Goal: Task Accomplishment & Management: Manage account settings

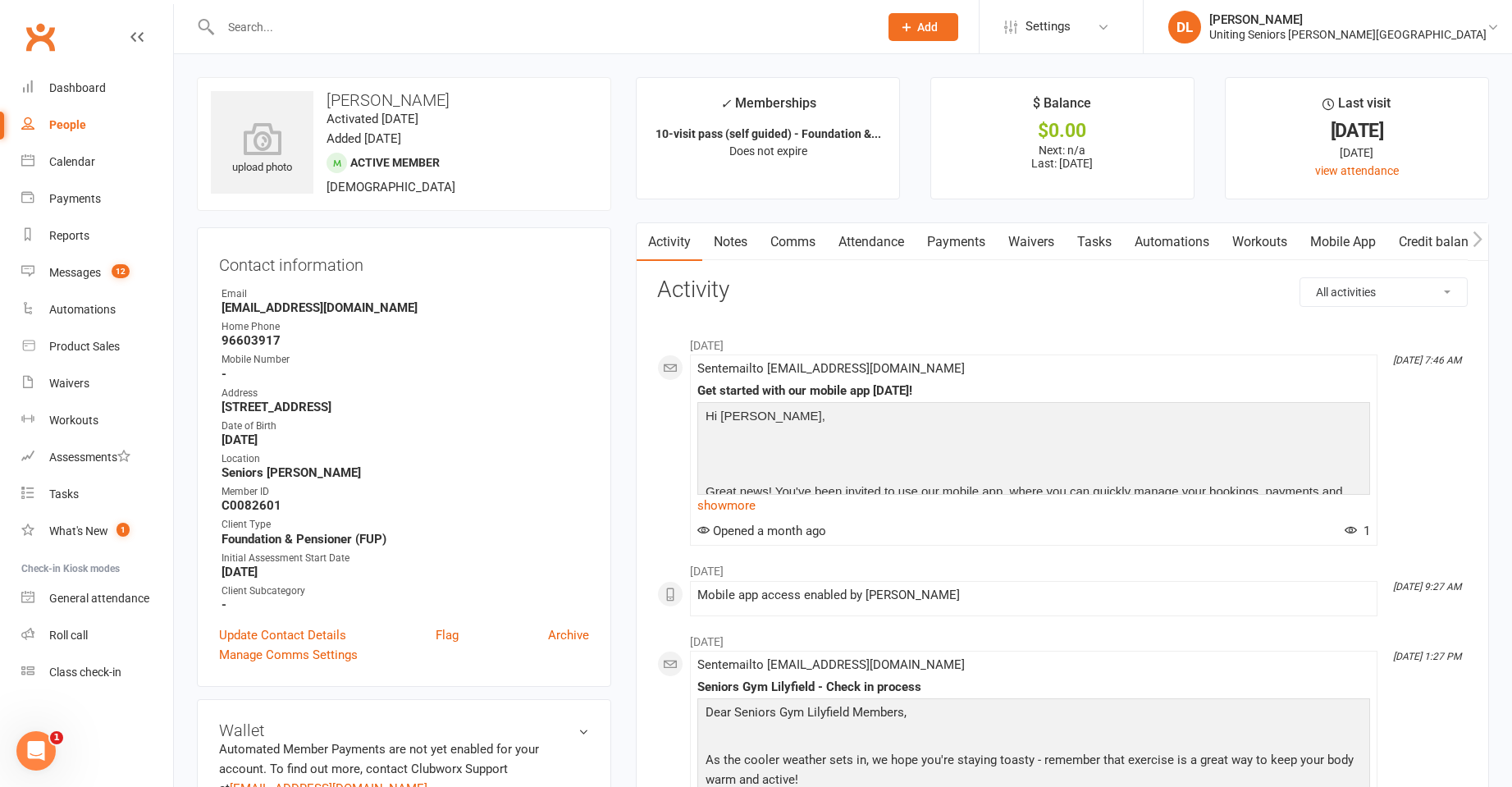
click at [288, 26] on input "text" at bounding box center [541, 27] width 652 height 23
paste input "Libby) Horrobin"
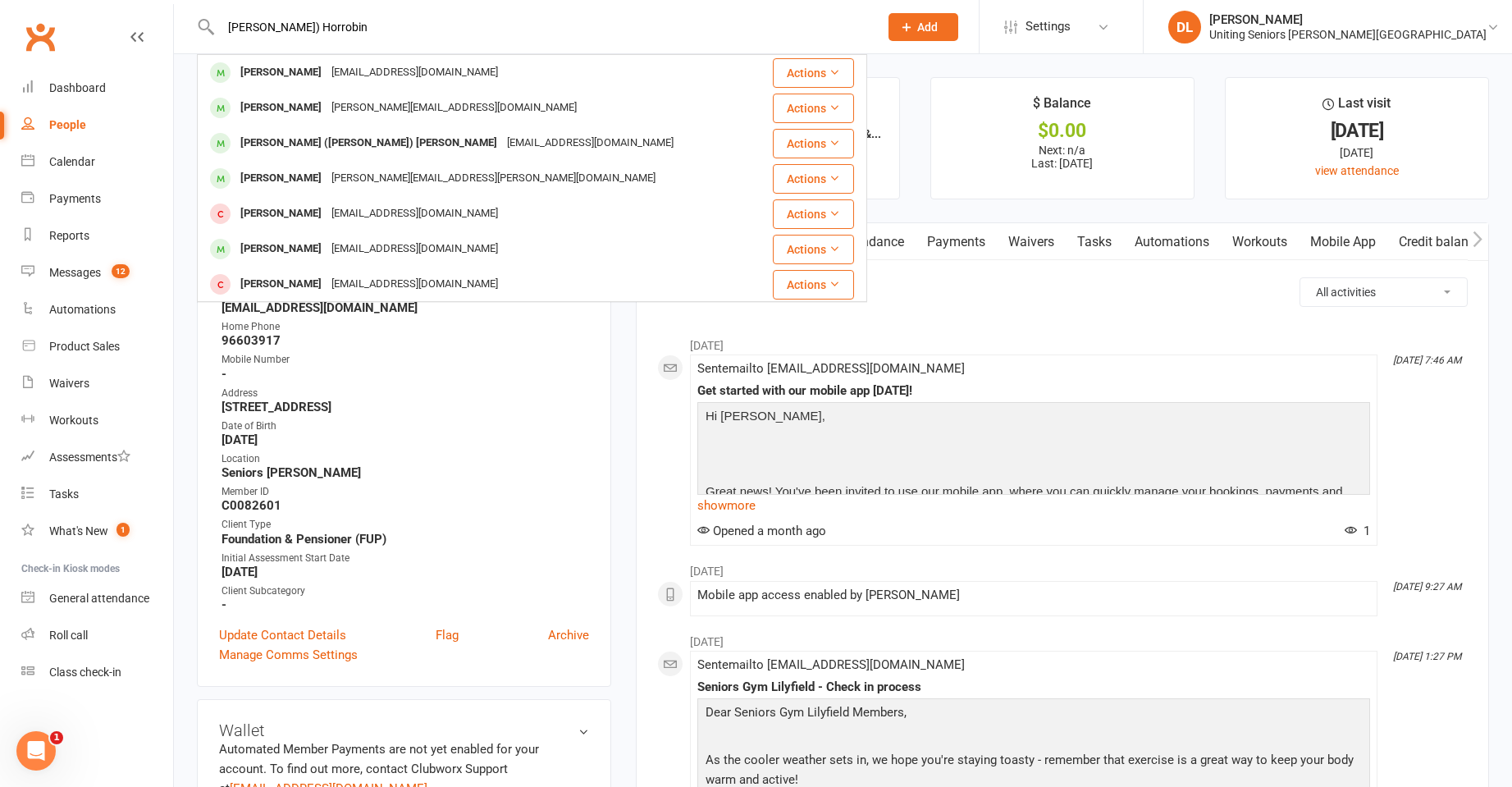
type input "Libby) Horrobin"
click at [355, 71] on div "libbyhorrobin@gmail.com" at bounding box center [414, 72] width 176 height 24
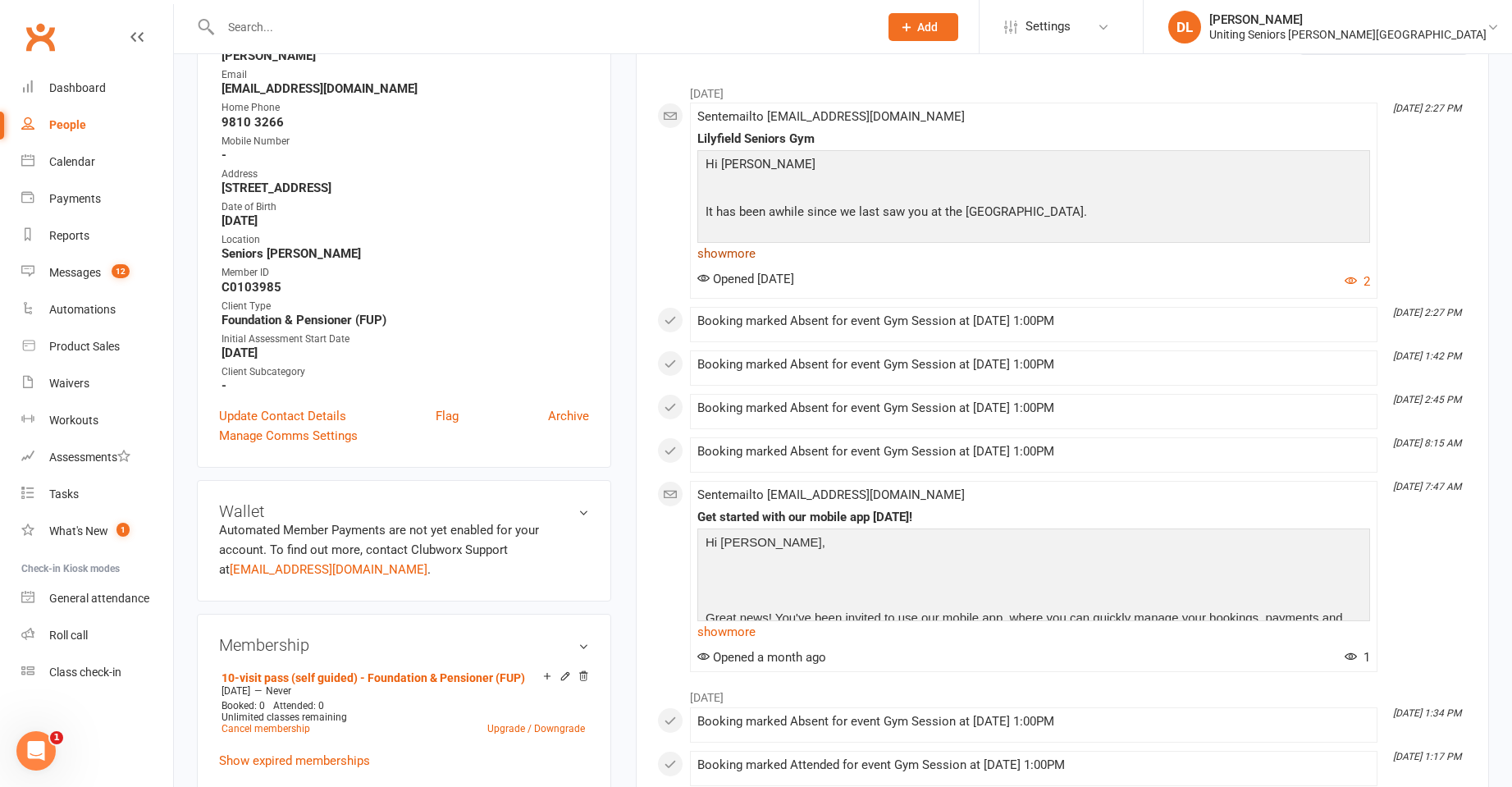
scroll to position [246, 0]
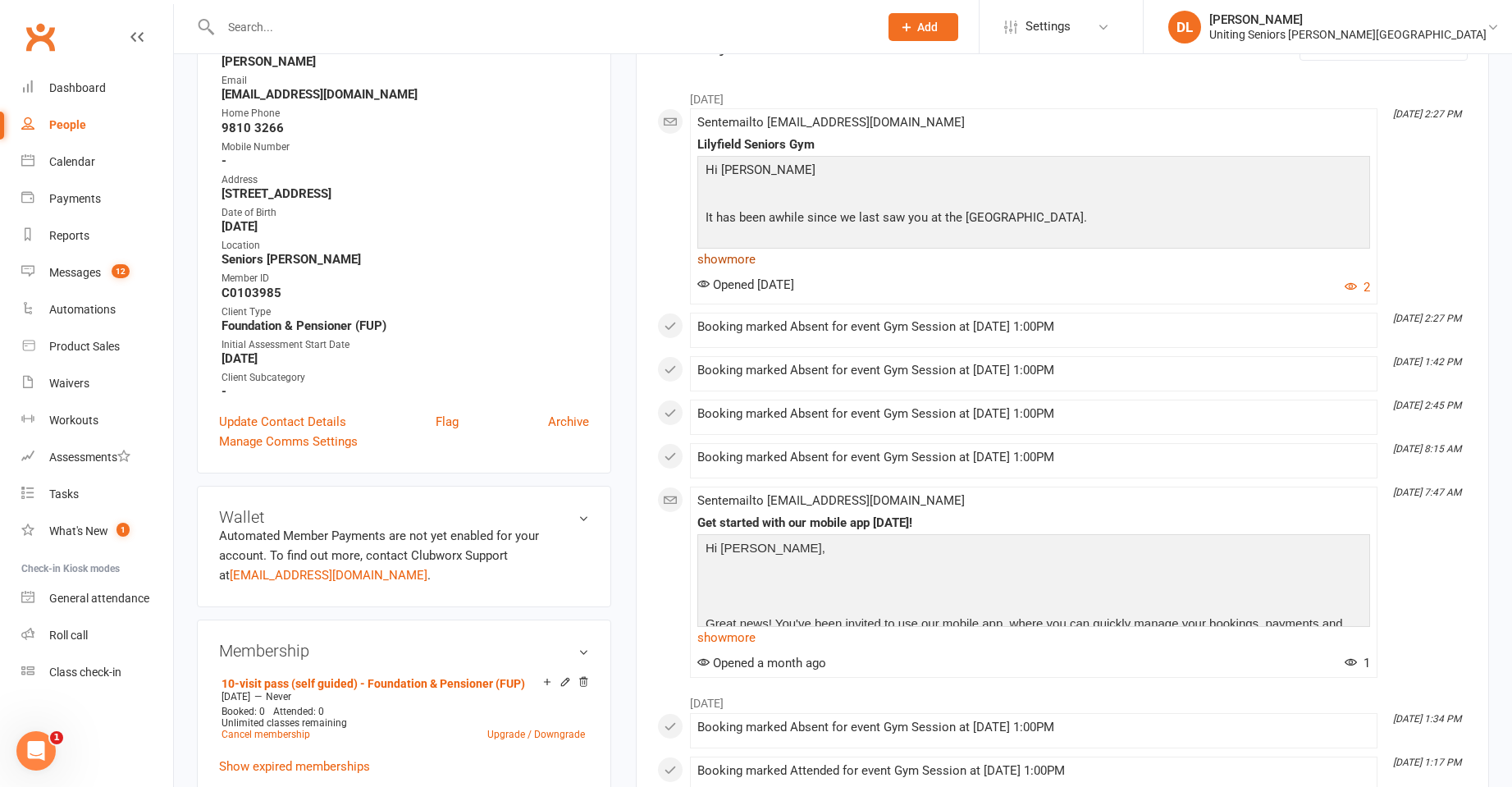
click at [729, 256] on link "show more" at bounding box center [1034, 259] width 673 height 23
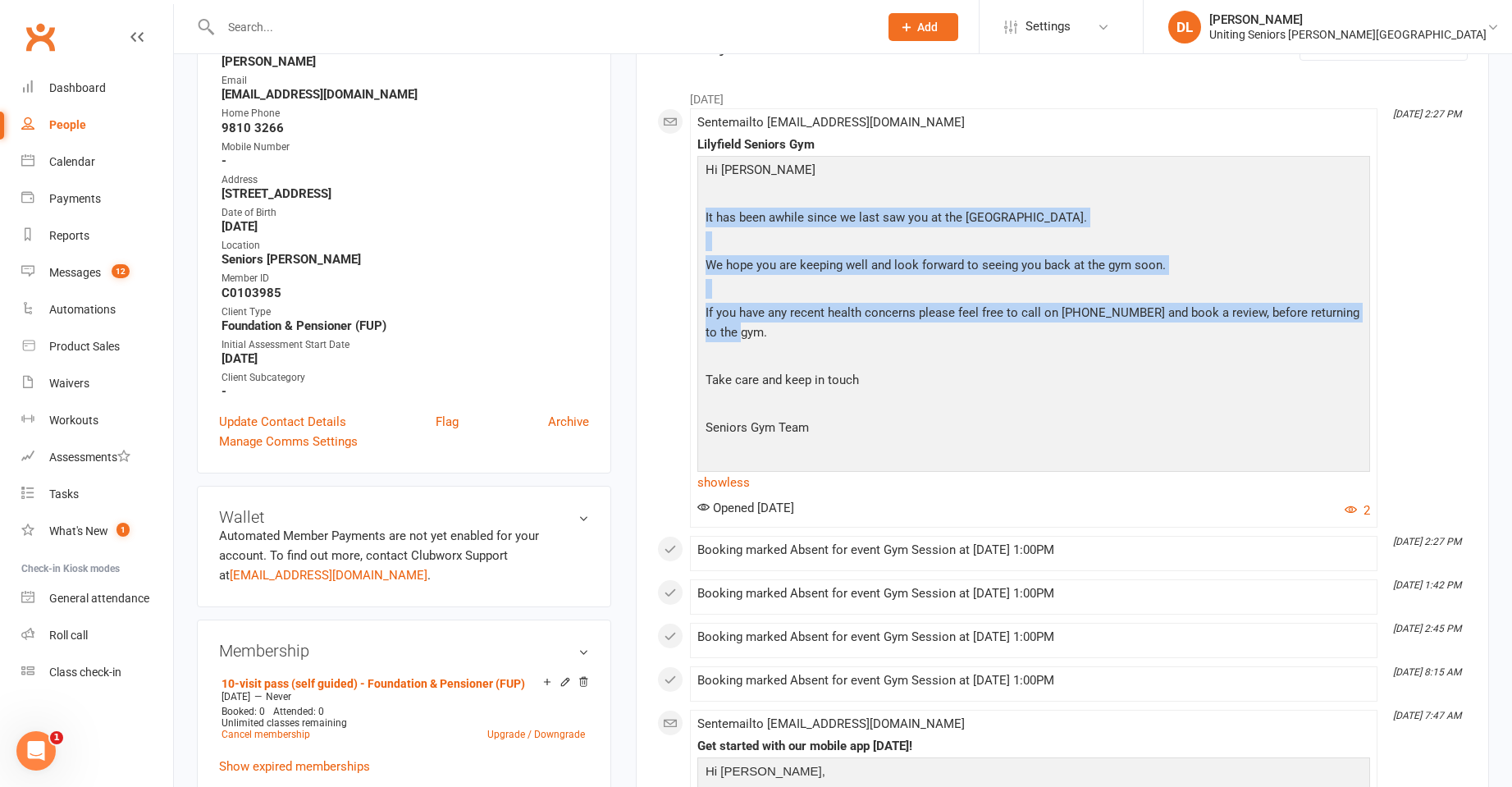
drag, startPoint x: 771, startPoint y: 205, endPoint x: 965, endPoint y: 357, distance: 246.5
click at [970, 353] on div "Hi Elizabeth It has been awhile since we last saw you at the Lilyfield Seniors …" at bounding box center [1033, 313] width 664 height 305
click at [1021, 415] on p at bounding box center [1033, 405] width 664 height 24
drag, startPoint x: 774, startPoint y: 314, endPoint x: 704, endPoint y: 175, distance: 155.6
click at [699, 171] on div "Hi Elizabeth It has been awhile since we last saw you at the Lilyfield Seniors …" at bounding box center [1034, 325] width 673 height 338
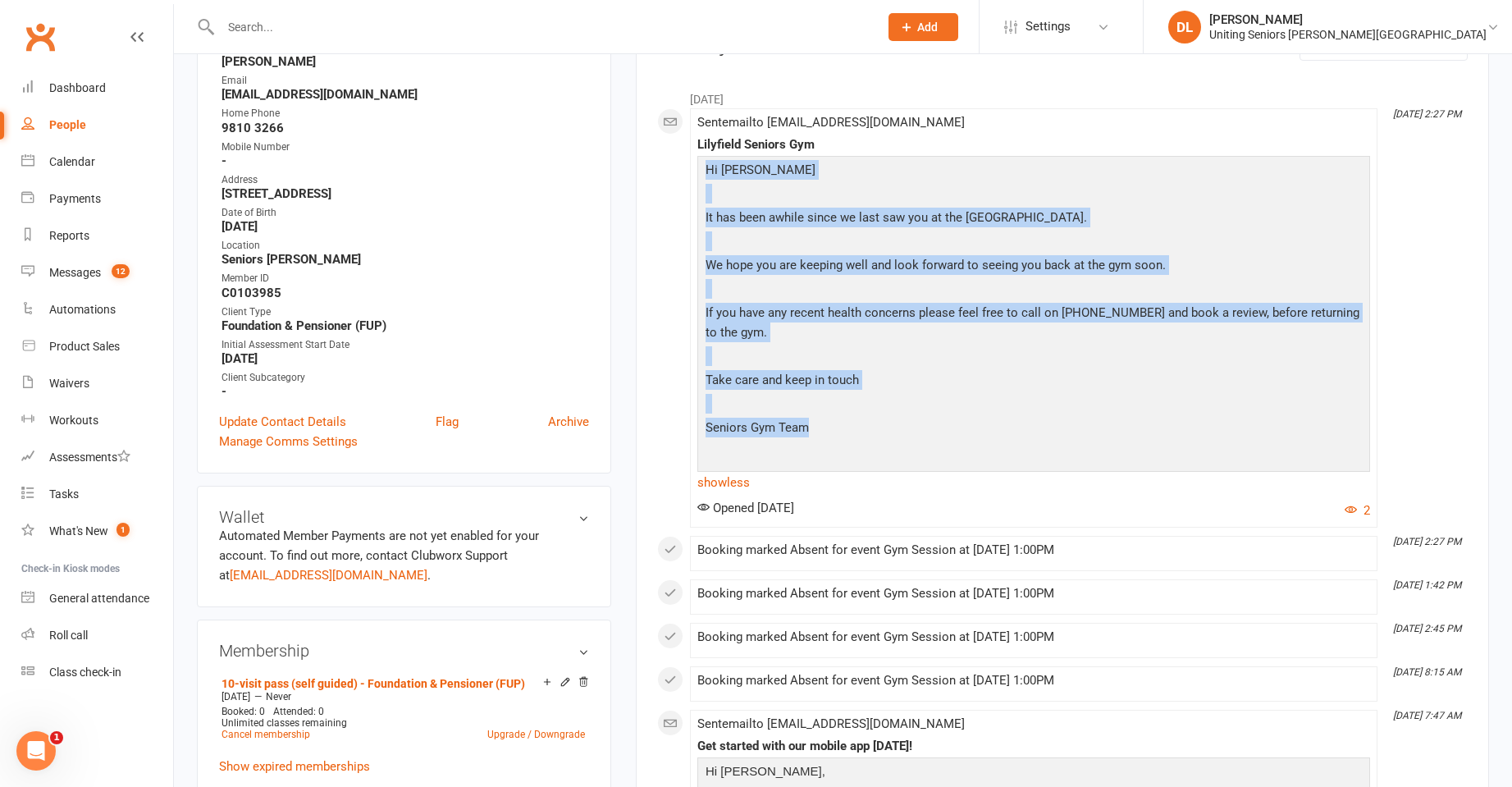
click at [704, 175] on p "Hi Elizabeth" at bounding box center [1033, 172] width 664 height 24
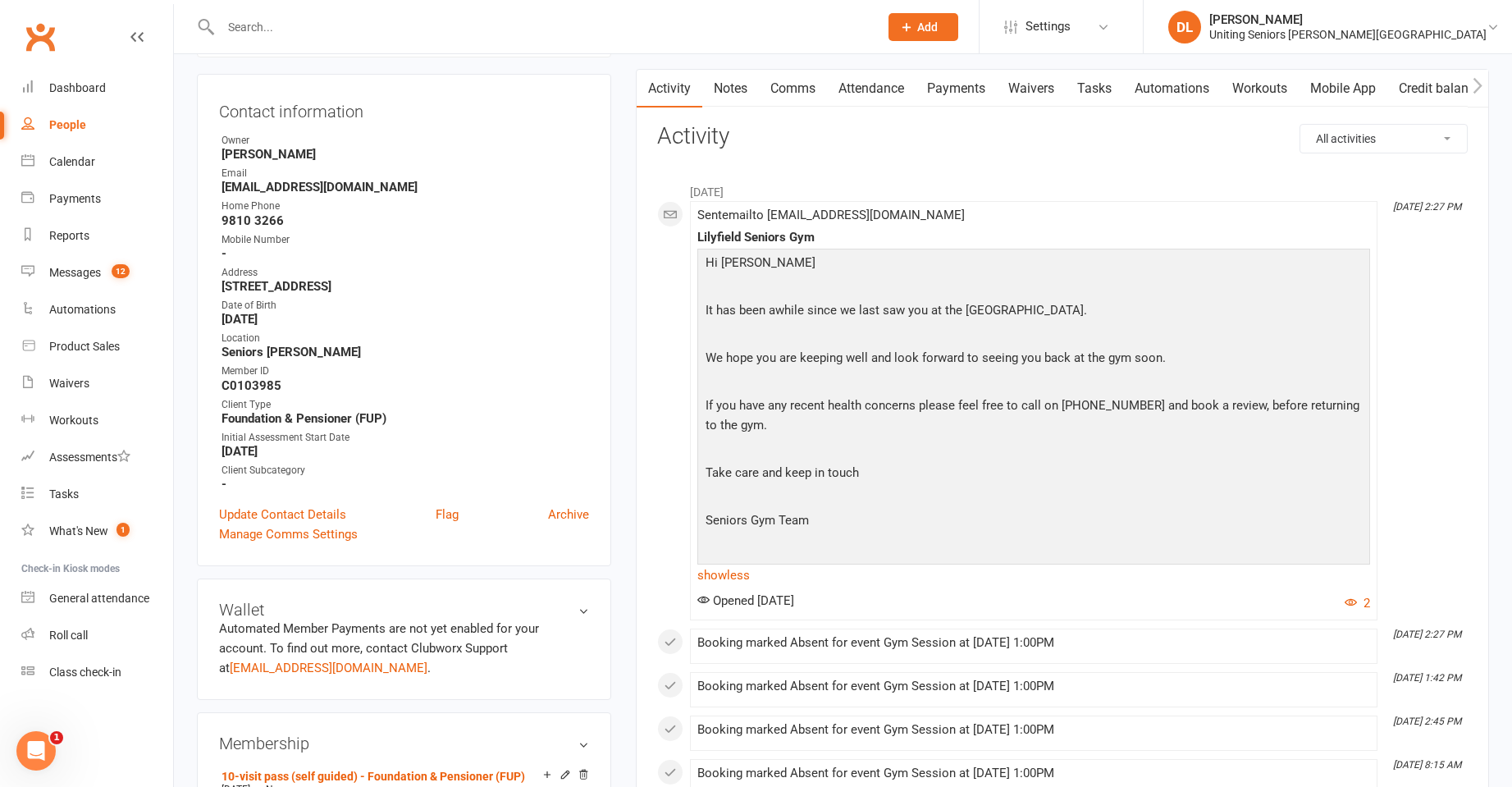
scroll to position [0, 0]
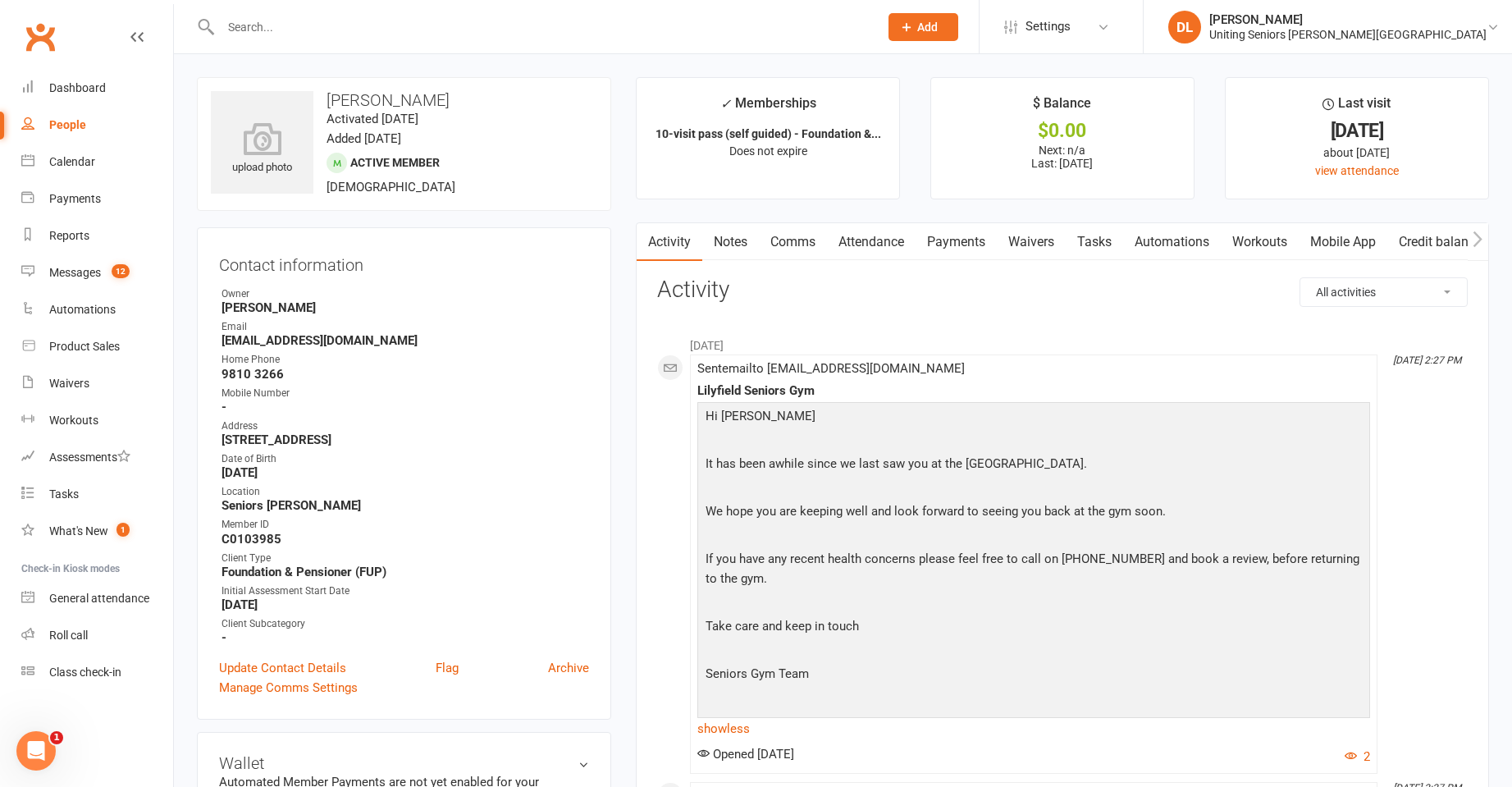
click at [899, 239] on link "Attendance" at bounding box center [871, 242] width 89 height 38
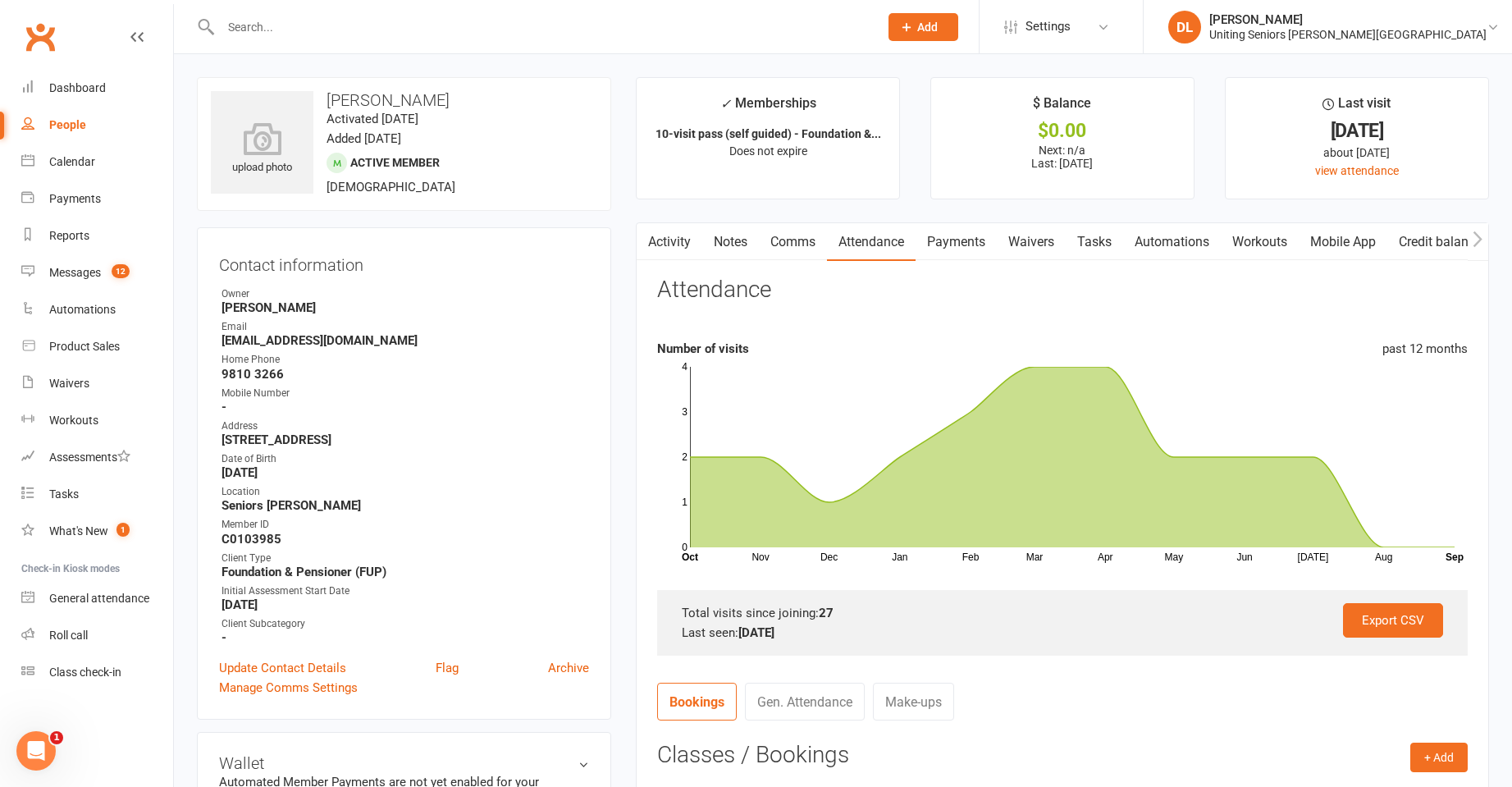
click at [663, 241] on link "Activity" at bounding box center [669, 242] width 66 height 38
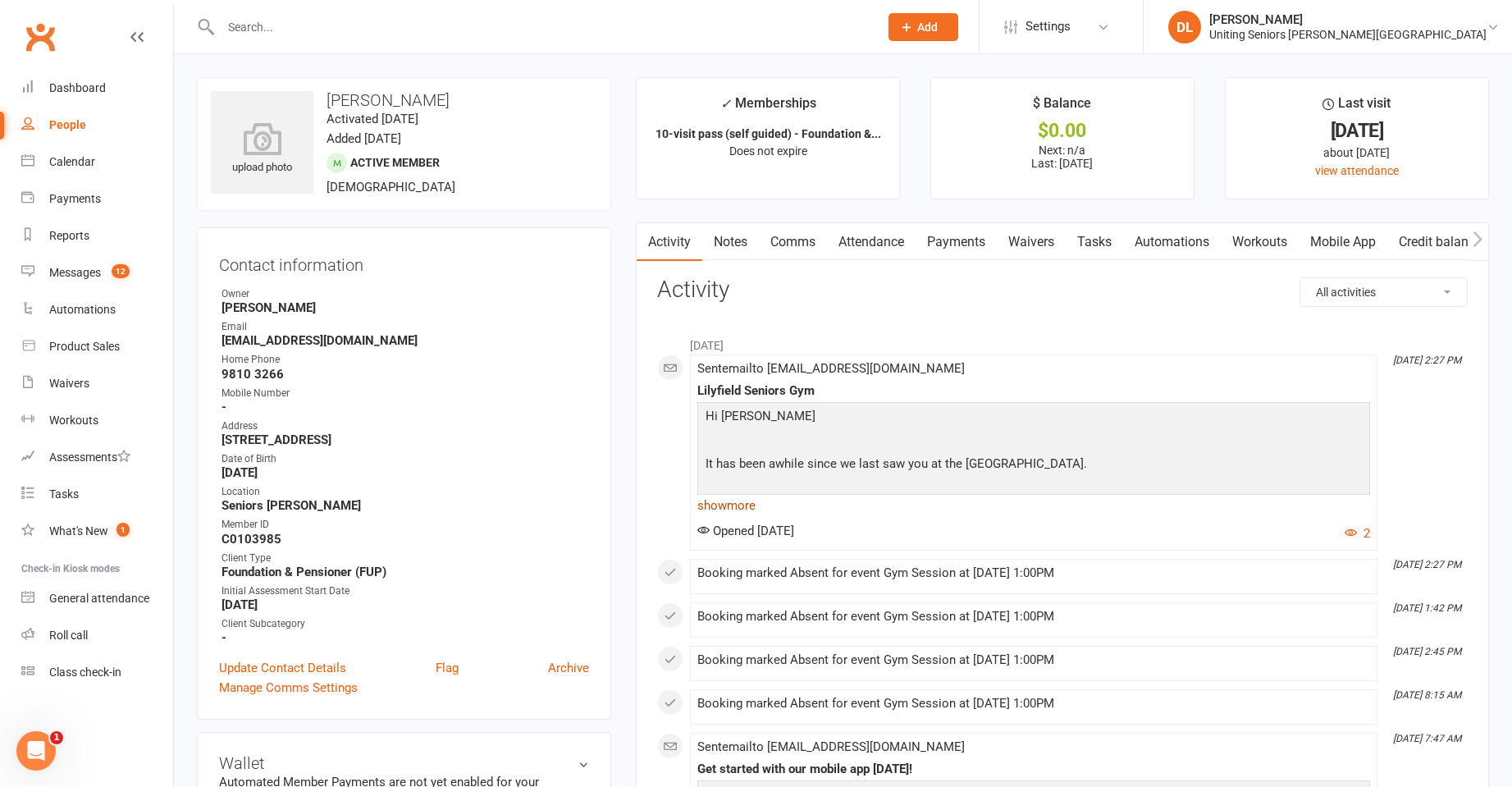
click at [761, 504] on link "show more" at bounding box center [1034, 505] width 673 height 23
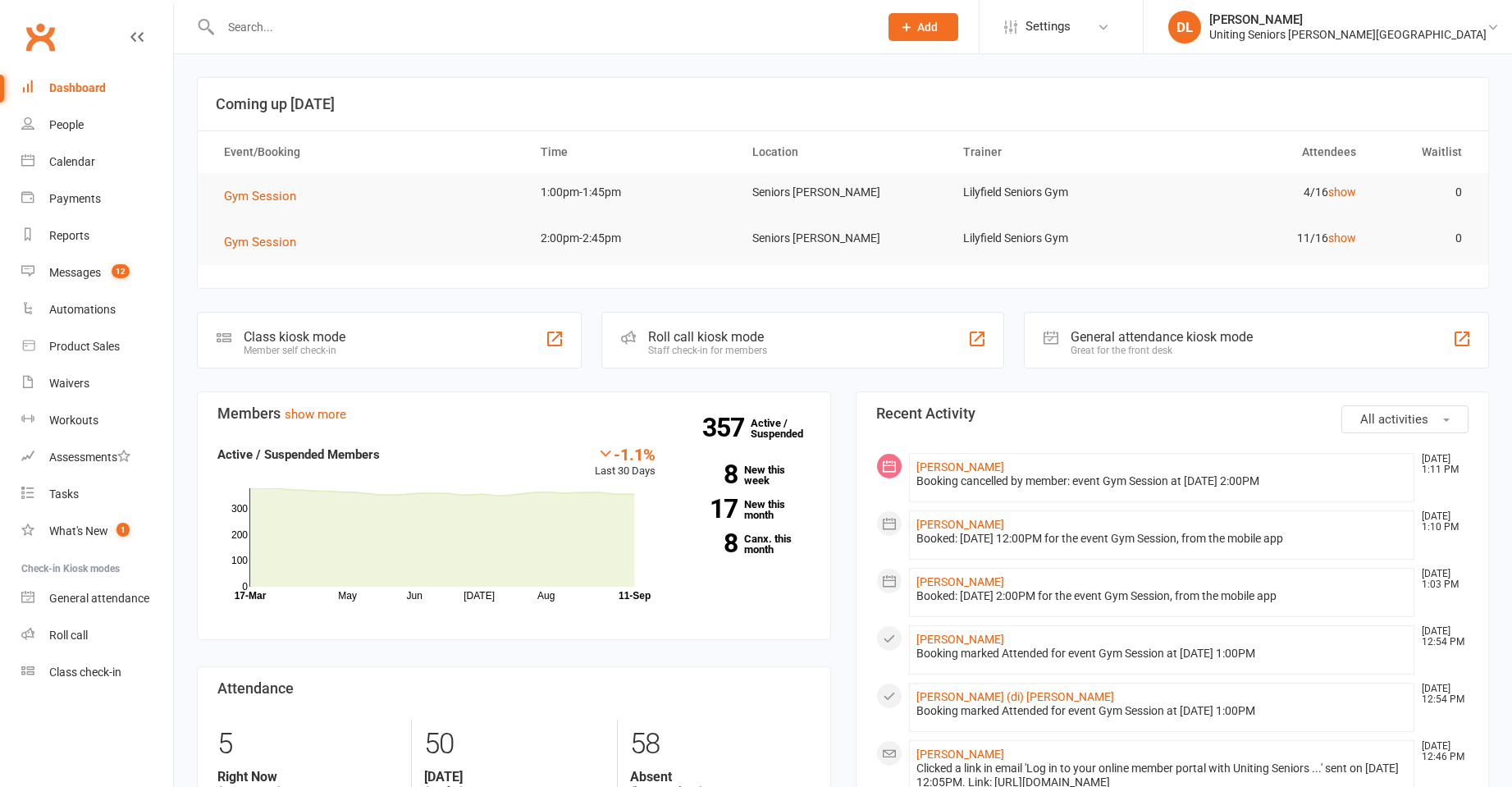
click at [270, 181] on td "Gym Session" at bounding box center [368, 196] width 316 height 46
click at [269, 191] on span "Gym Session" at bounding box center [260, 195] width 72 height 14
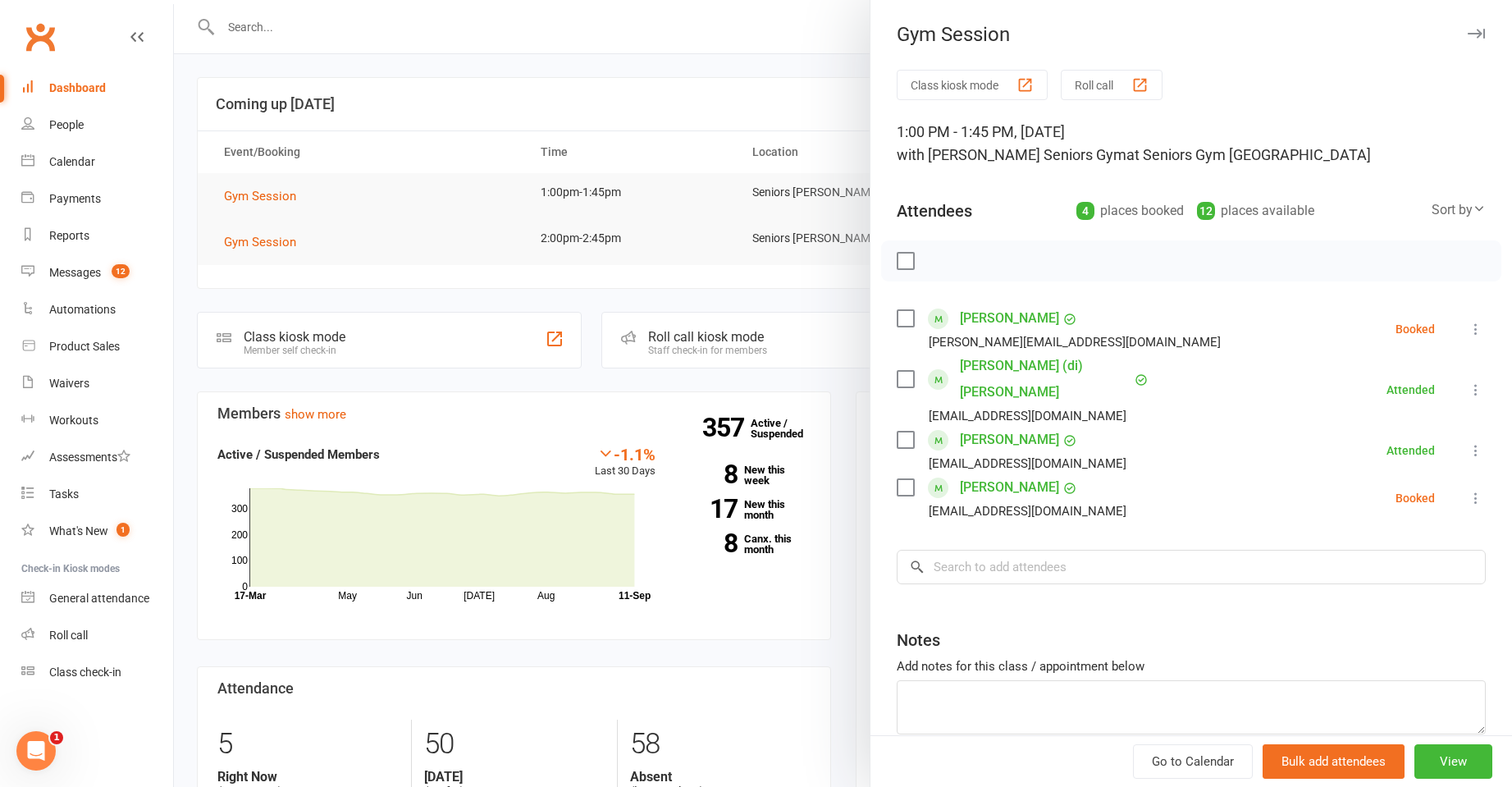
click at [1467, 490] on icon at bounding box center [1475, 497] width 16 height 16
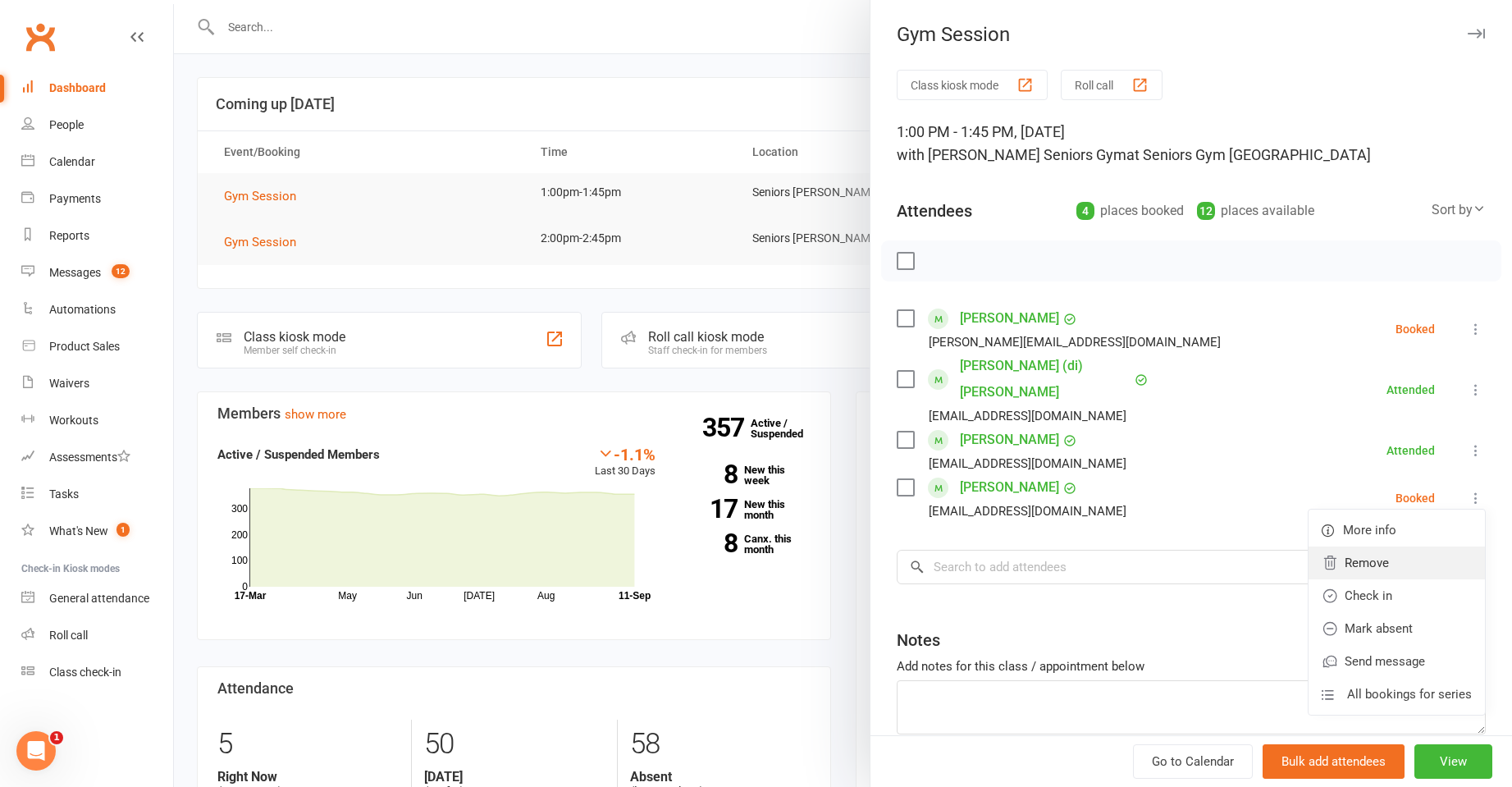
click at [1389, 546] on link "Remove" at bounding box center [1396, 562] width 176 height 32
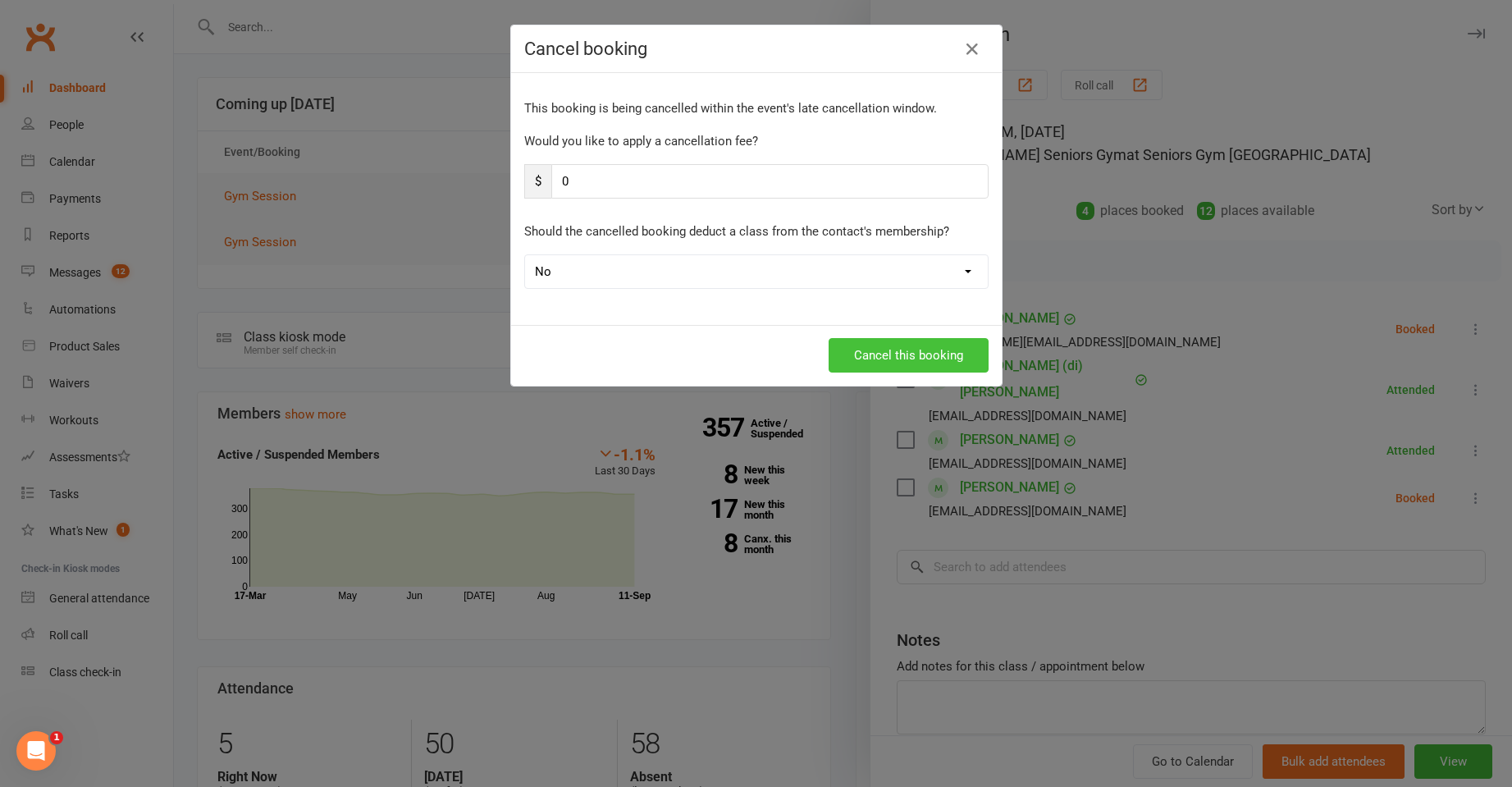
click at [850, 353] on button "Cancel this booking" at bounding box center [909, 355] width 160 height 34
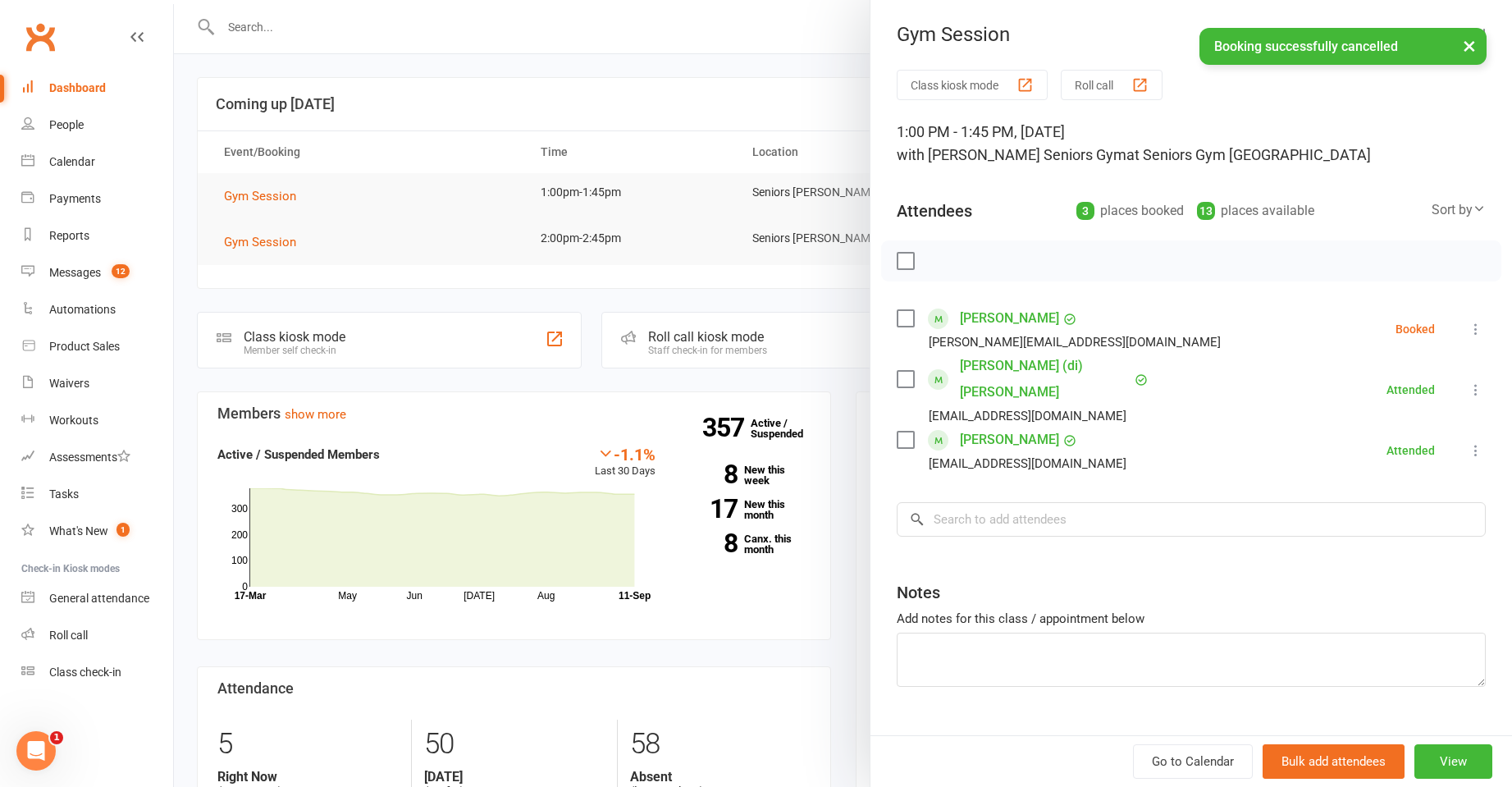
click at [367, 244] on div at bounding box center [843, 394] width 1338 height 787
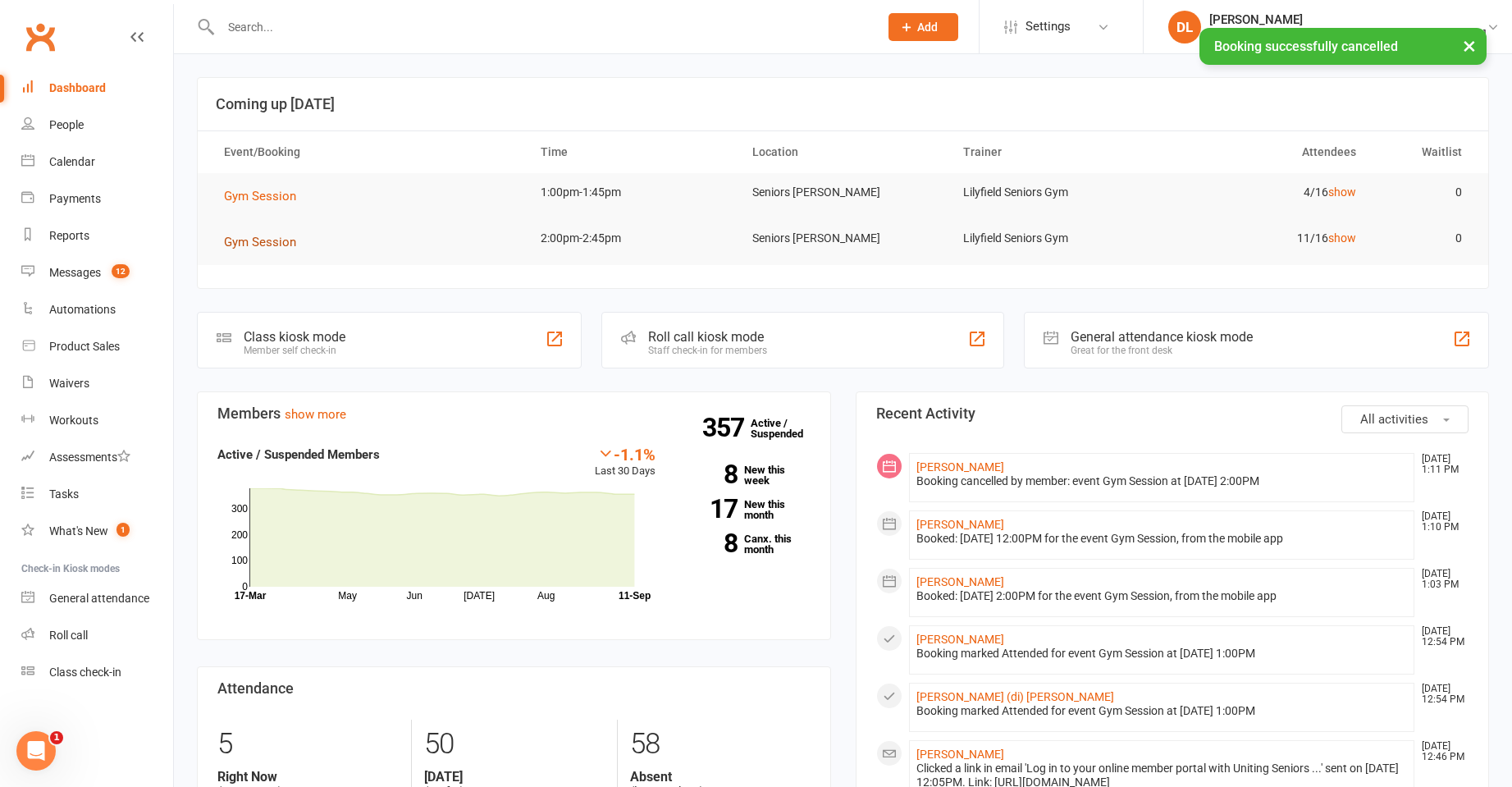
click at [282, 243] on span "Gym Session" at bounding box center [260, 241] width 72 height 14
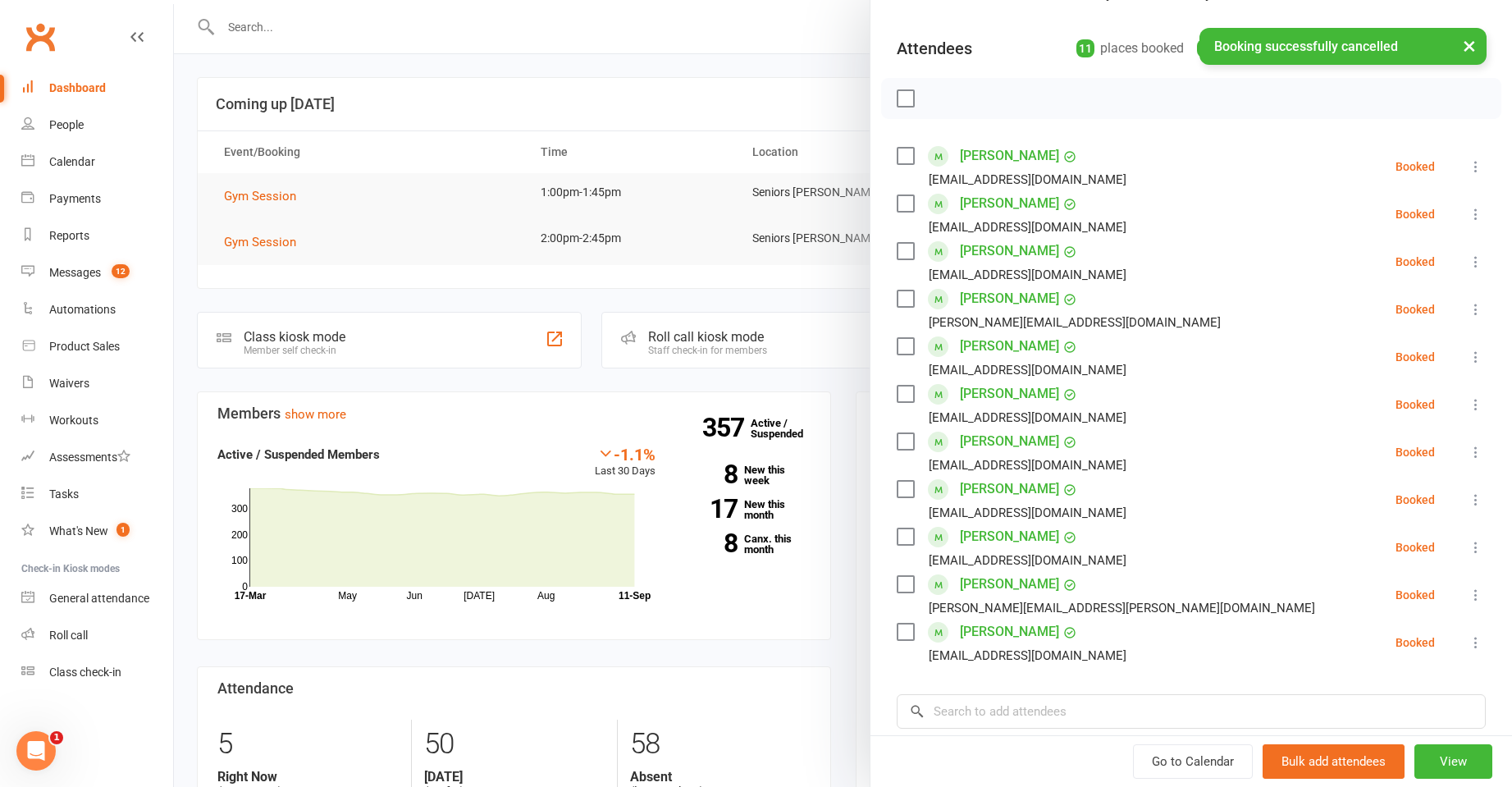
scroll to position [164, 0]
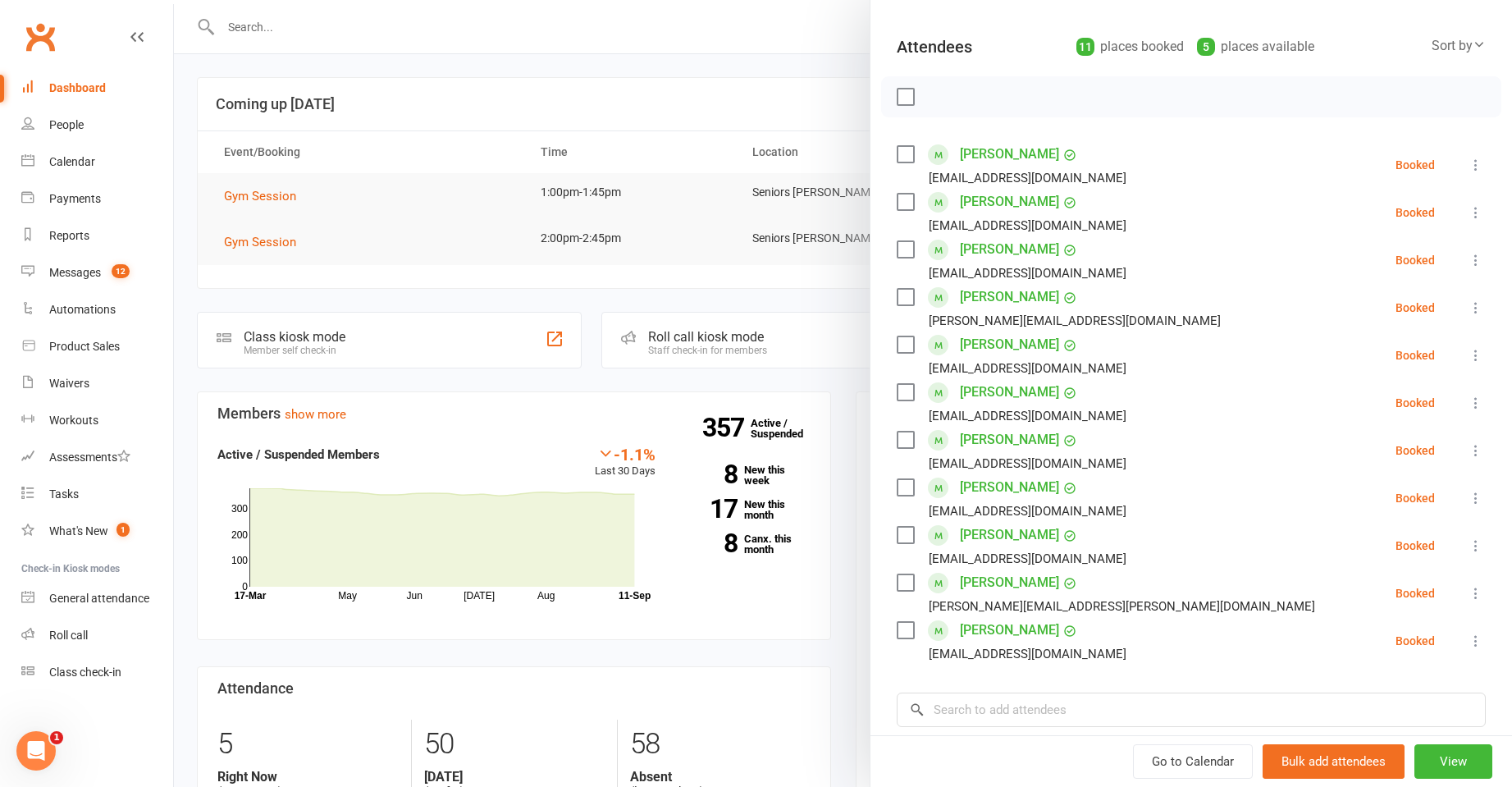
click at [475, 228] on div at bounding box center [843, 394] width 1338 height 787
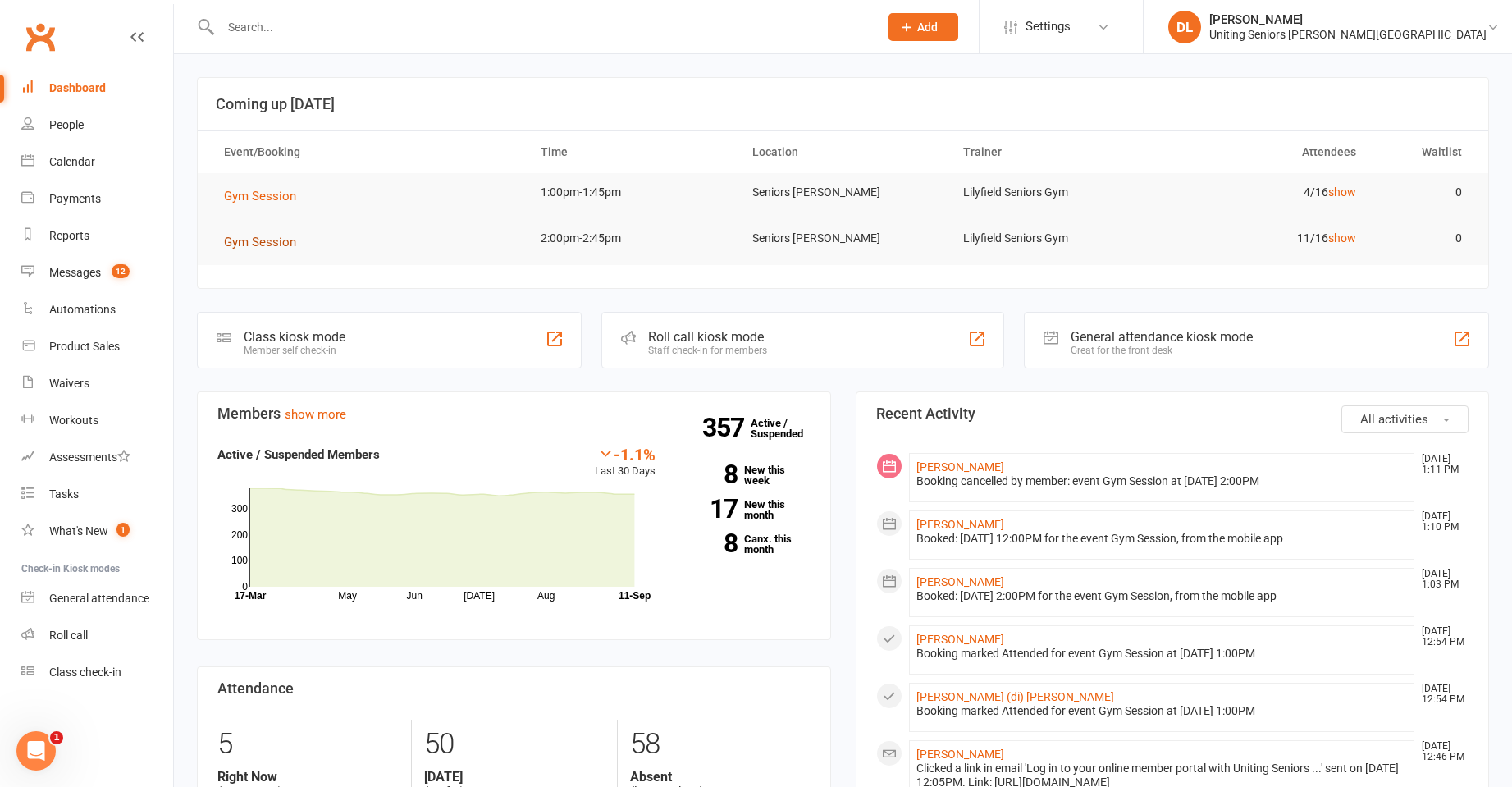
click at [277, 248] on span "Gym Session" at bounding box center [260, 241] width 72 height 14
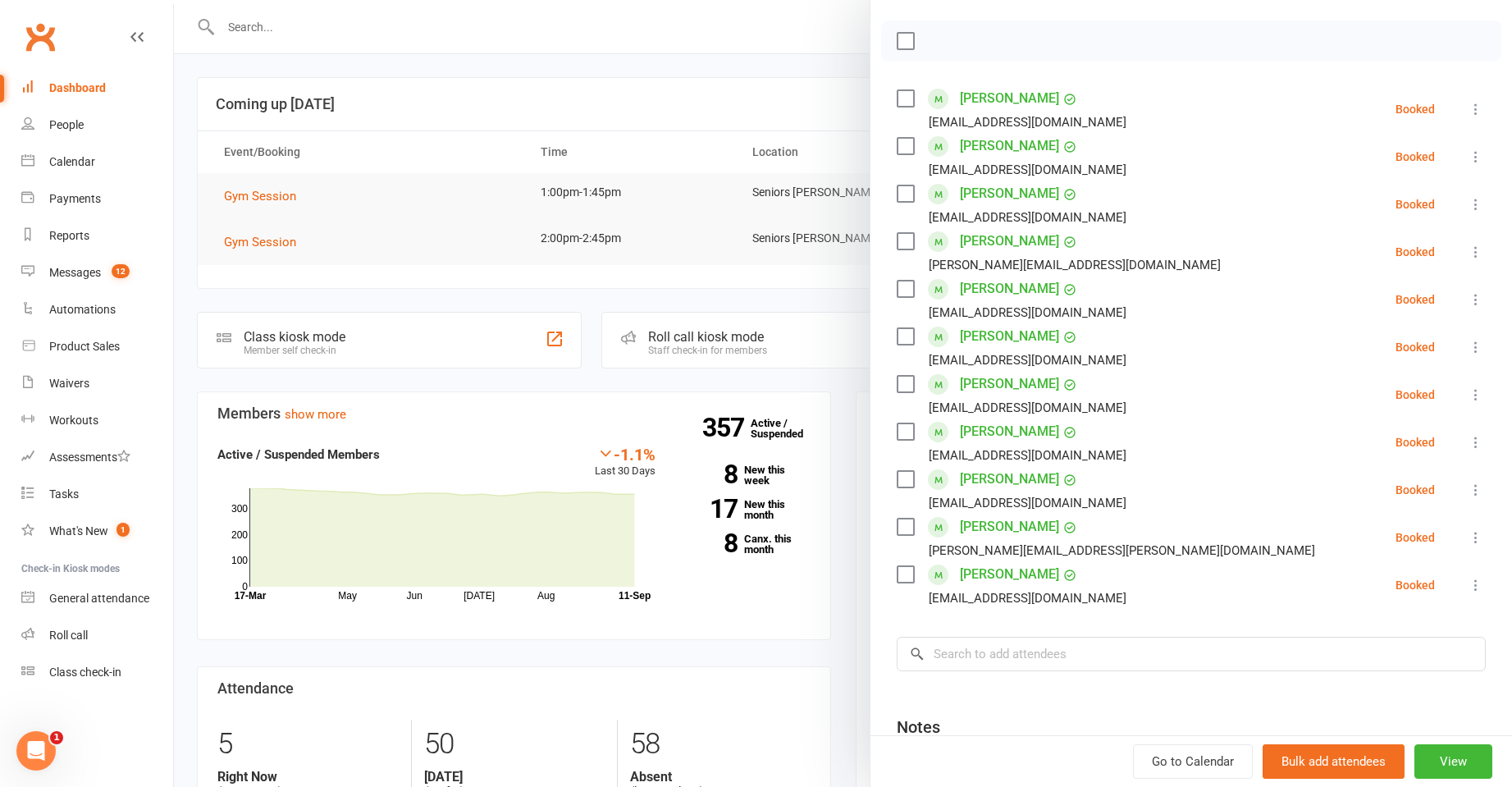
scroll to position [246, 0]
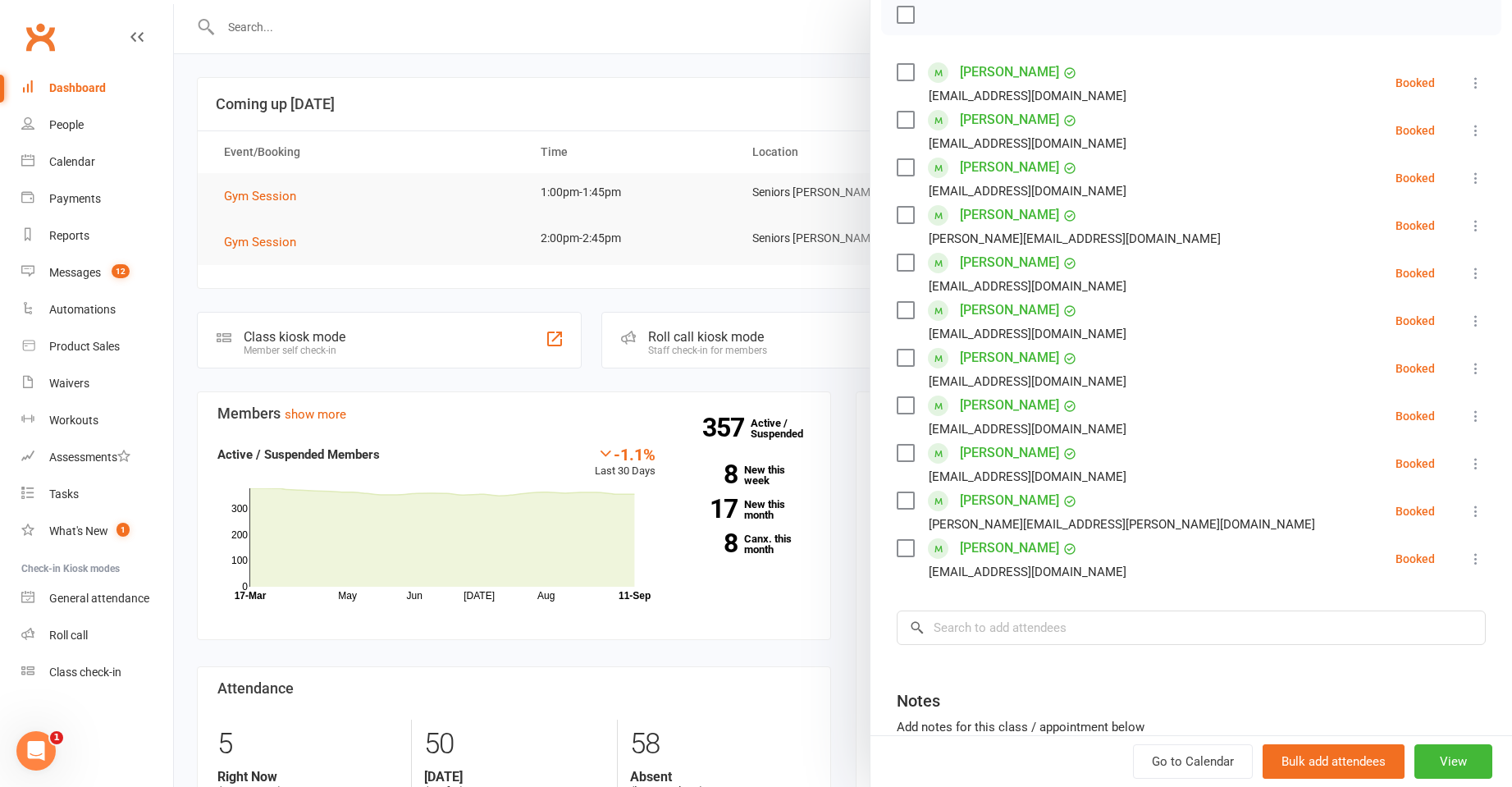
click at [374, 182] on div at bounding box center [843, 394] width 1338 height 787
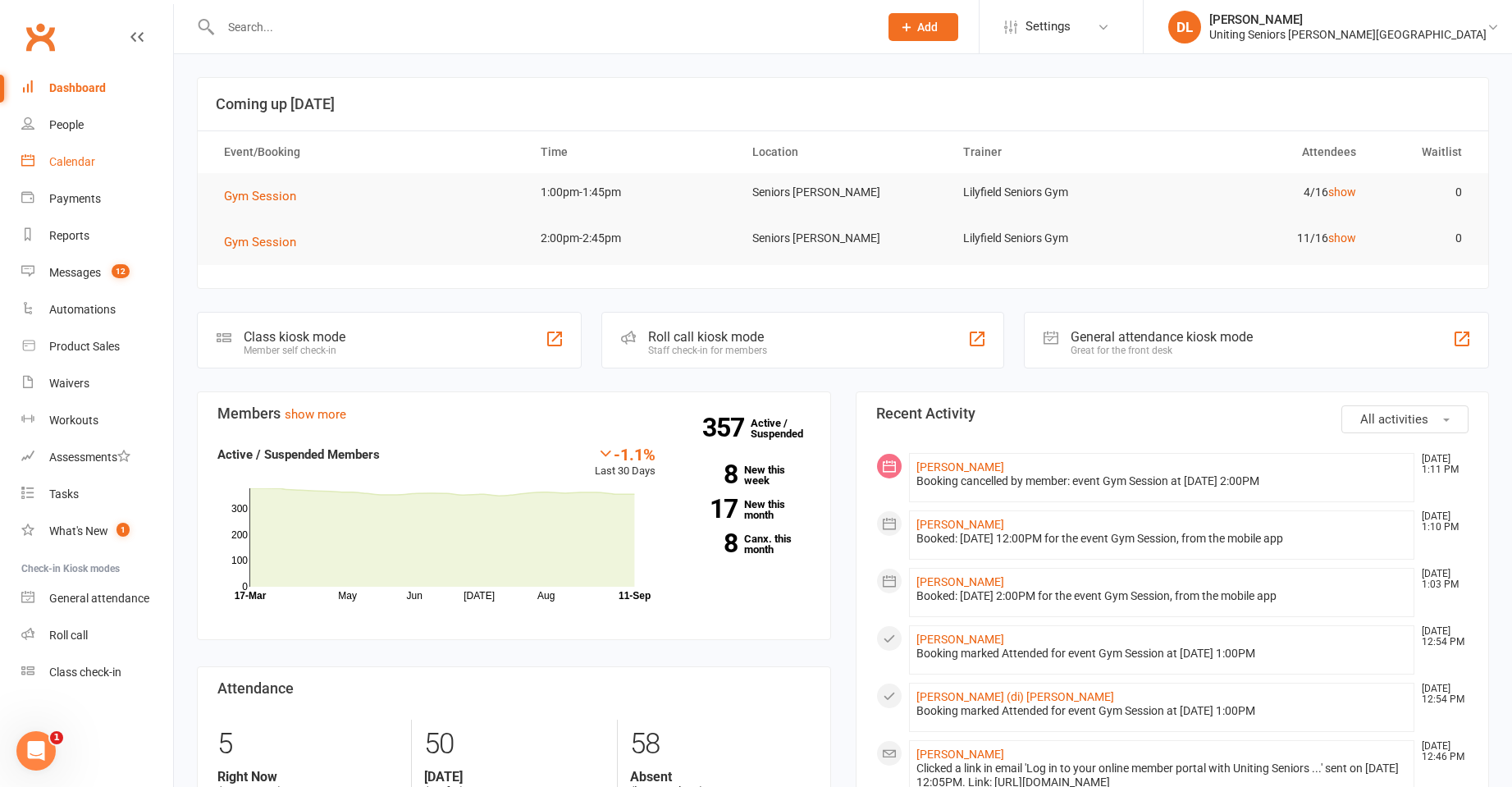
click at [93, 158] on div "Calendar" at bounding box center [72, 162] width 46 height 13
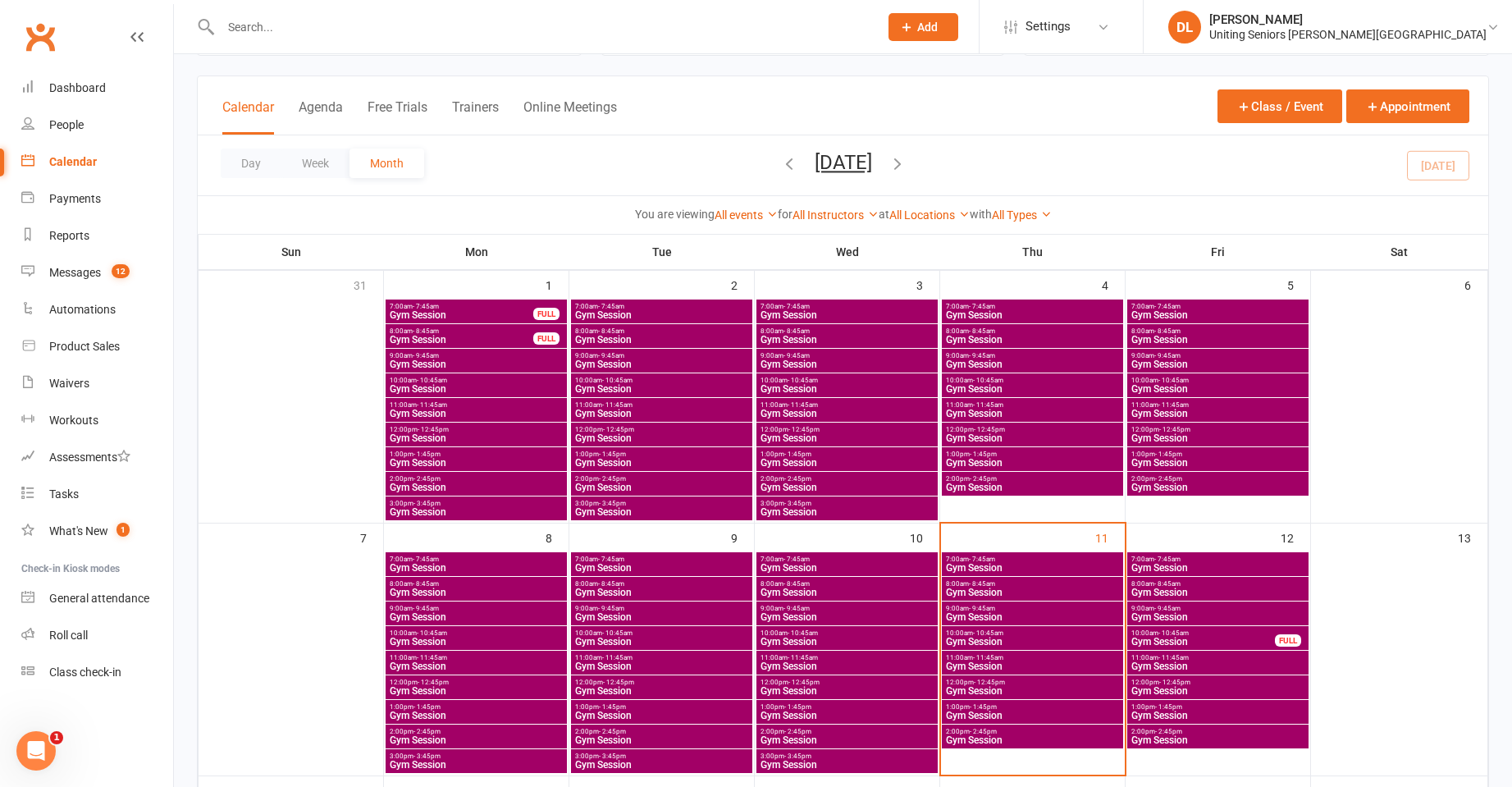
scroll to position [164, 0]
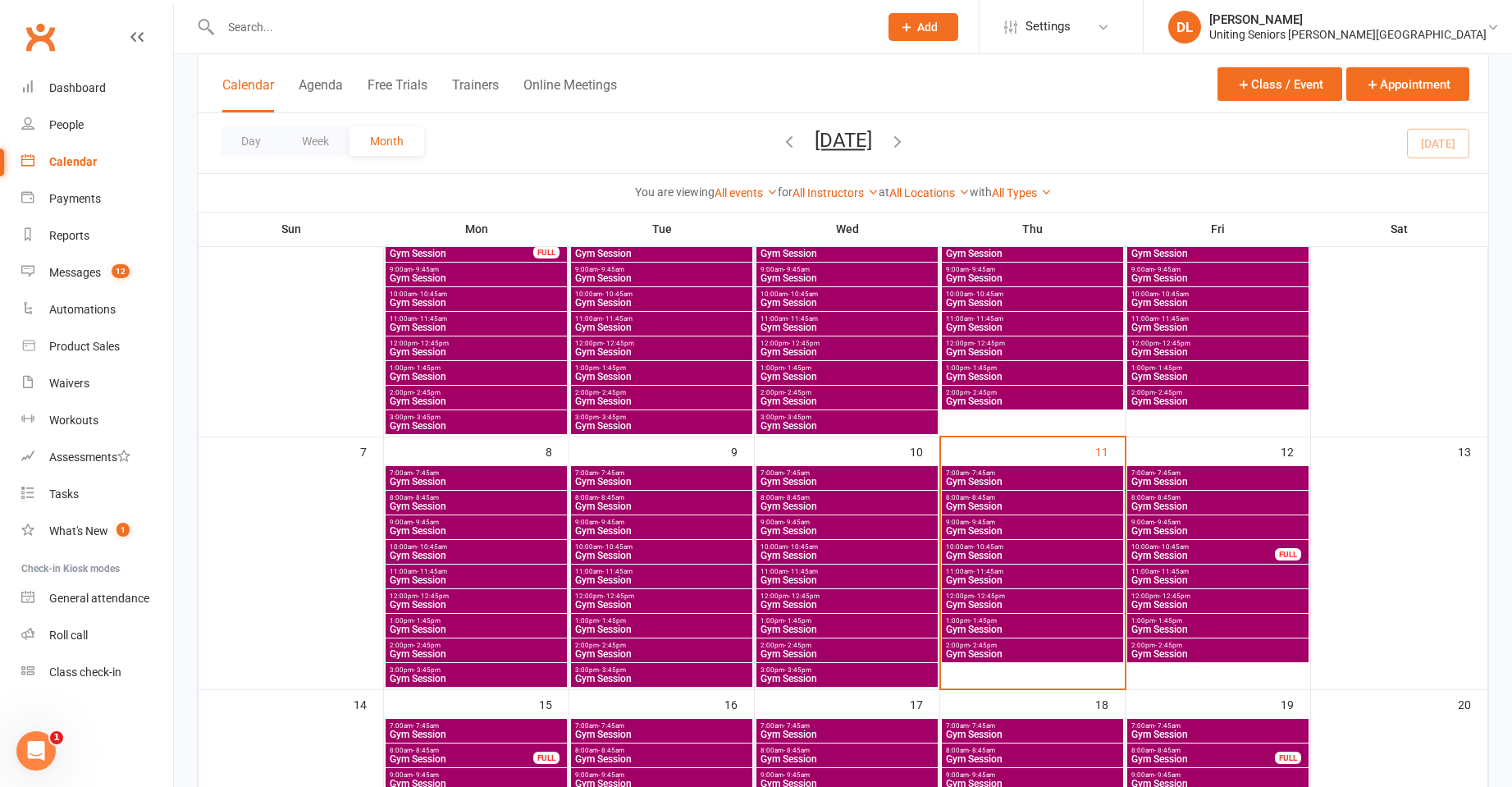
click at [1038, 477] on span "Gym Session" at bounding box center [1032, 481] width 174 height 10
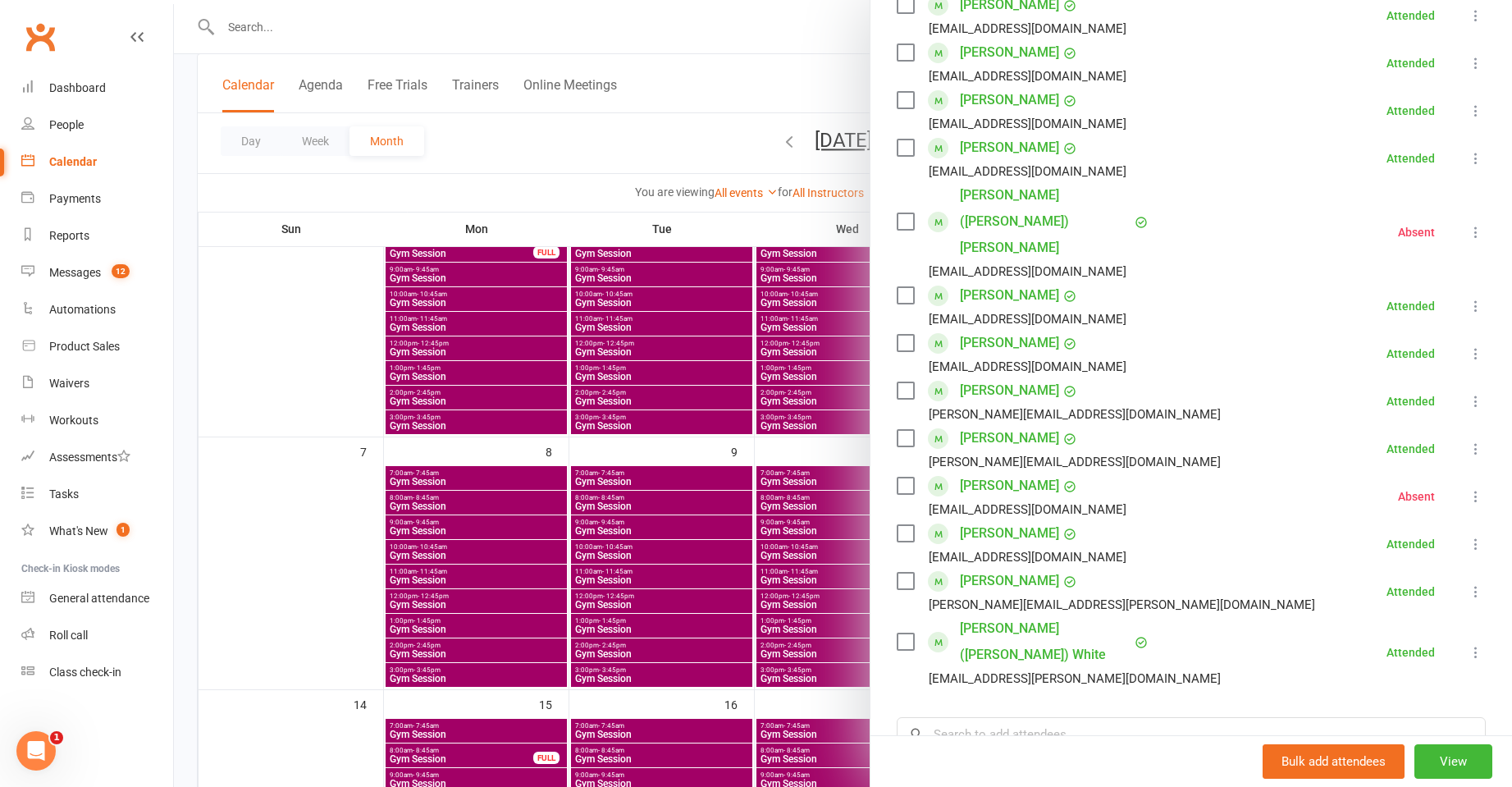
scroll to position [328, 0]
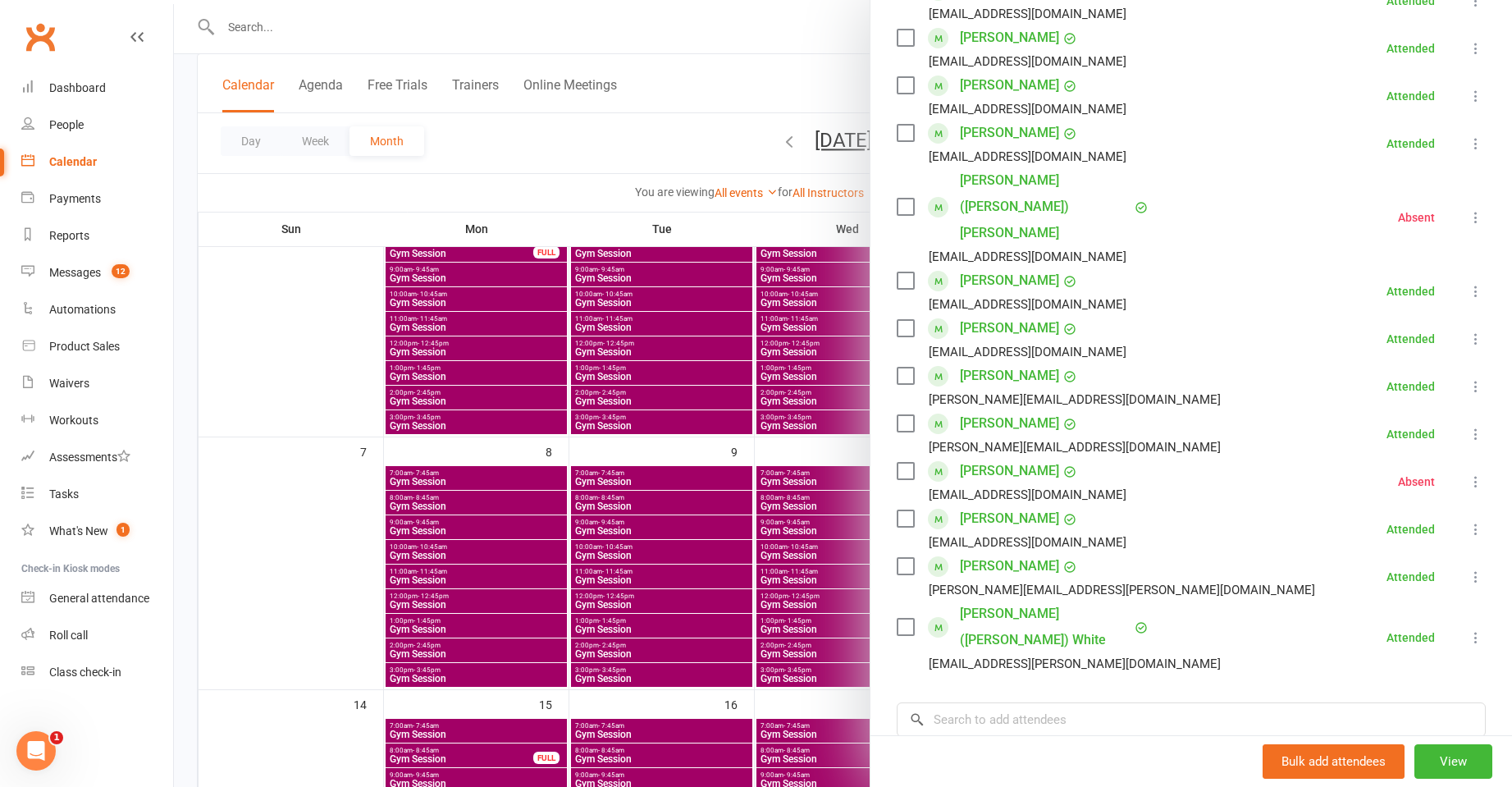
click at [835, 480] on div at bounding box center [843, 394] width 1338 height 787
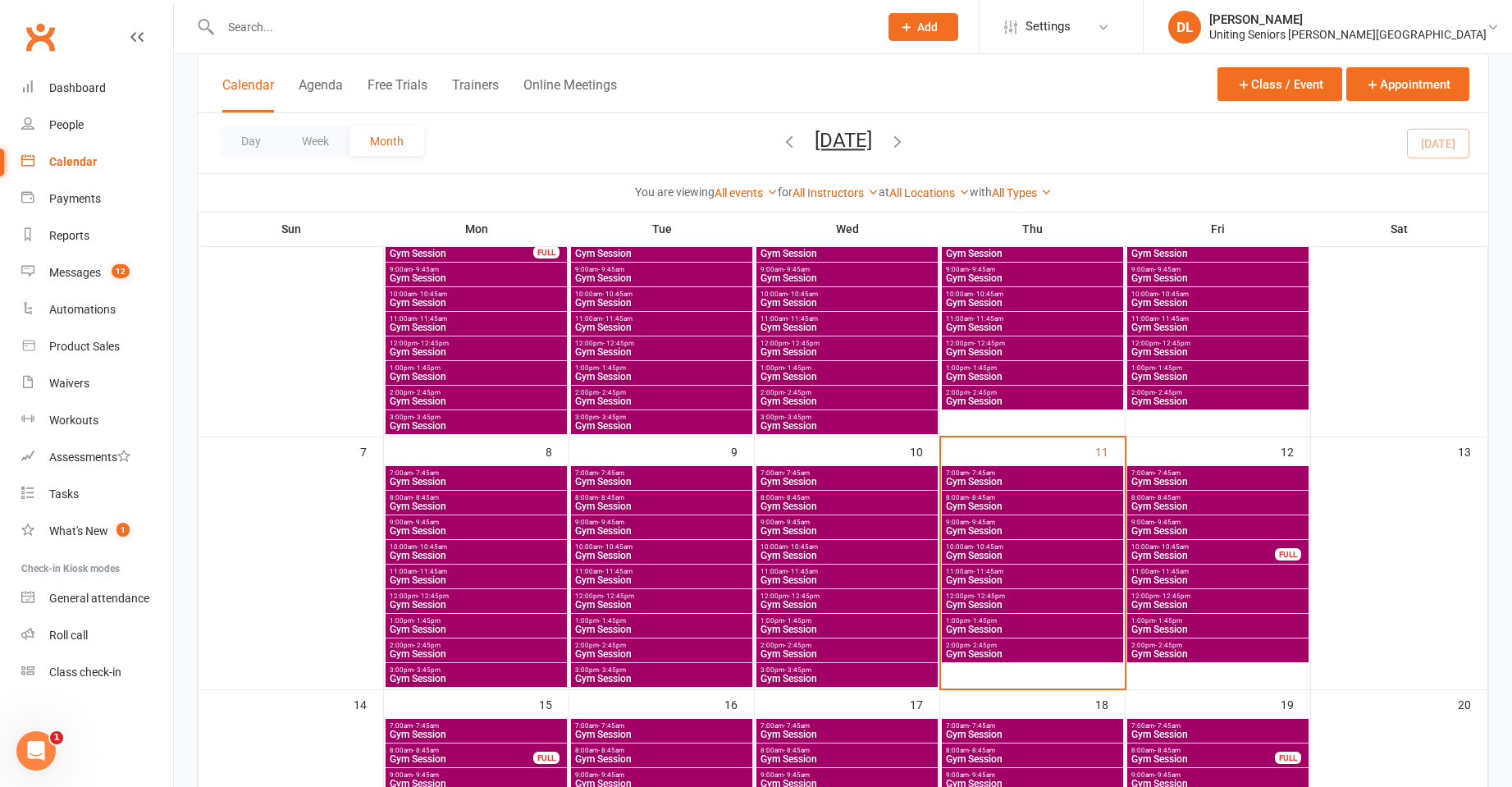
click at [1071, 507] on span "Gym Session" at bounding box center [1032, 506] width 174 height 10
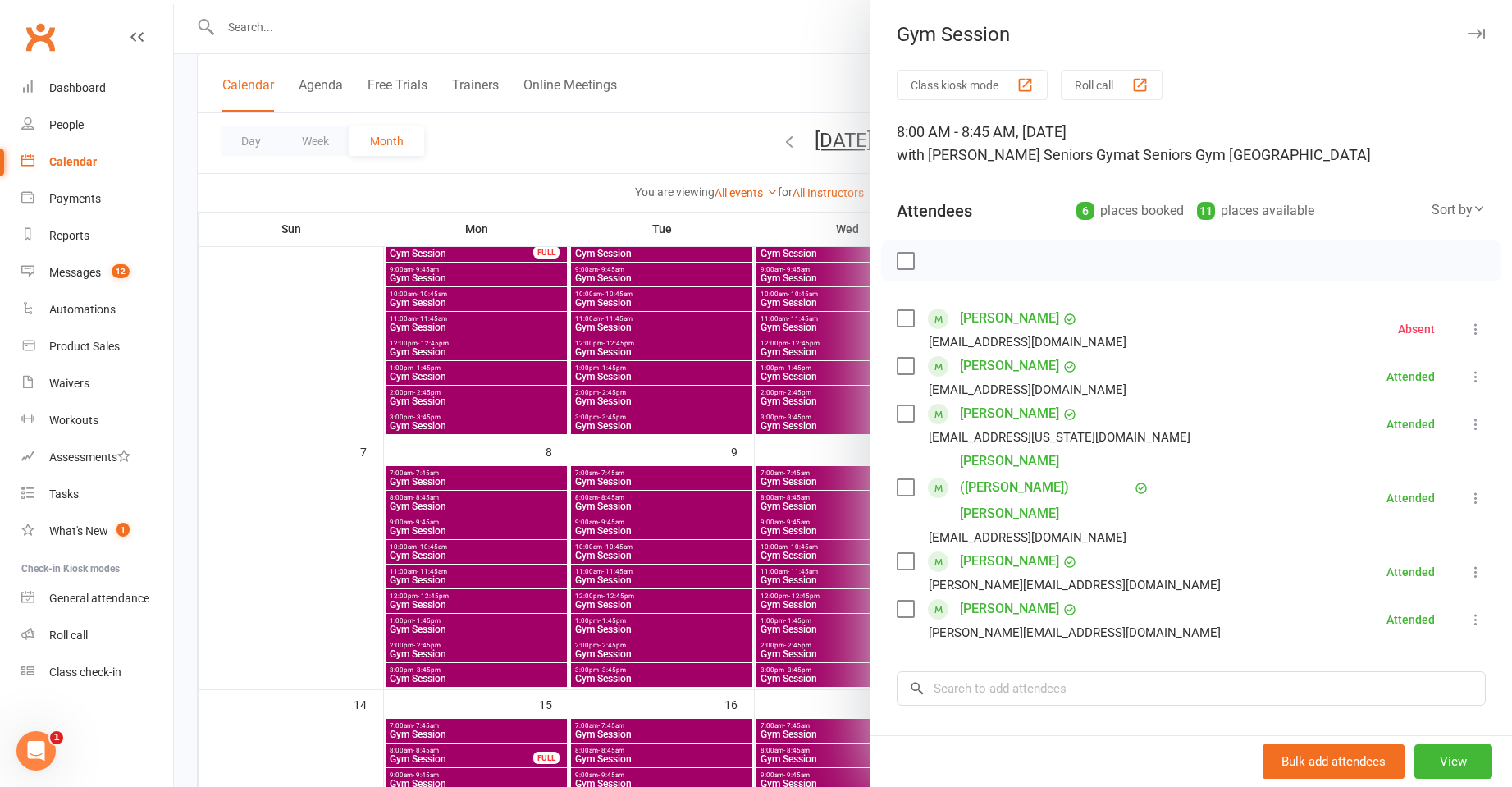
click at [705, 503] on div at bounding box center [843, 394] width 1338 height 787
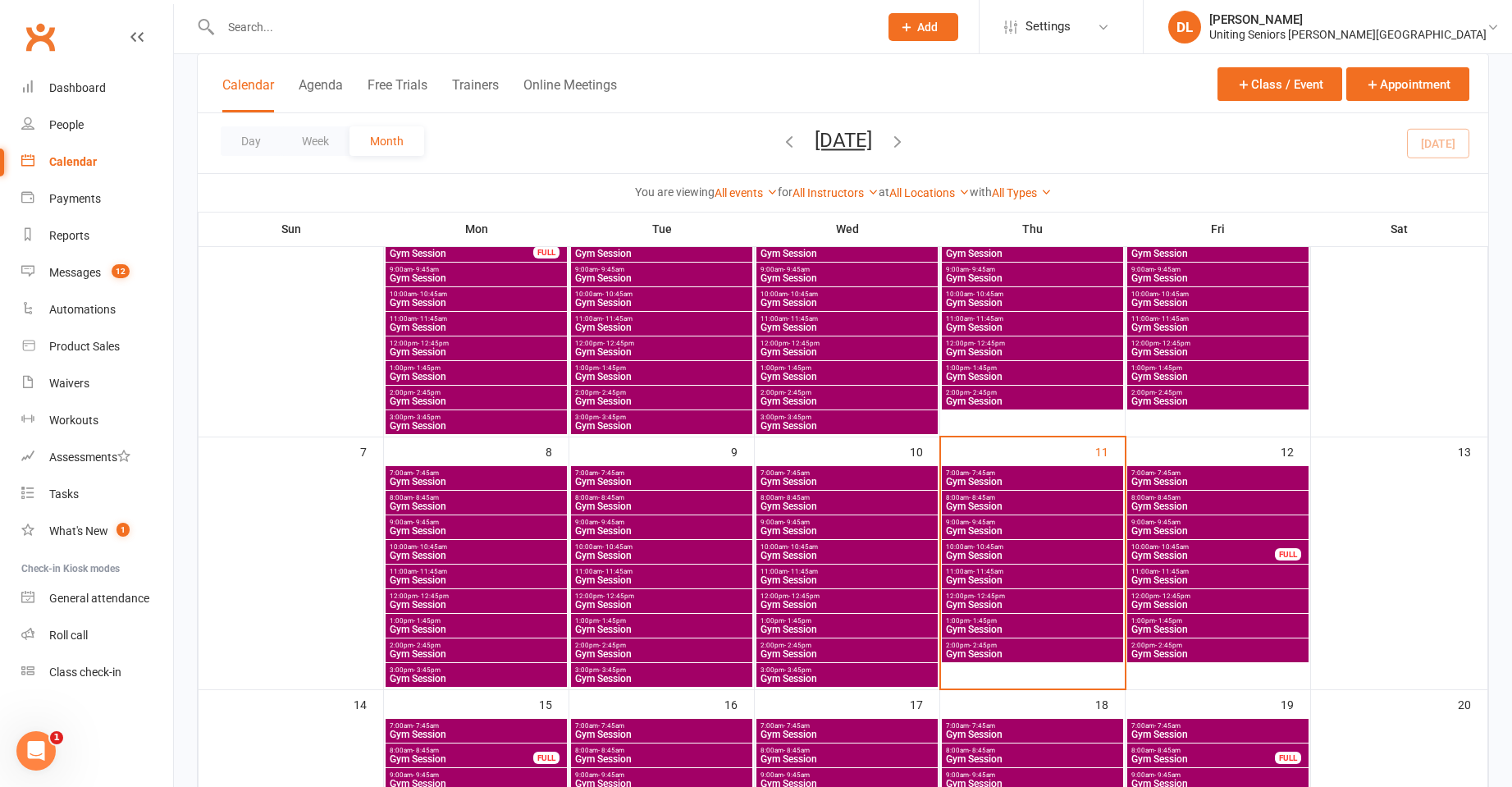
click at [1008, 531] on span "Gym Session" at bounding box center [1032, 531] width 174 height 10
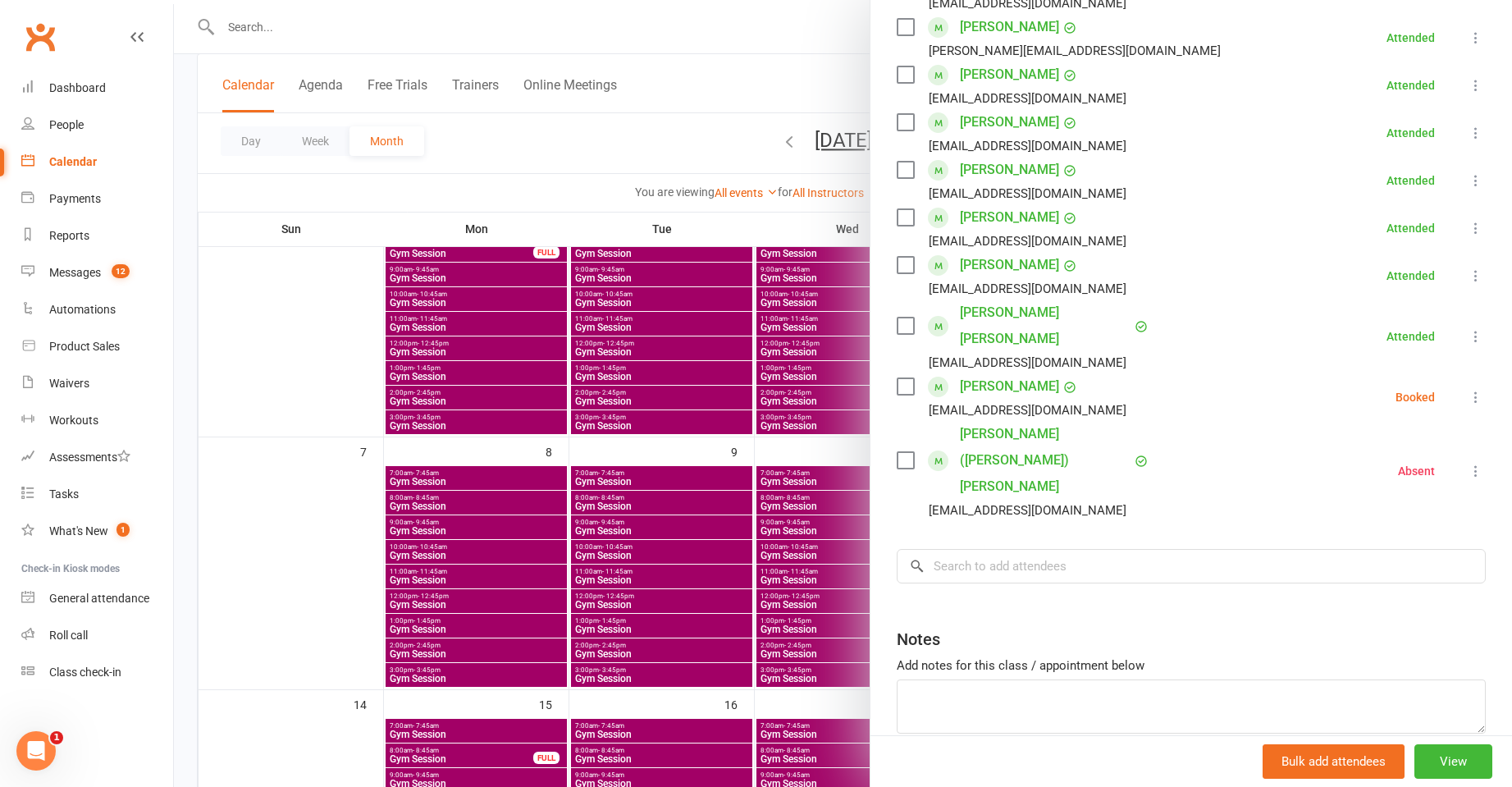
scroll to position [388, 0]
click at [798, 383] on div at bounding box center [843, 394] width 1338 height 787
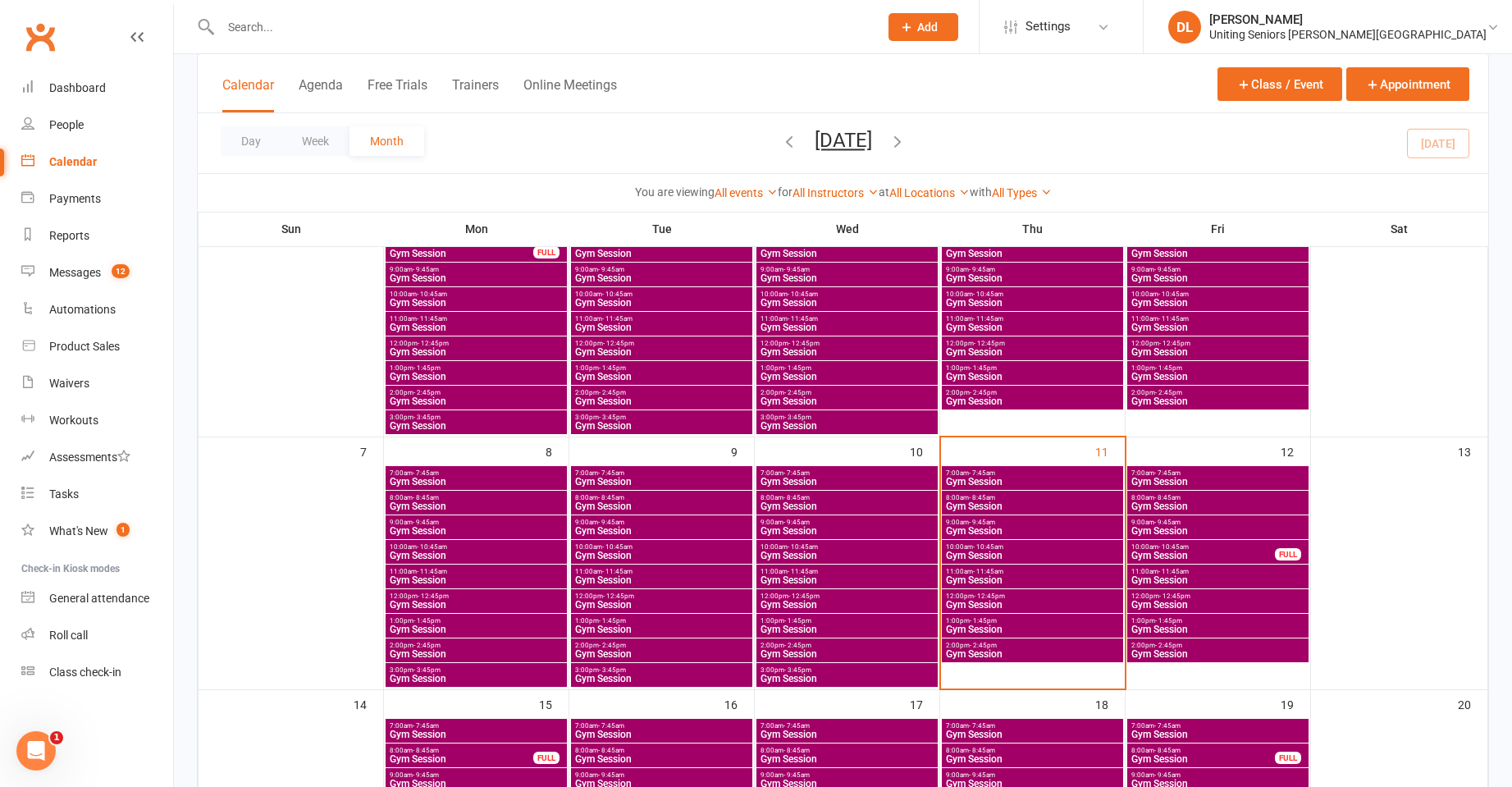
click at [992, 543] on span "- 10:45am" at bounding box center [988, 547] width 30 height 8
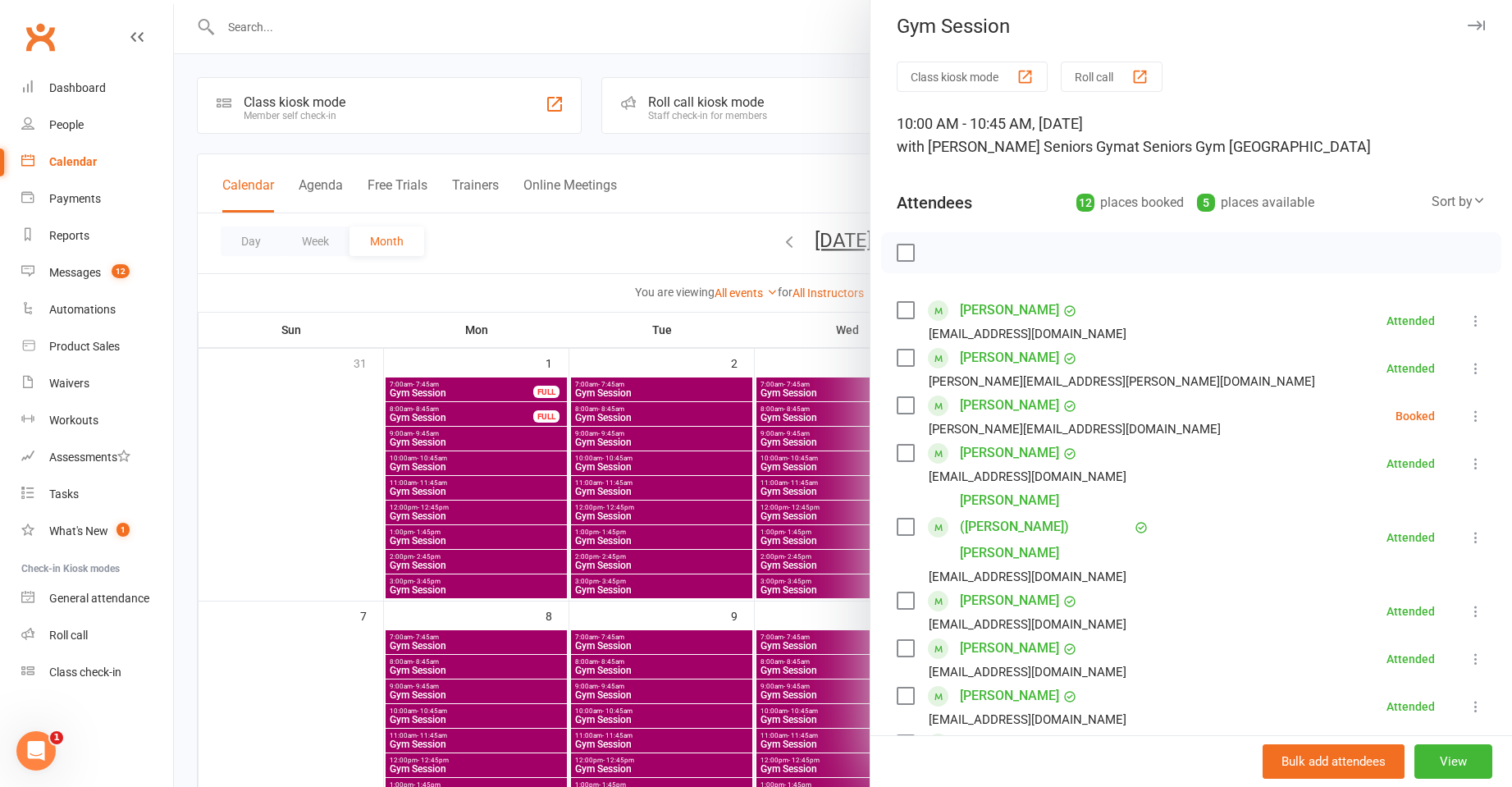
scroll to position [0, 0]
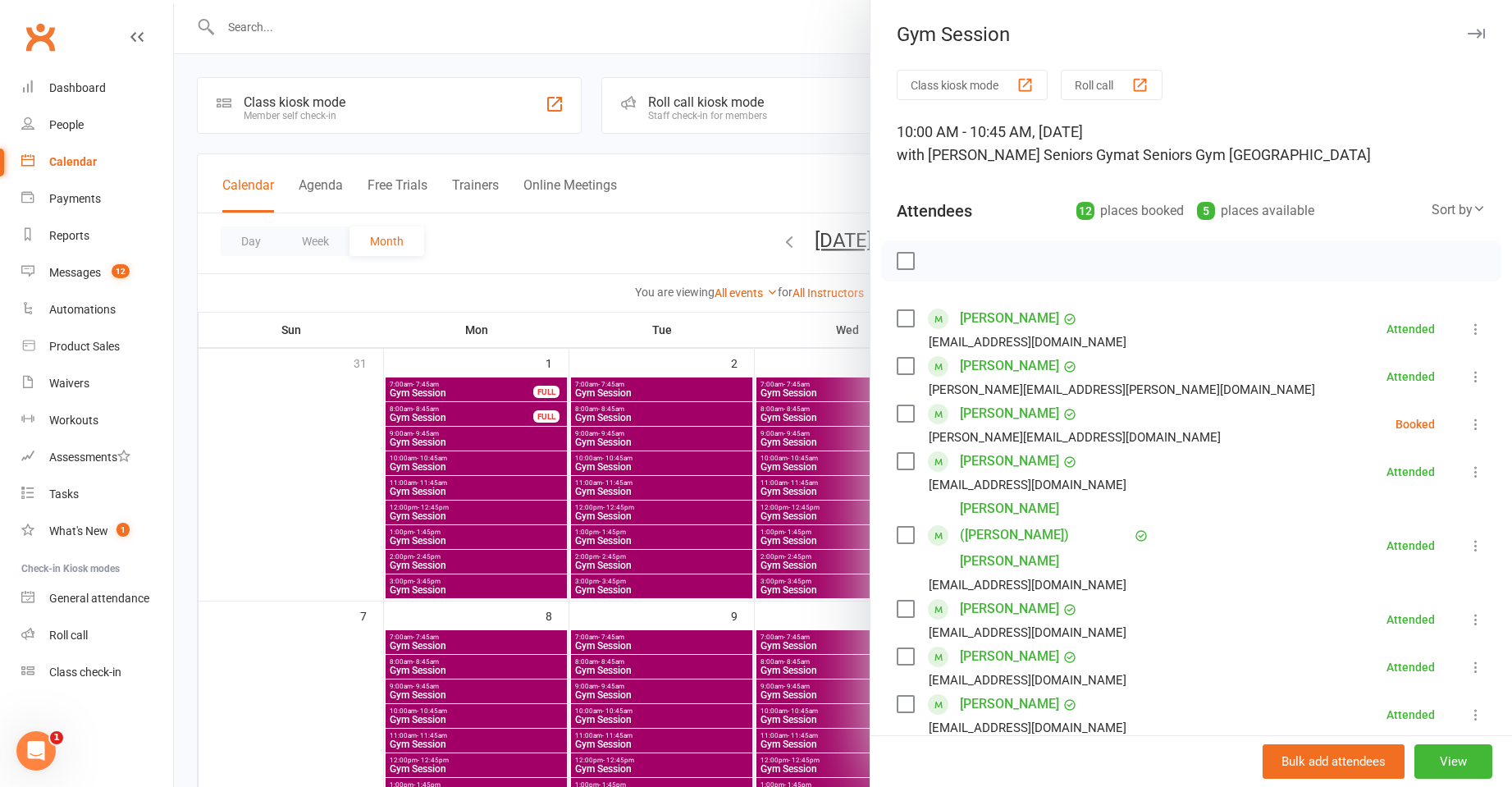
click at [776, 466] on div at bounding box center [843, 394] width 1338 height 787
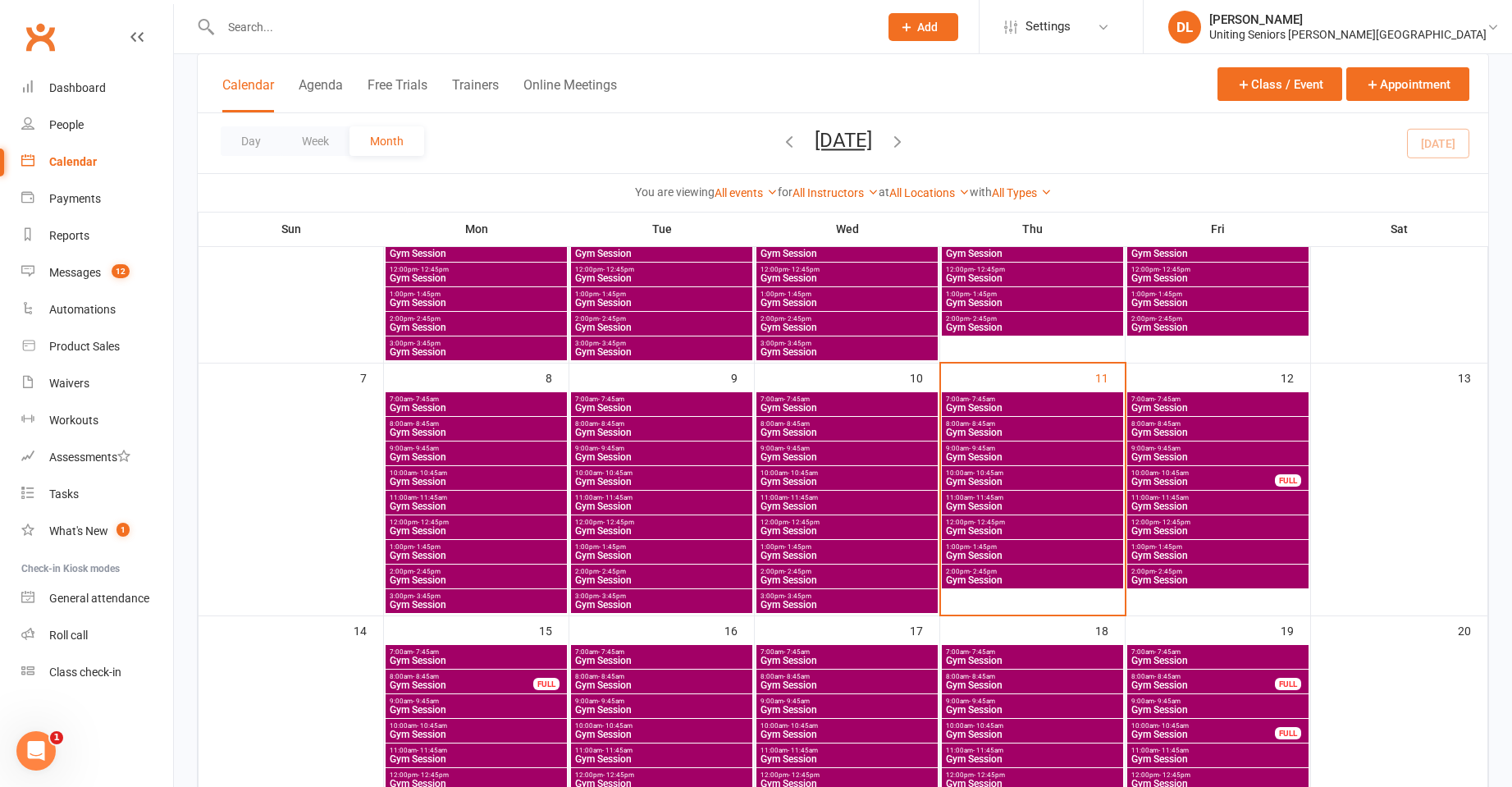
scroll to position [246, 0]
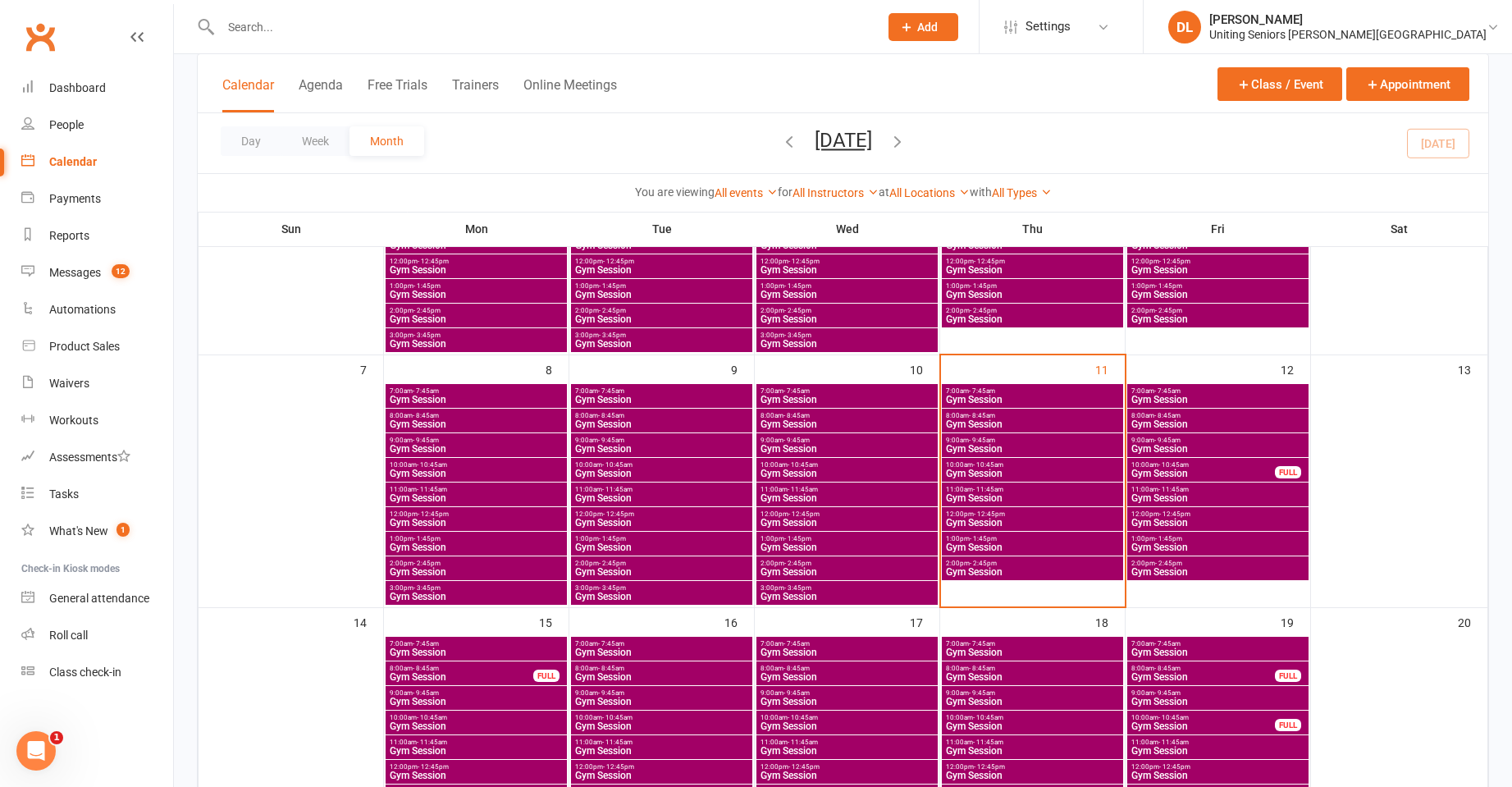
click at [974, 472] on span "Gym Session" at bounding box center [1032, 474] width 174 height 10
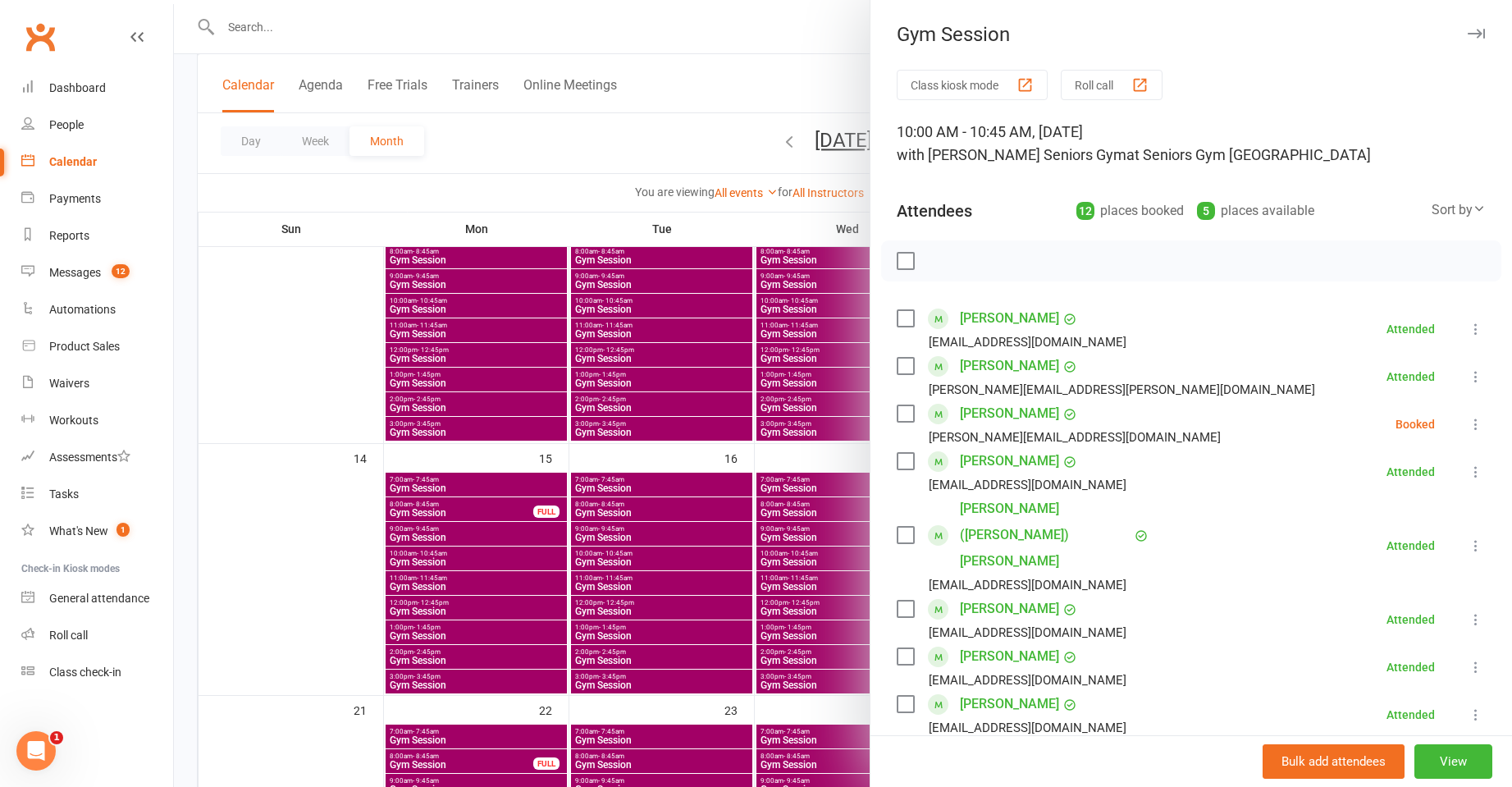
click at [994, 575] on div "saundersrl1@bigpond.com" at bounding box center [1027, 585] width 197 height 21
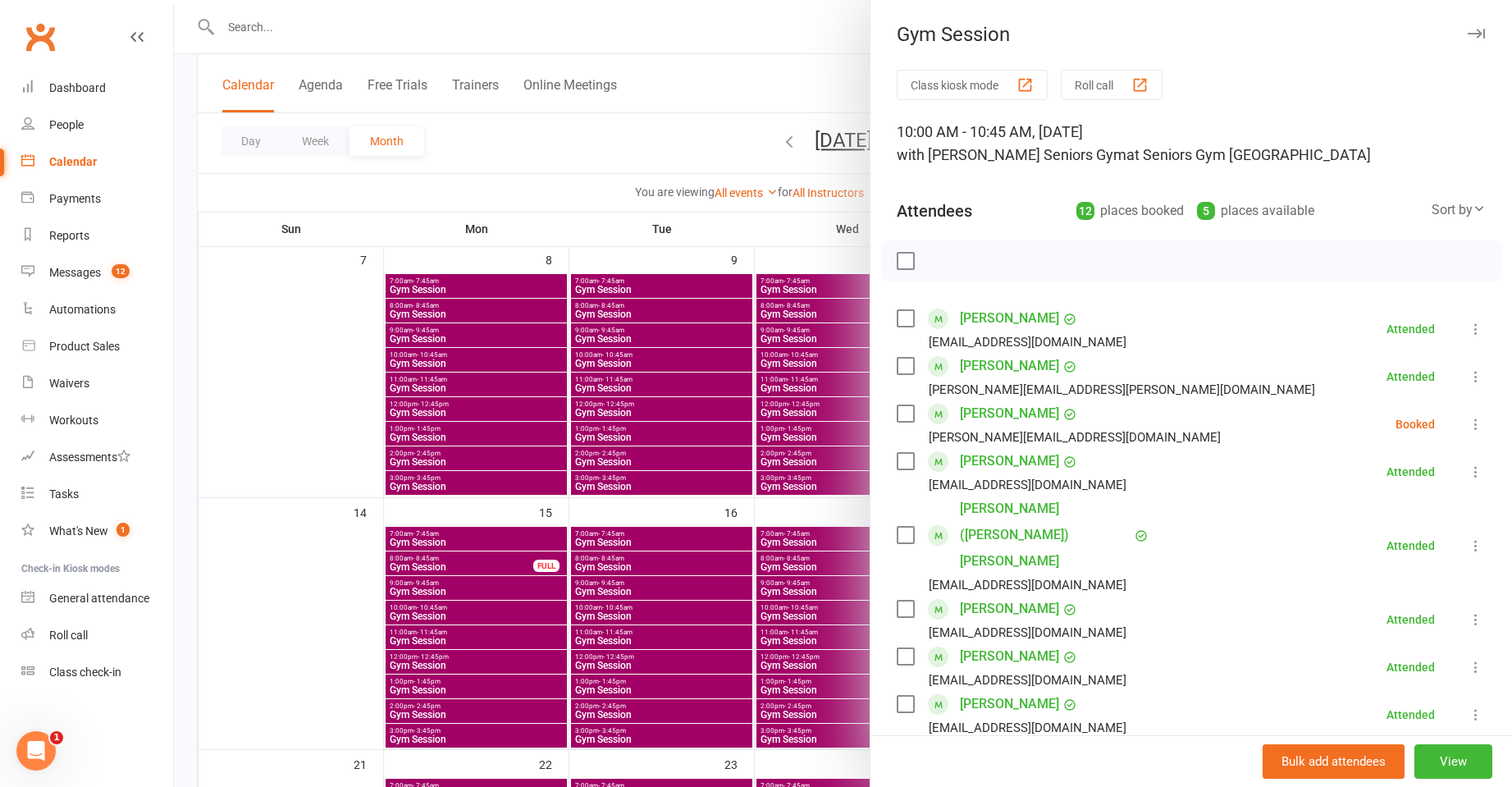
click at [813, 498] on div at bounding box center [843, 394] width 1338 height 787
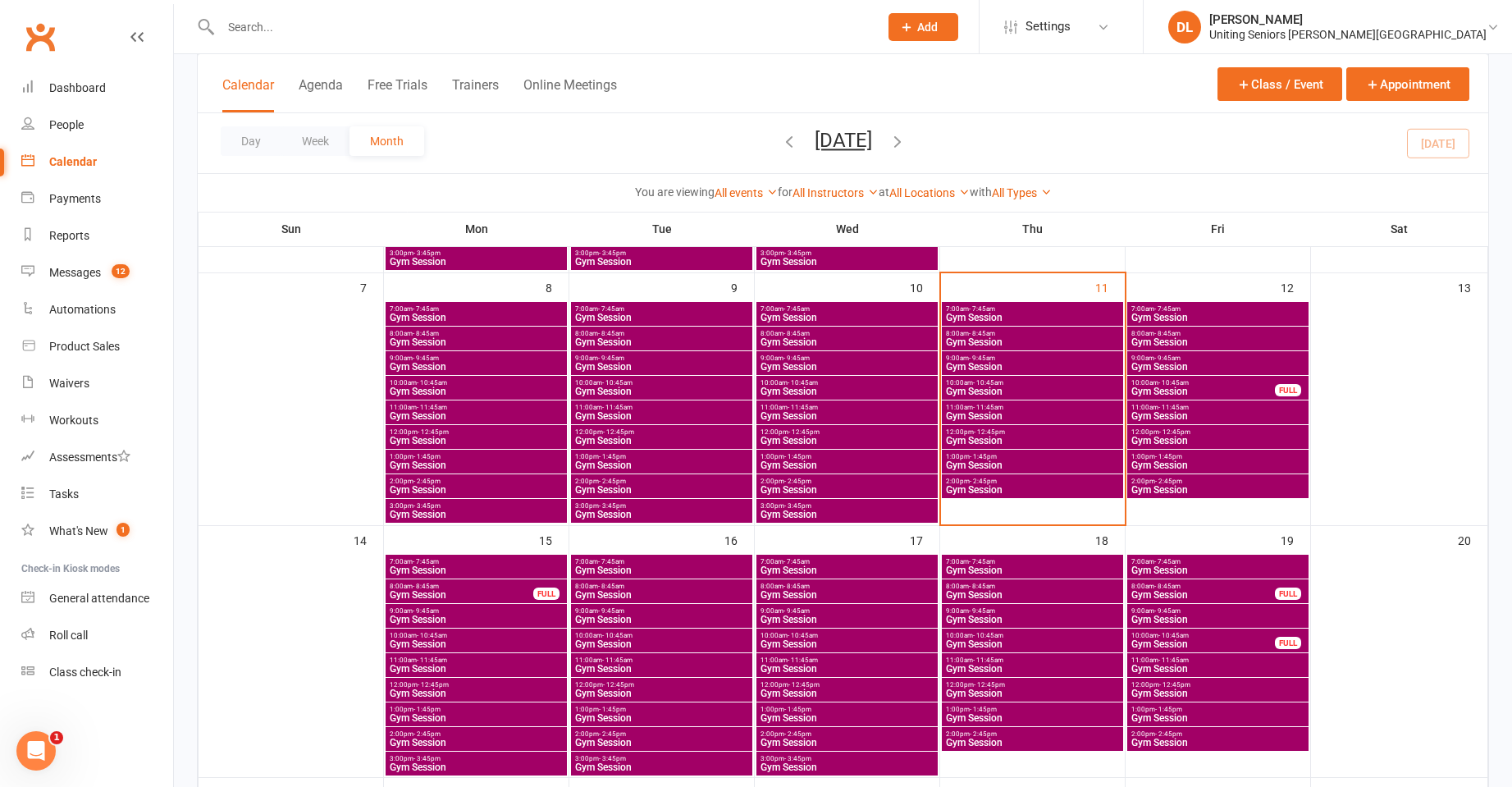
click at [966, 389] on span "Gym Session" at bounding box center [1032, 391] width 174 height 10
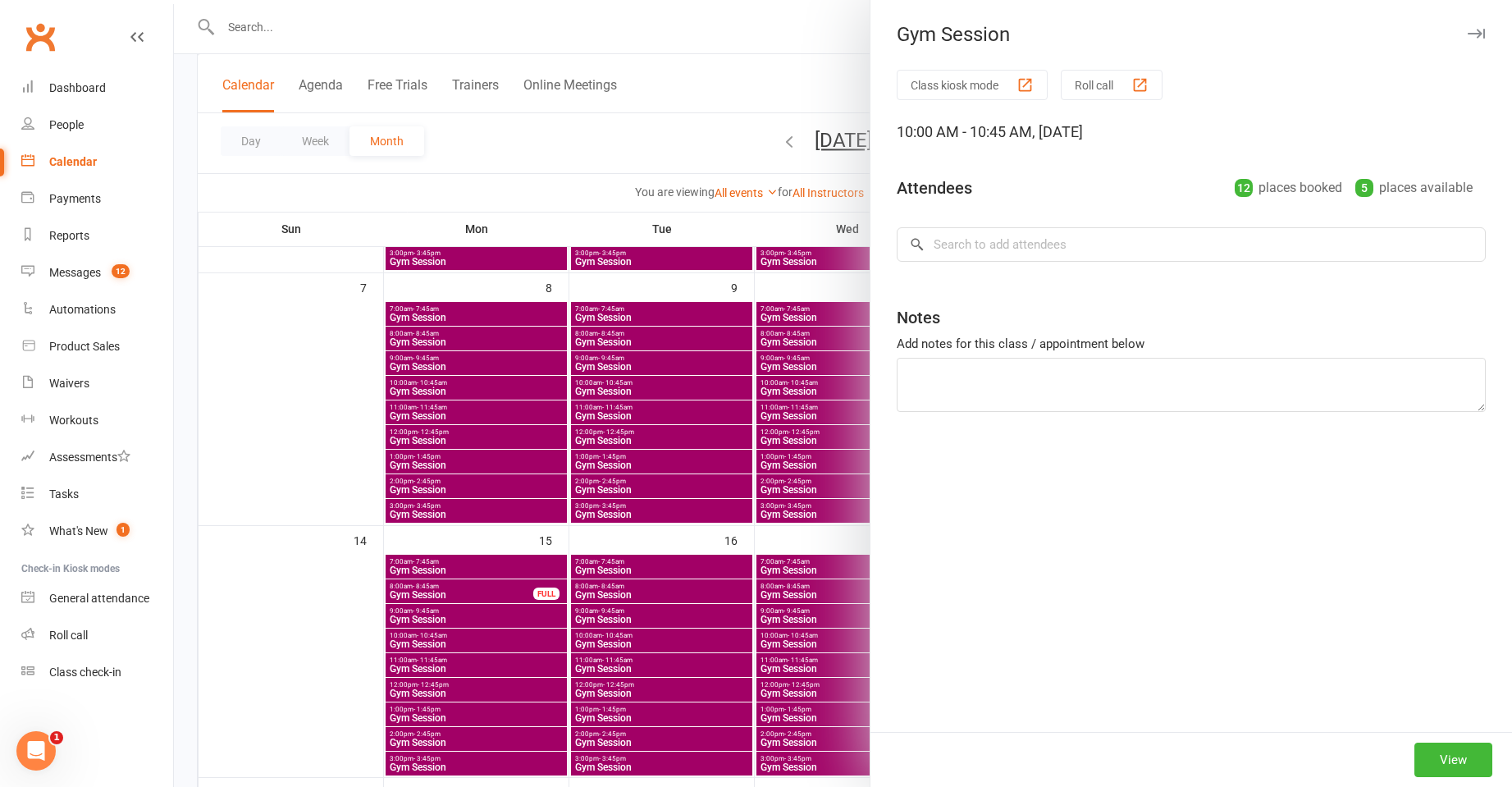
click at [691, 414] on div at bounding box center [843, 394] width 1338 height 787
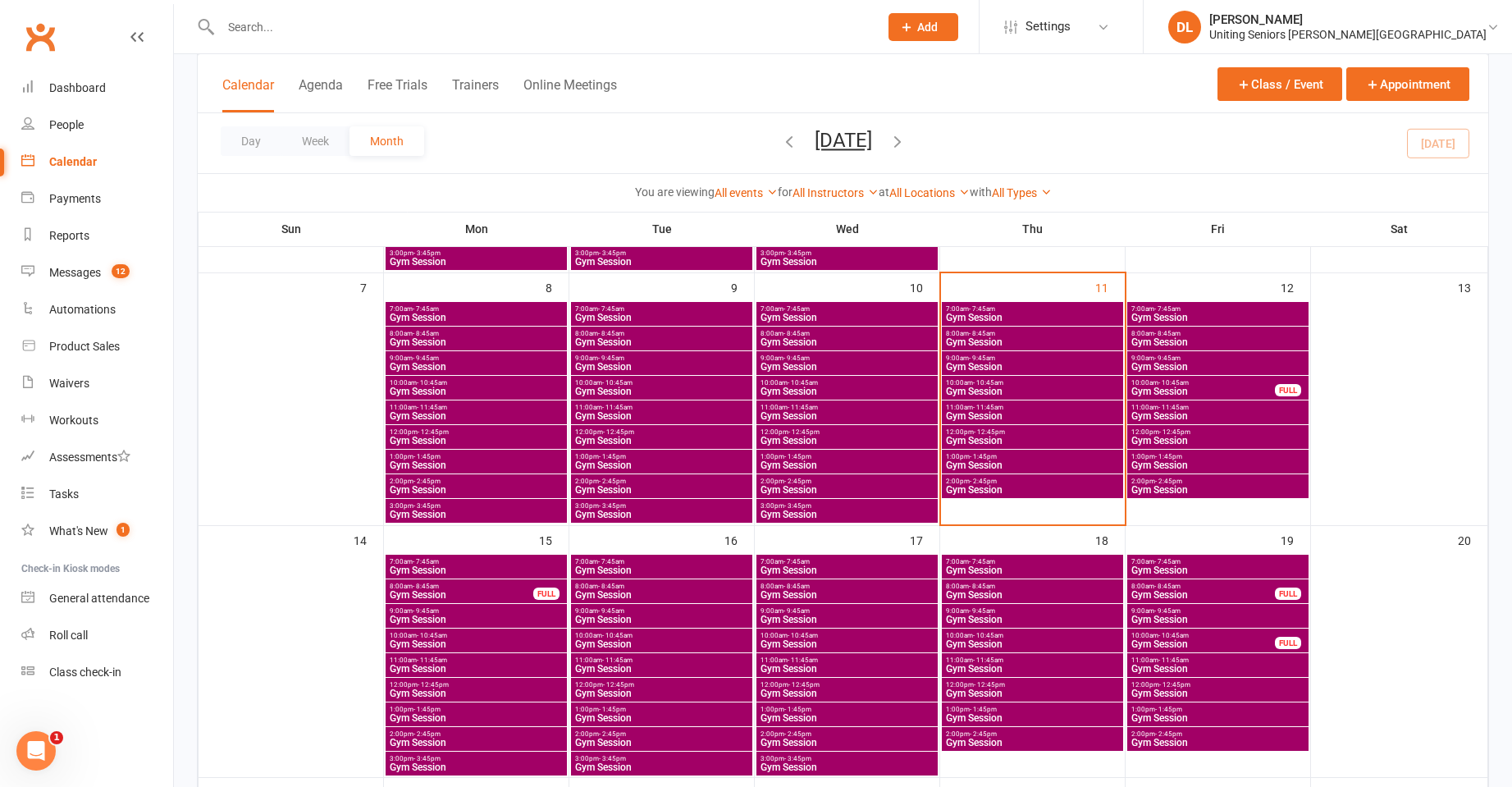
click at [992, 404] on span "- 11:45am" at bounding box center [988, 408] width 30 height 8
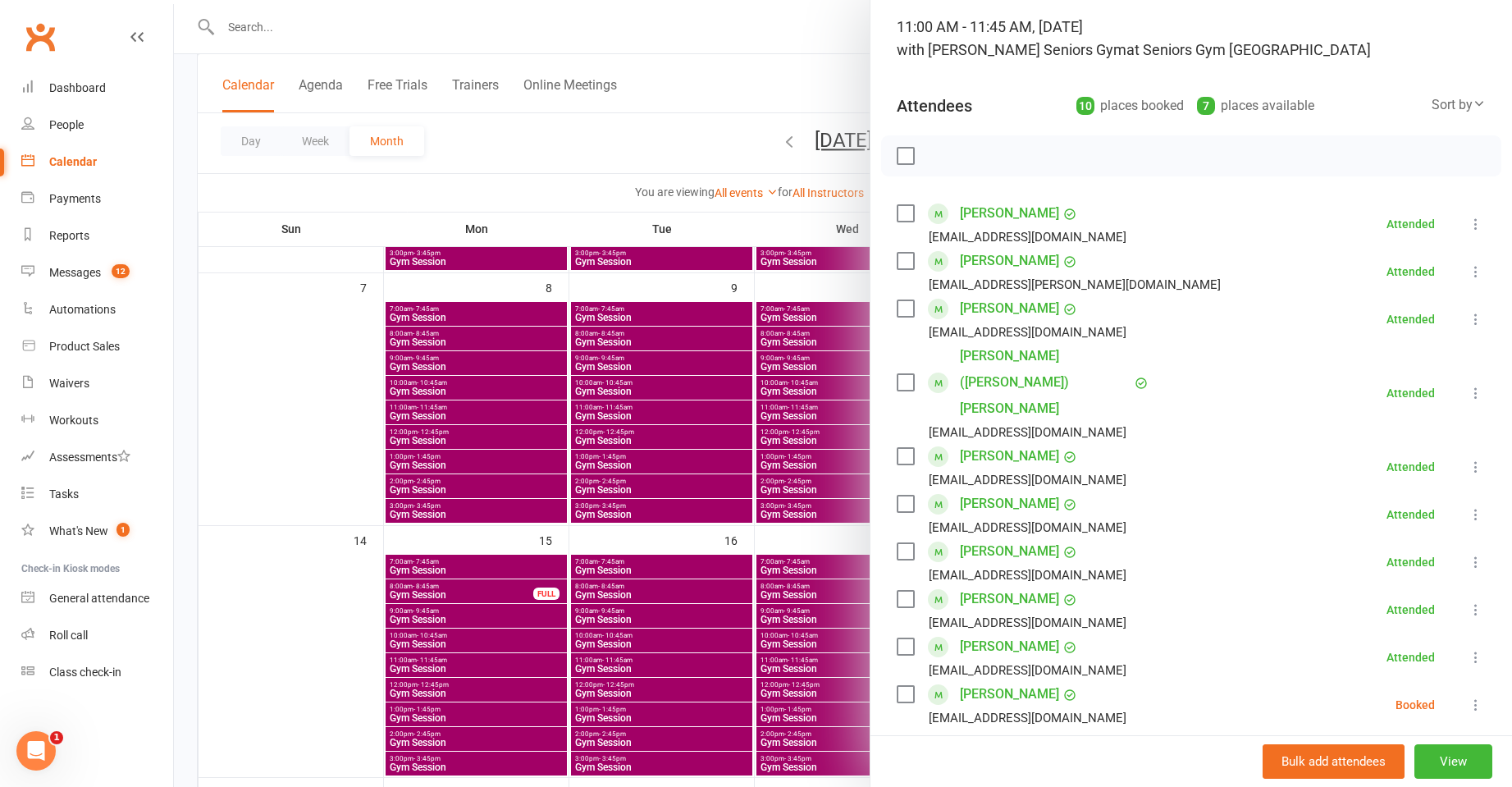
scroll to position [340, 0]
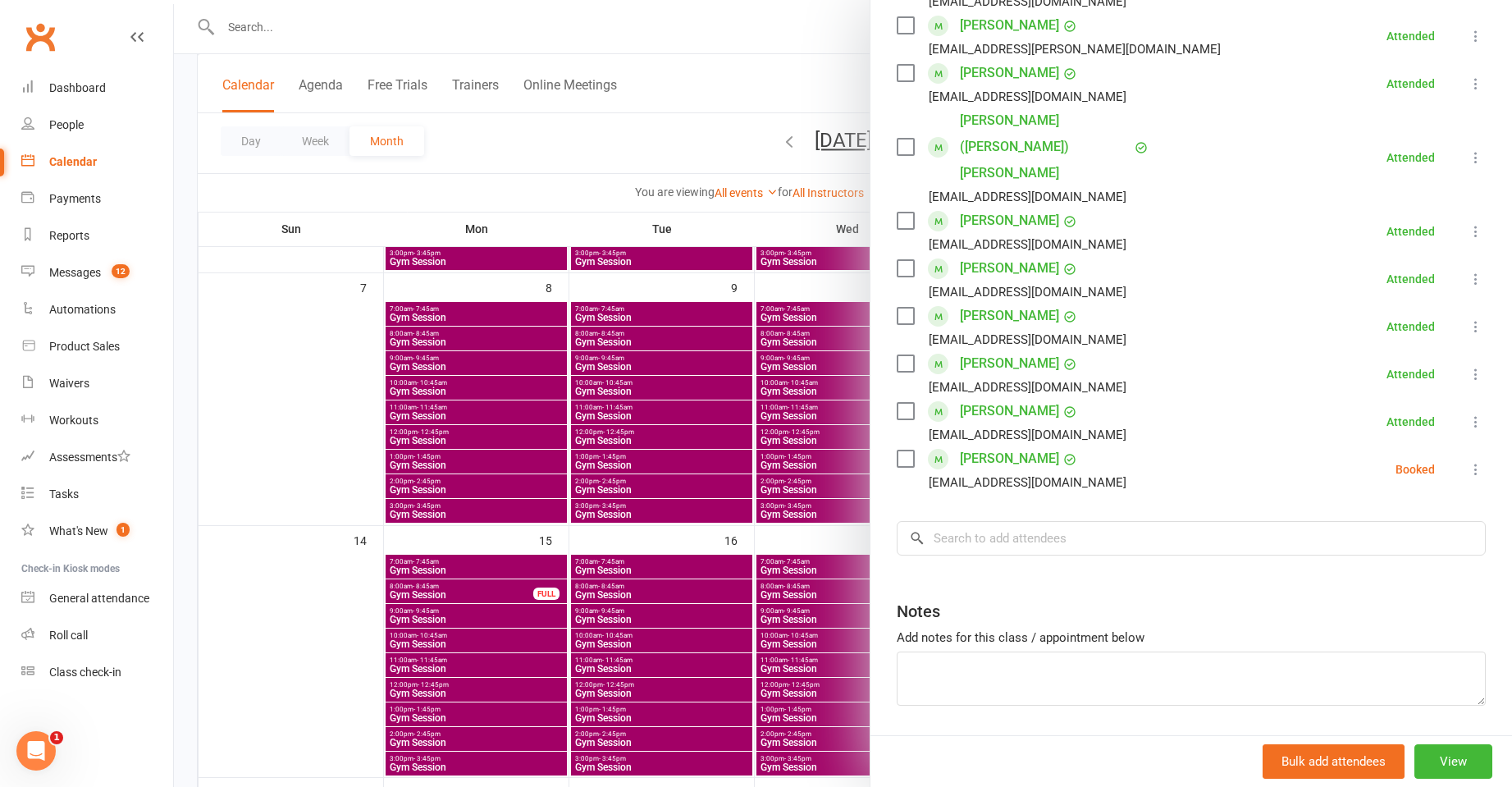
drag, startPoint x: 708, startPoint y: 420, endPoint x: 874, endPoint y: 436, distance: 166.8
click at [709, 420] on div at bounding box center [843, 394] width 1338 height 787
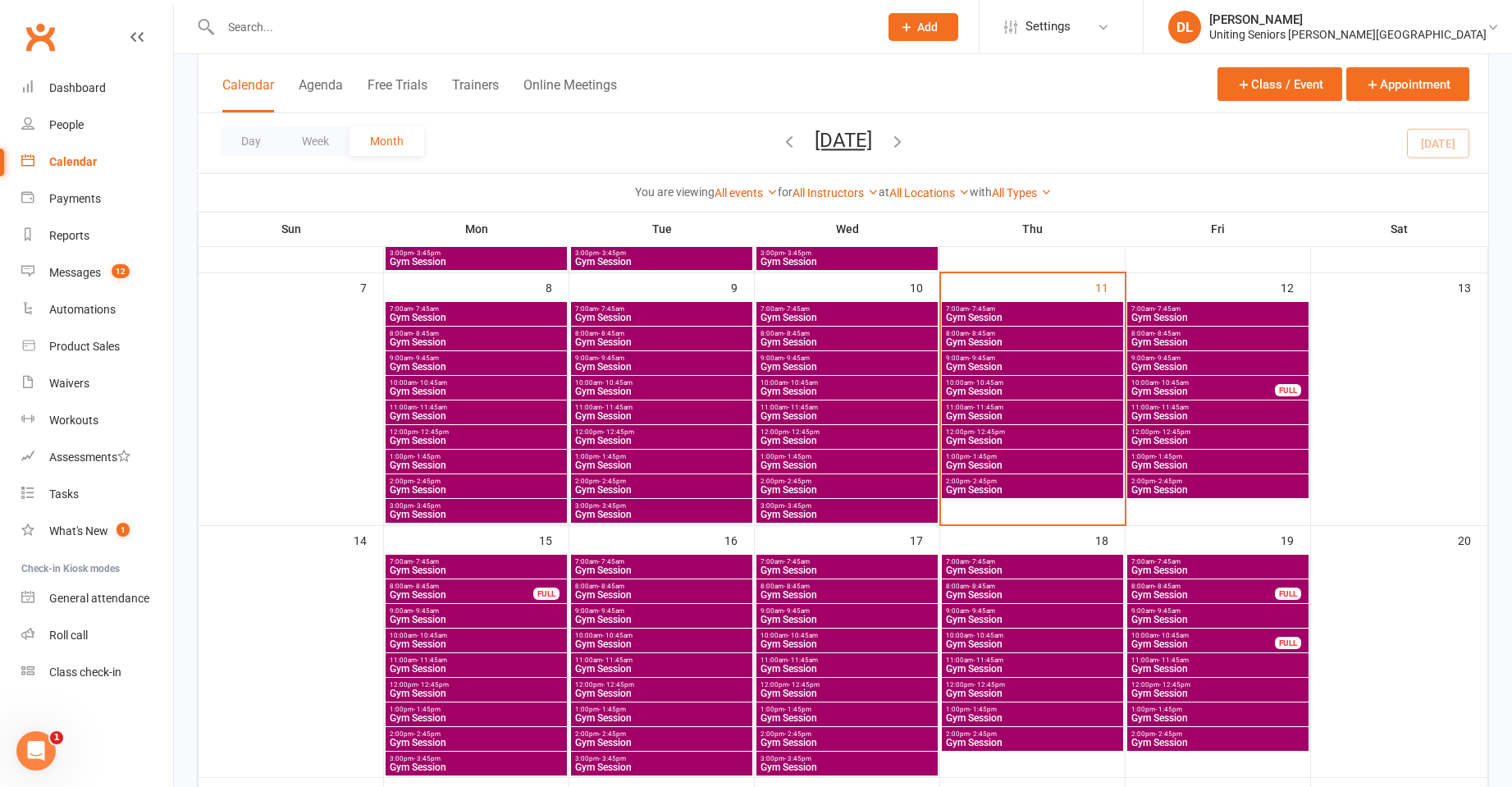
click at [987, 414] on span "Gym Session" at bounding box center [1032, 415] width 174 height 10
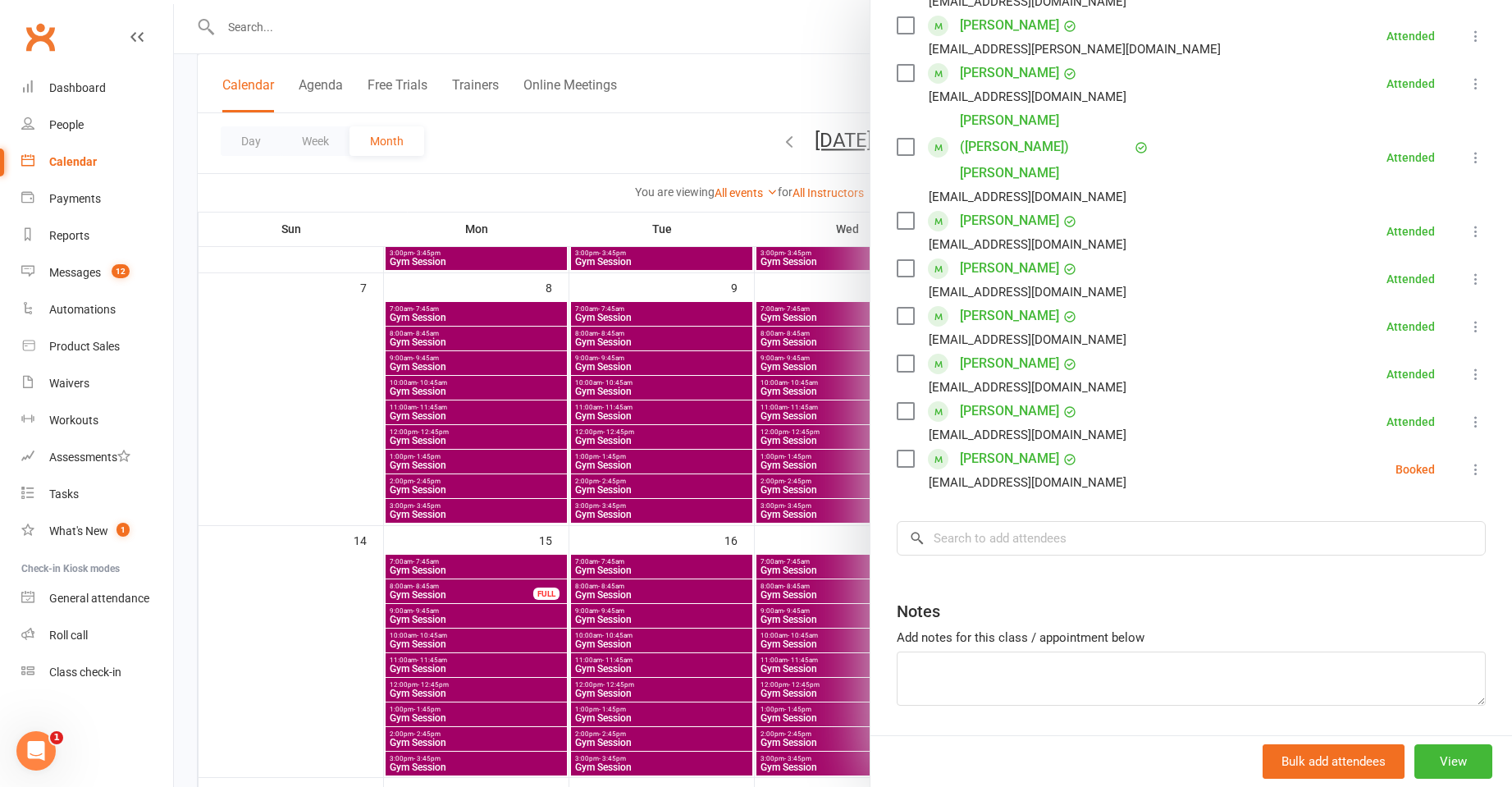
click at [1441, 445] on li "Ingeborg Ziegeldorf deckertinge@gmail.com Booked More info Remove Check in Mark…" at bounding box center [1191, 469] width 589 height 48
click at [1467, 461] on icon at bounding box center [1475, 469] width 16 height 16
click at [1377, 583] on link "Mark absent" at bounding box center [1396, 599] width 176 height 32
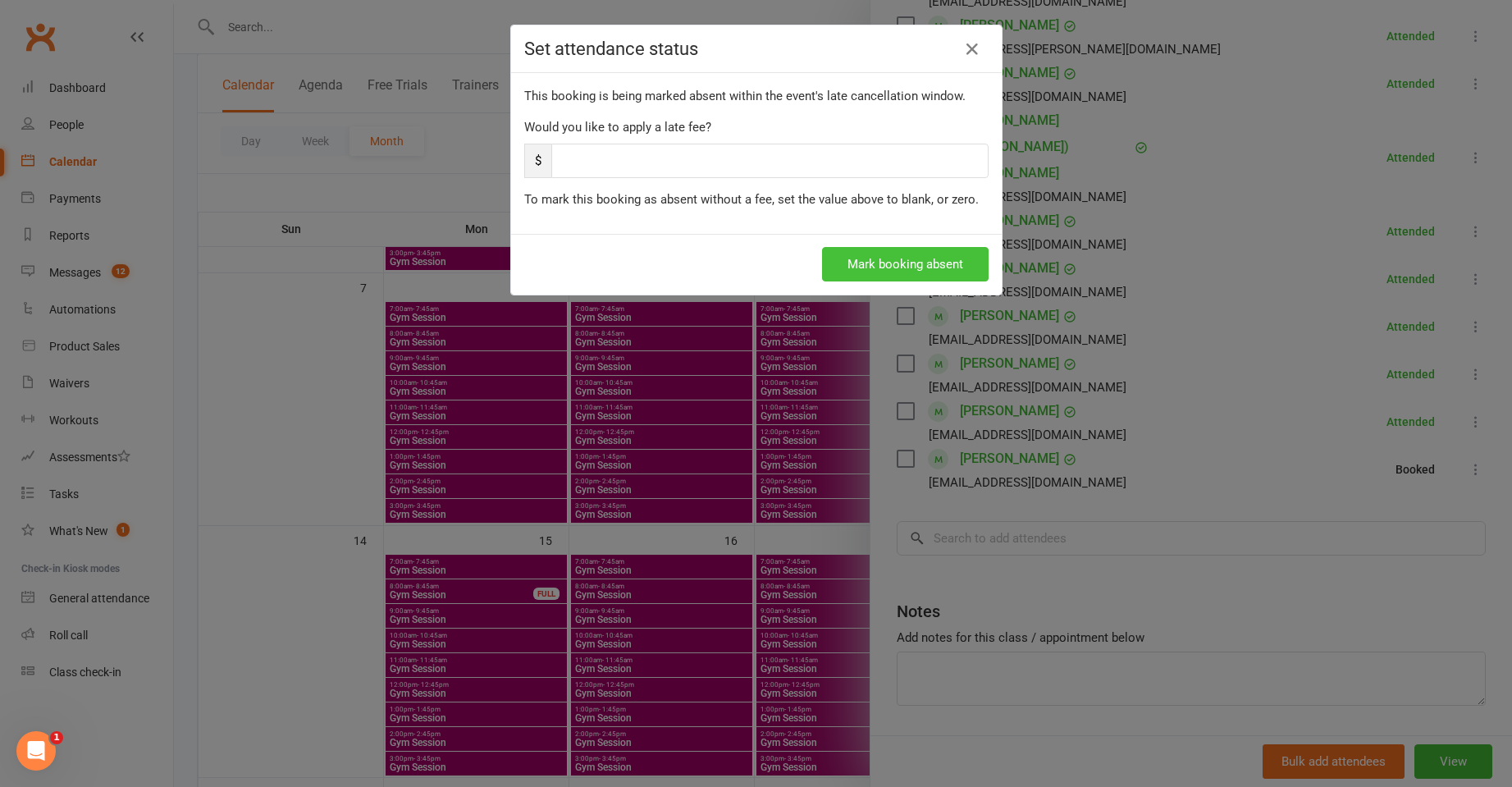
click at [899, 266] on button "Mark booking absent" at bounding box center [905, 264] width 167 height 34
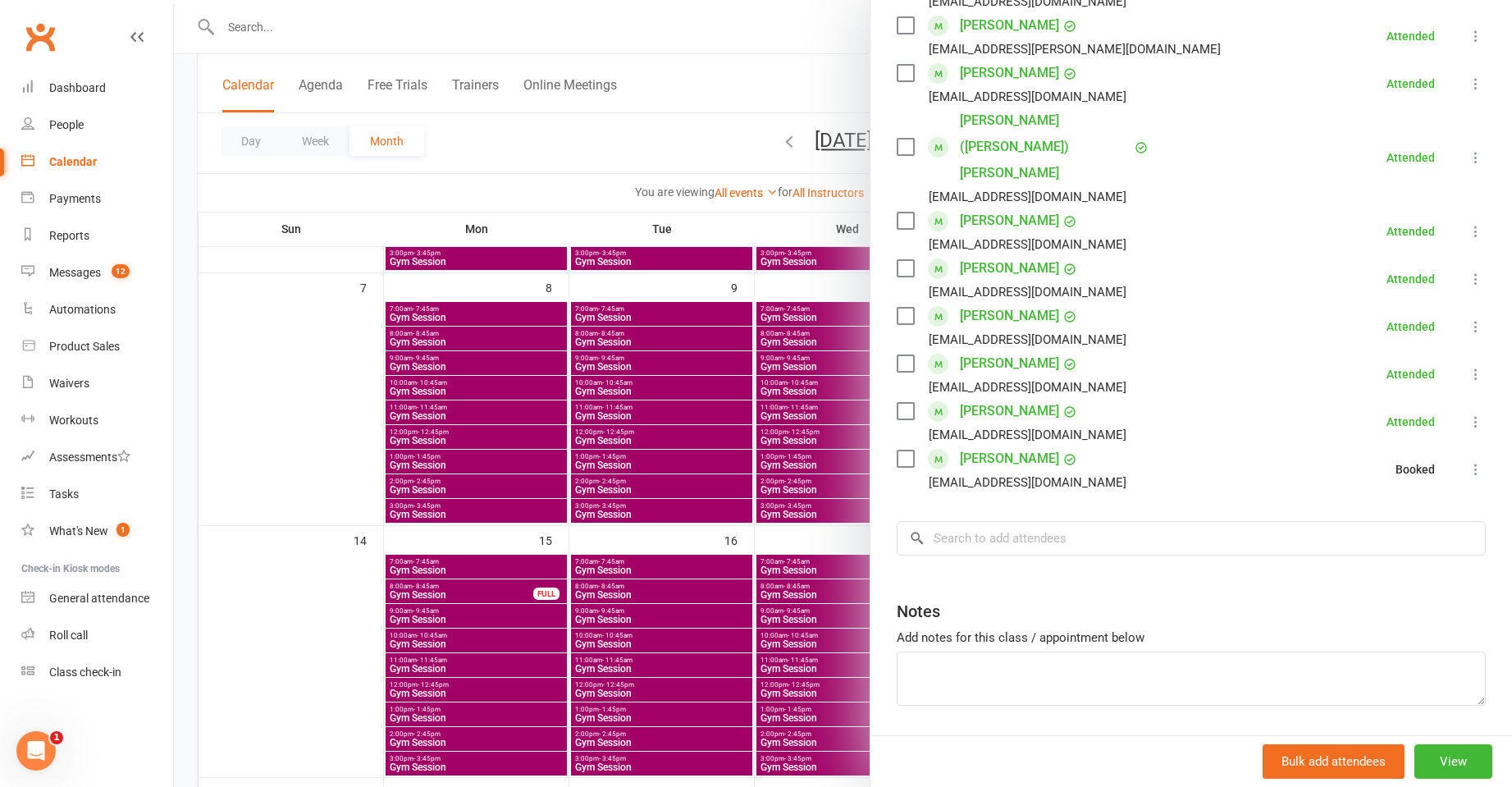
click at [723, 369] on div at bounding box center [843, 394] width 1338 height 787
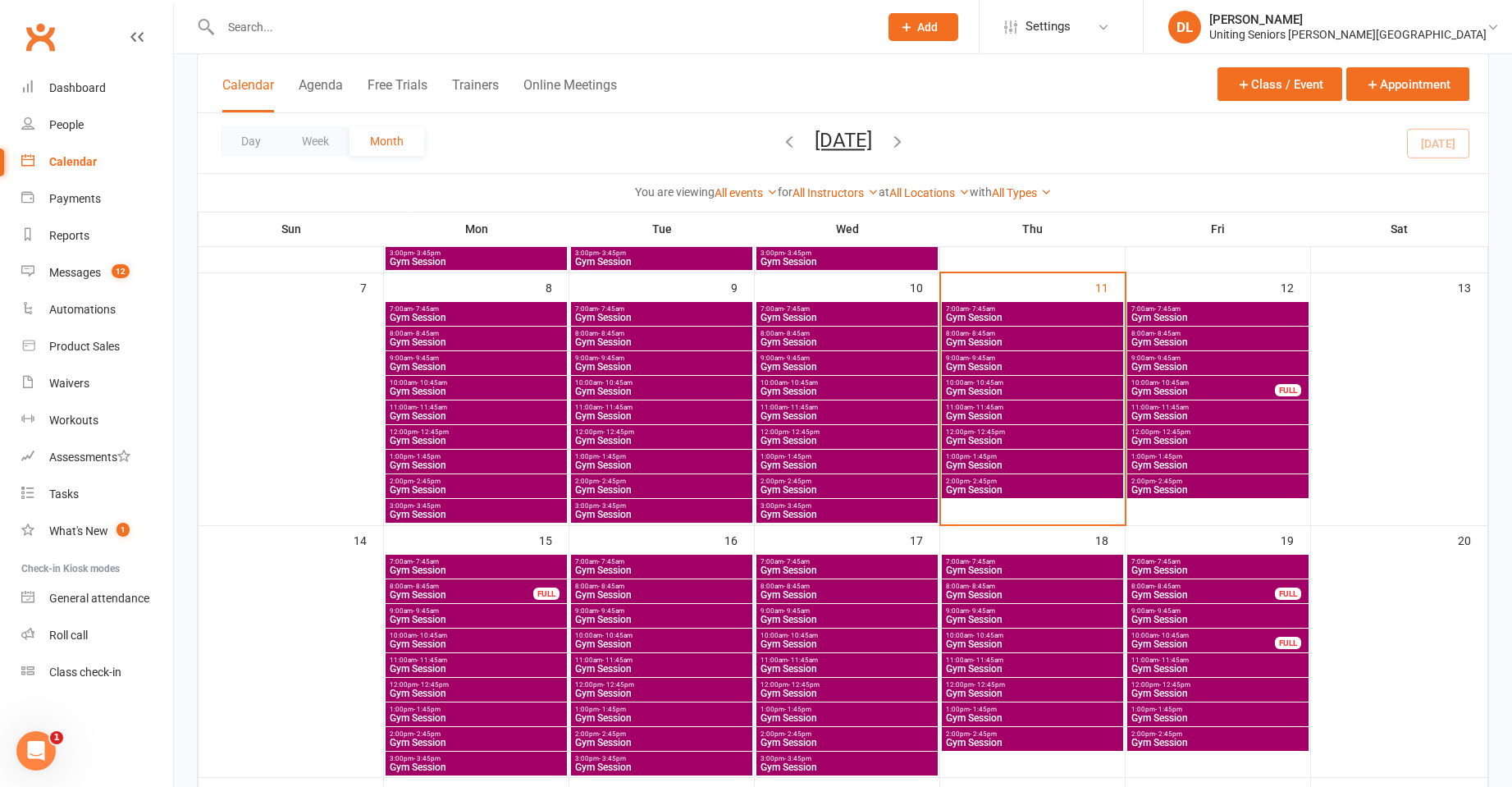
click at [1047, 458] on span "1:00pm - 1:45pm" at bounding box center [1032, 456] width 174 height 8
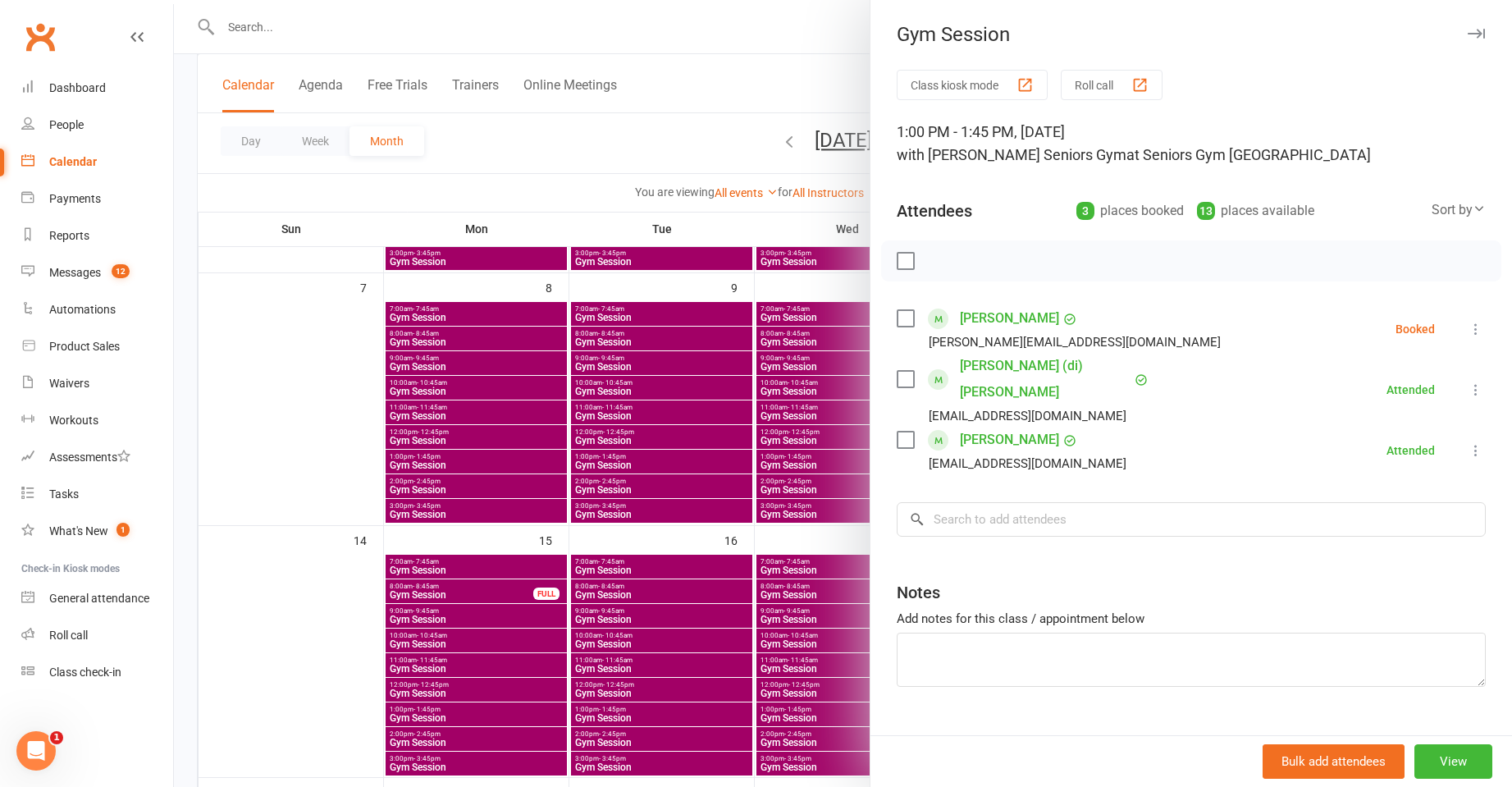
drag, startPoint x: 628, startPoint y: 423, endPoint x: 897, endPoint y: 446, distance: 270.0
click at [663, 429] on div at bounding box center [843, 394] width 1338 height 787
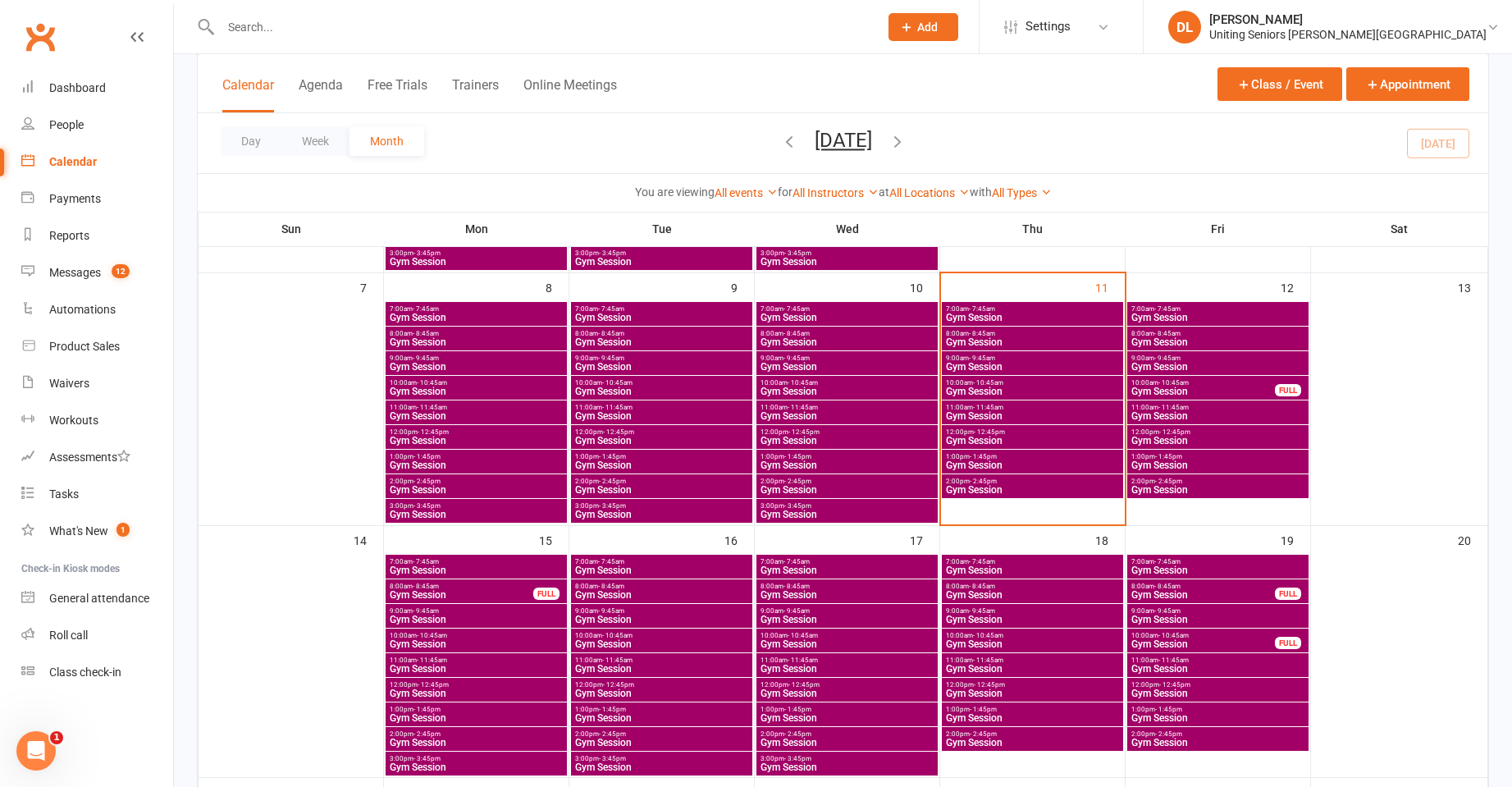
click at [1018, 432] on span "12:00pm - 12:45pm" at bounding box center [1032, 432] width 174 height 8
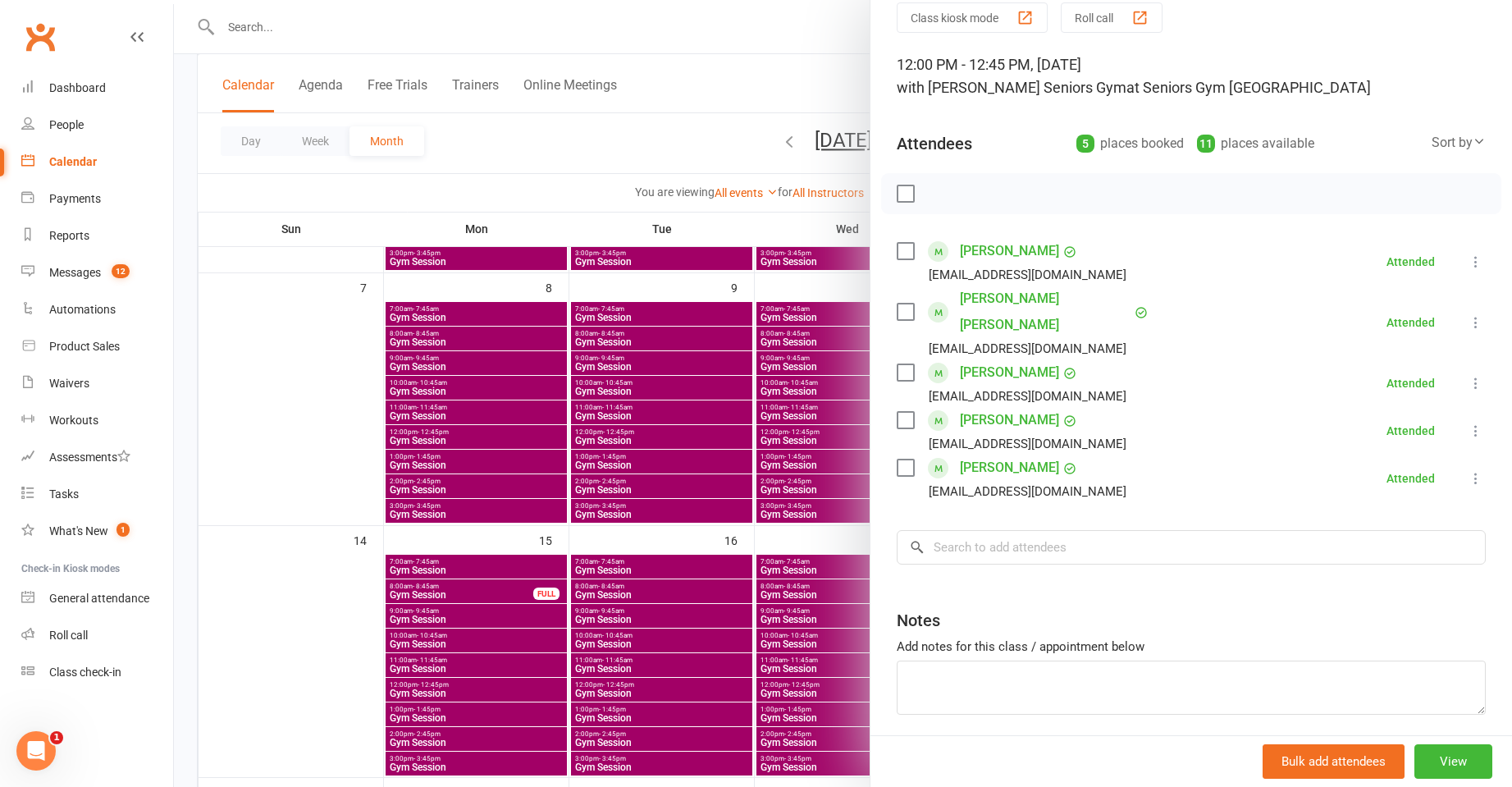
scroll to position [103, 0]
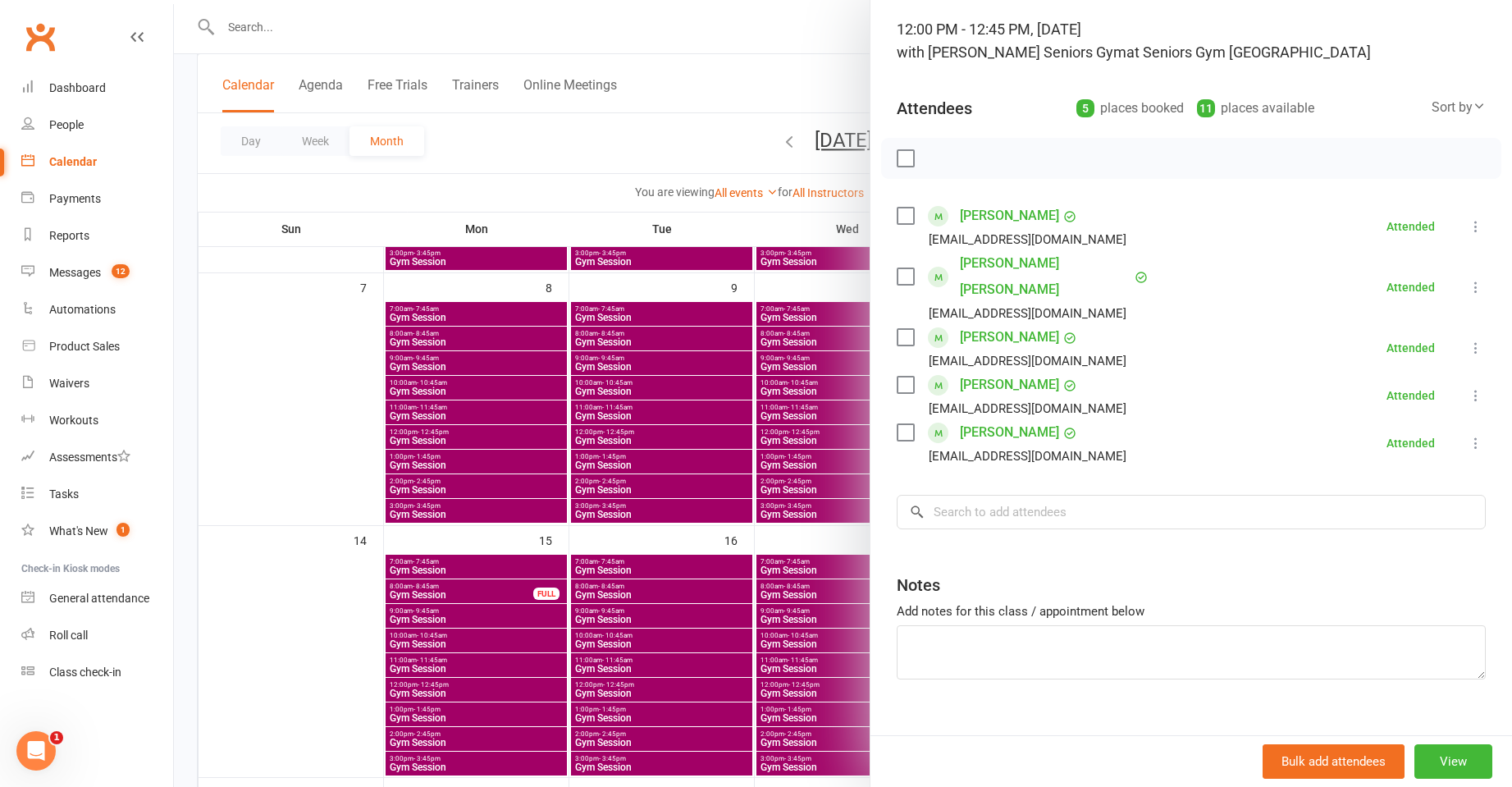
click at [698, 419] on div at bounding box center [843, 394] width 1338 height 787
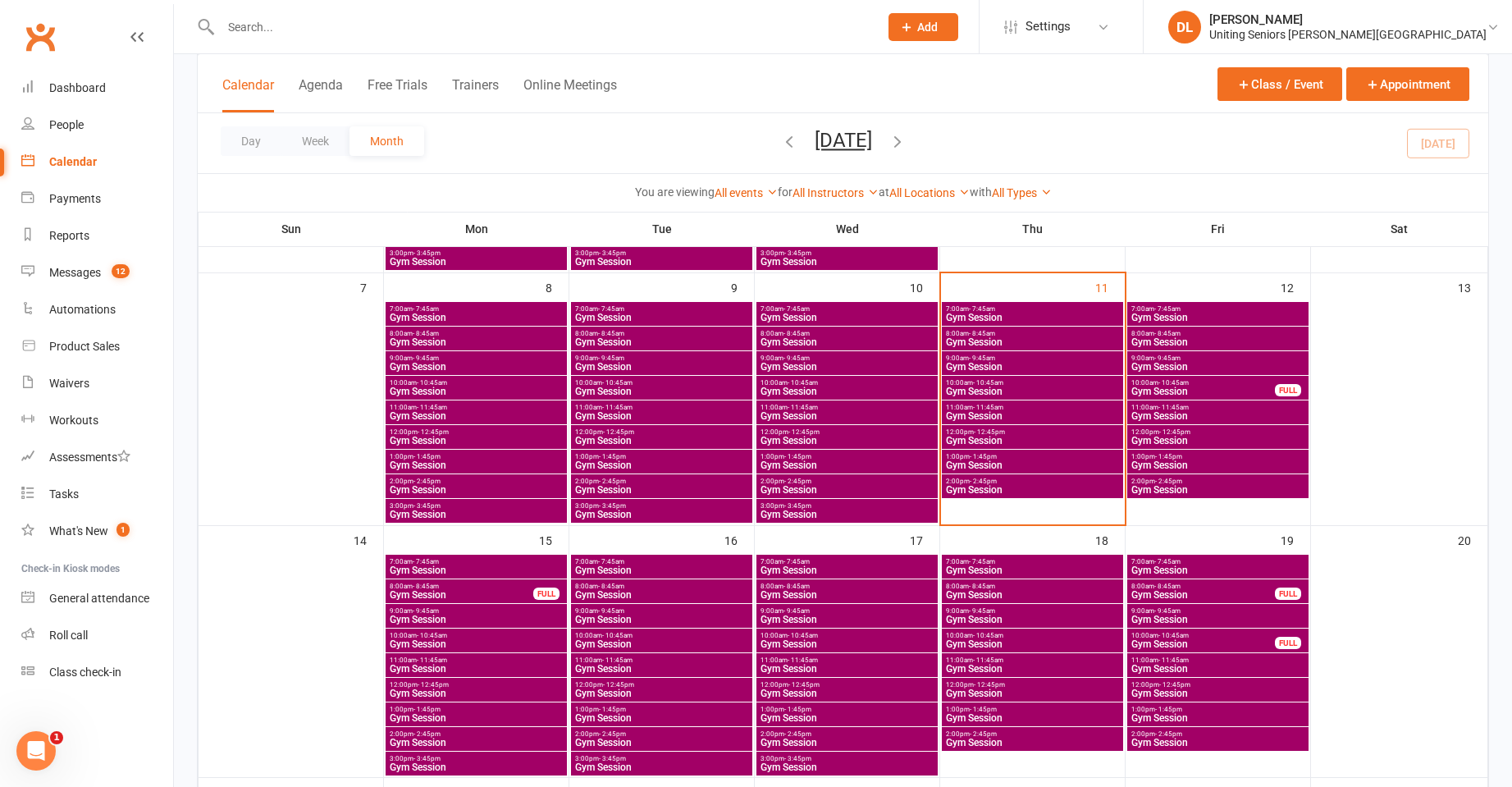
click at [1076, 409] on span "11:00am - 11:45am" at bounding box center [1032, 408] width 174 height 8
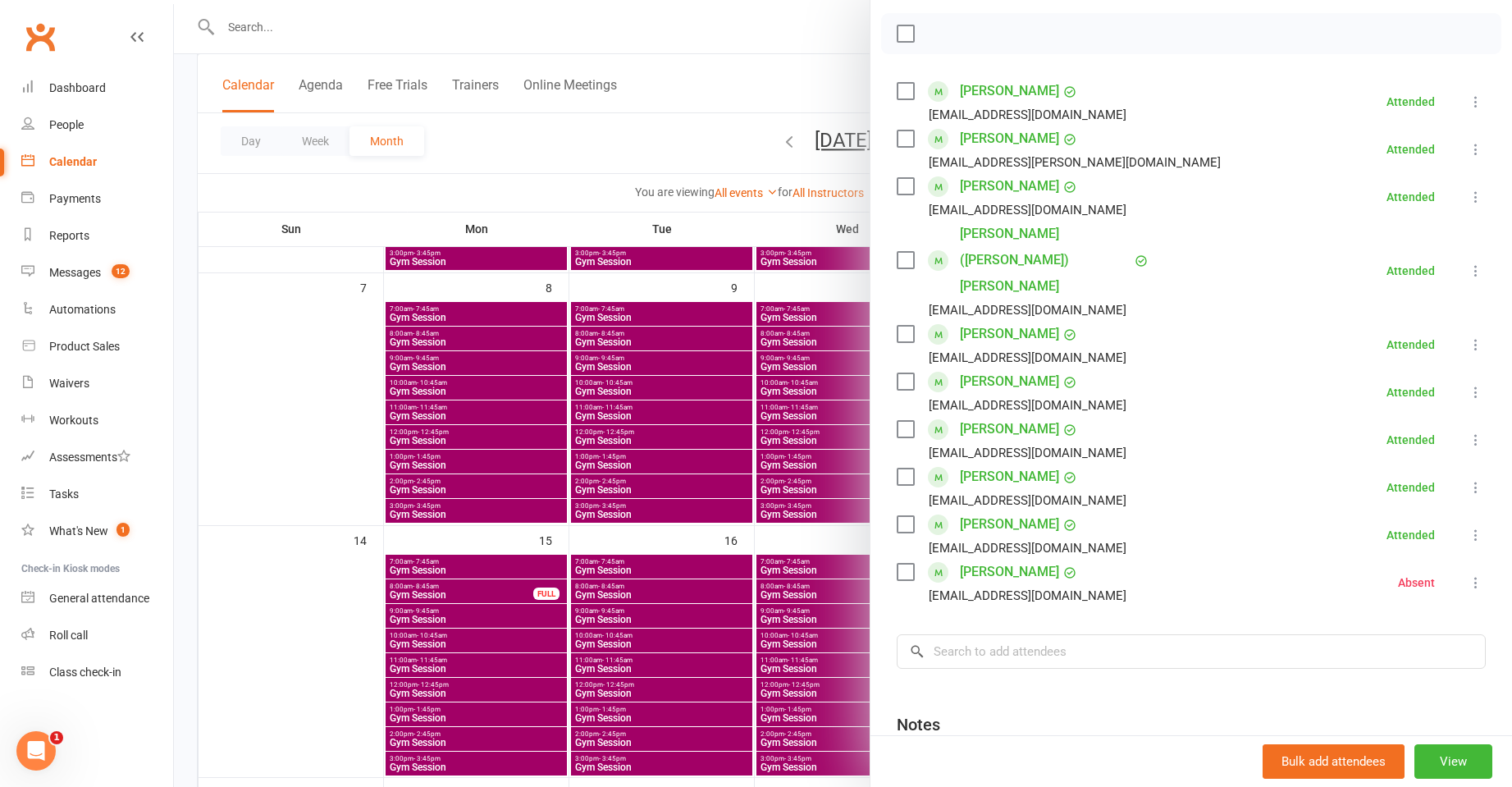
scroll to position [340, 0]
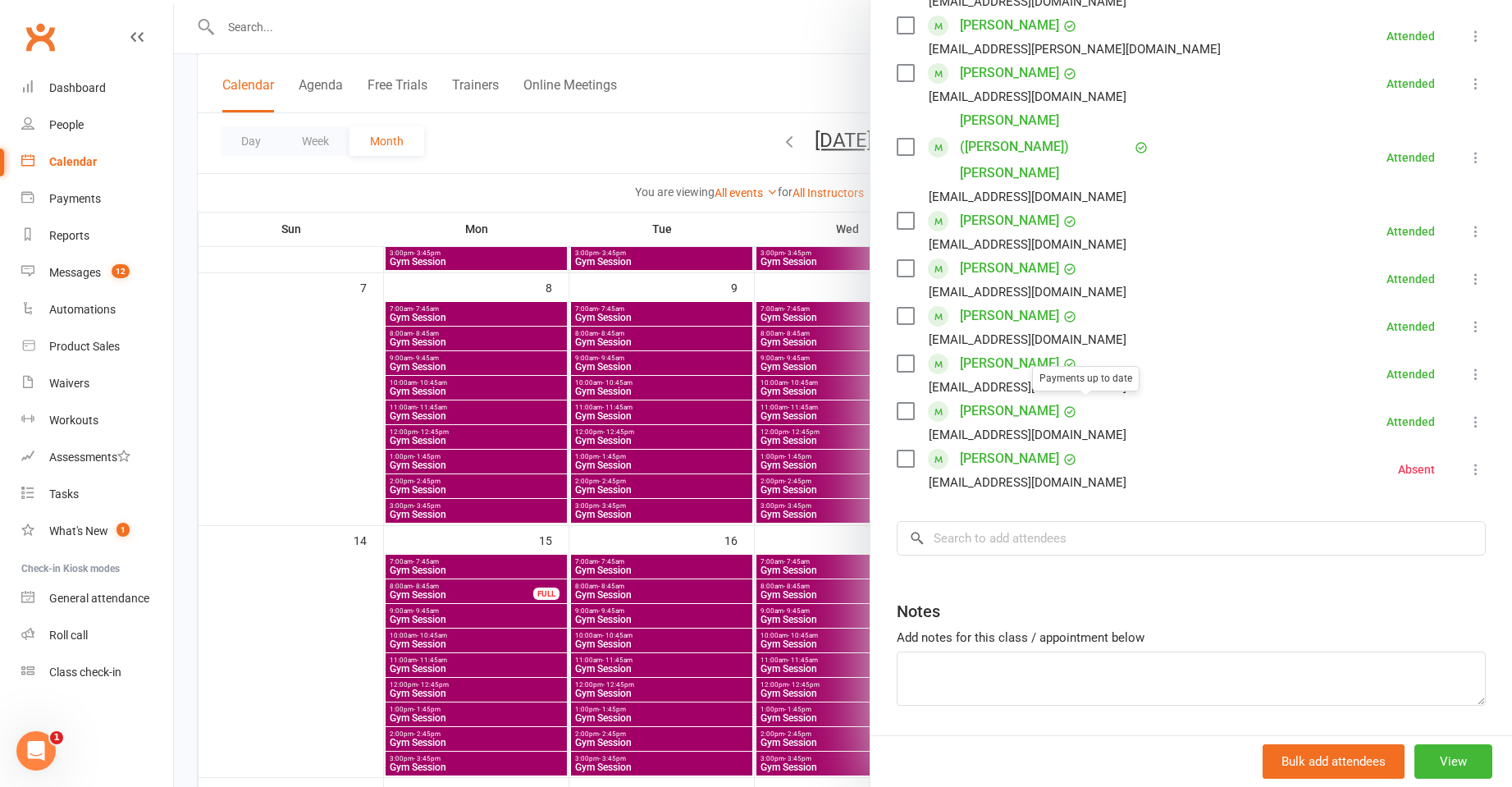
click at [716, 394] on div at bounding box center [843, 394] width 1338 height 787
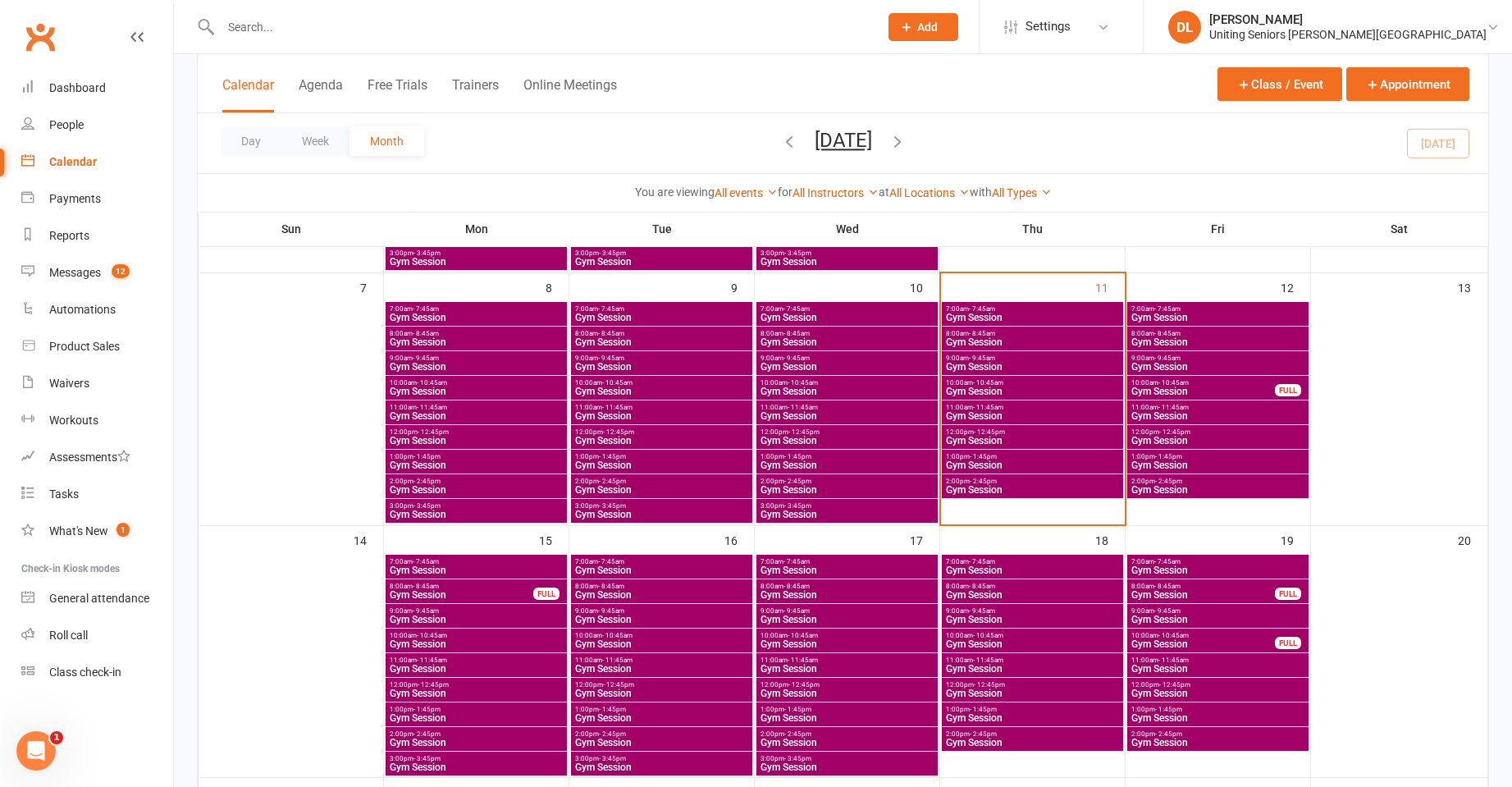
click at [999, 388] on span "Gym Session" at bounding box center [1032, 391] width 174 height 10
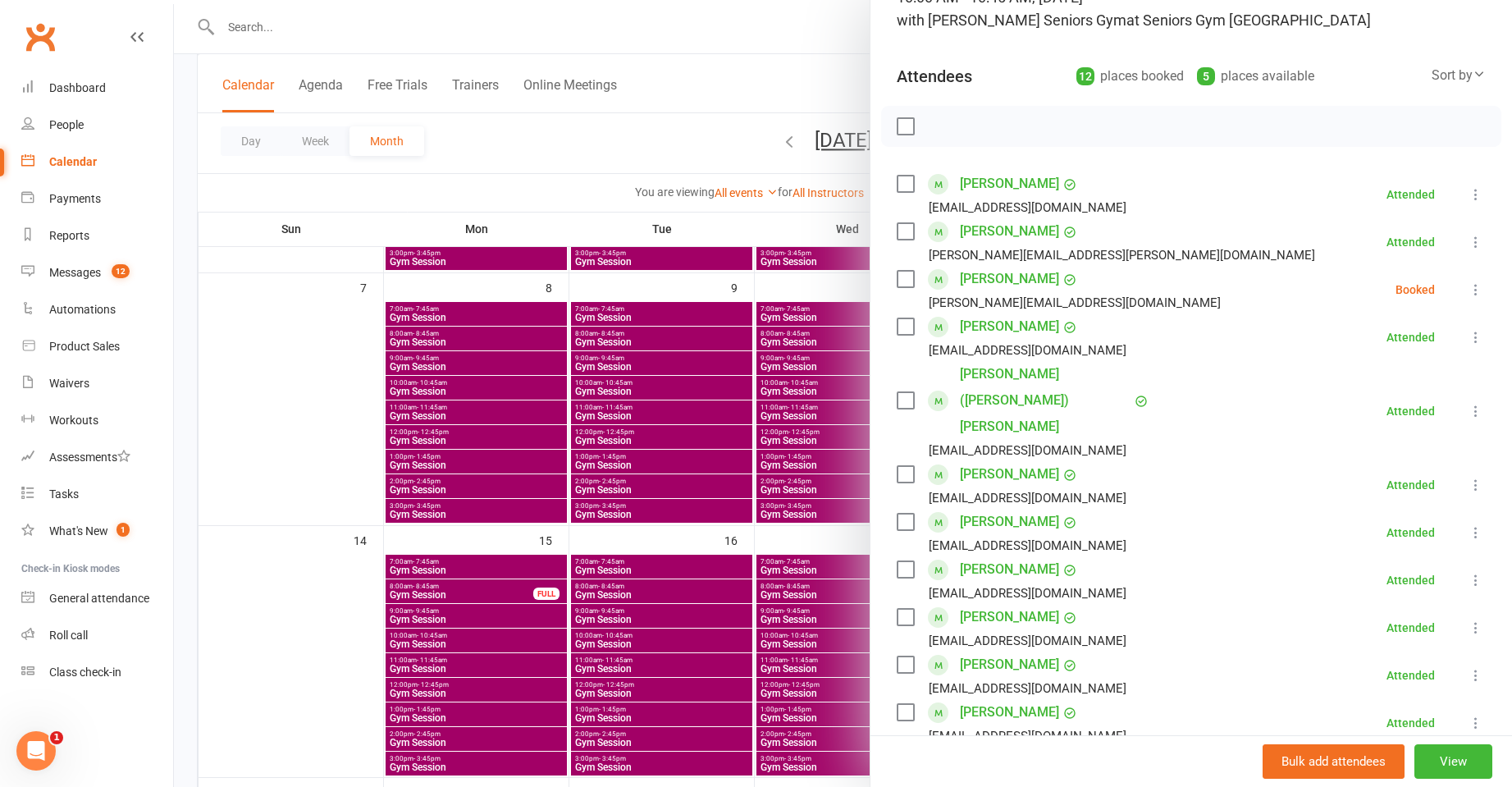
scroll to position [164, 0]
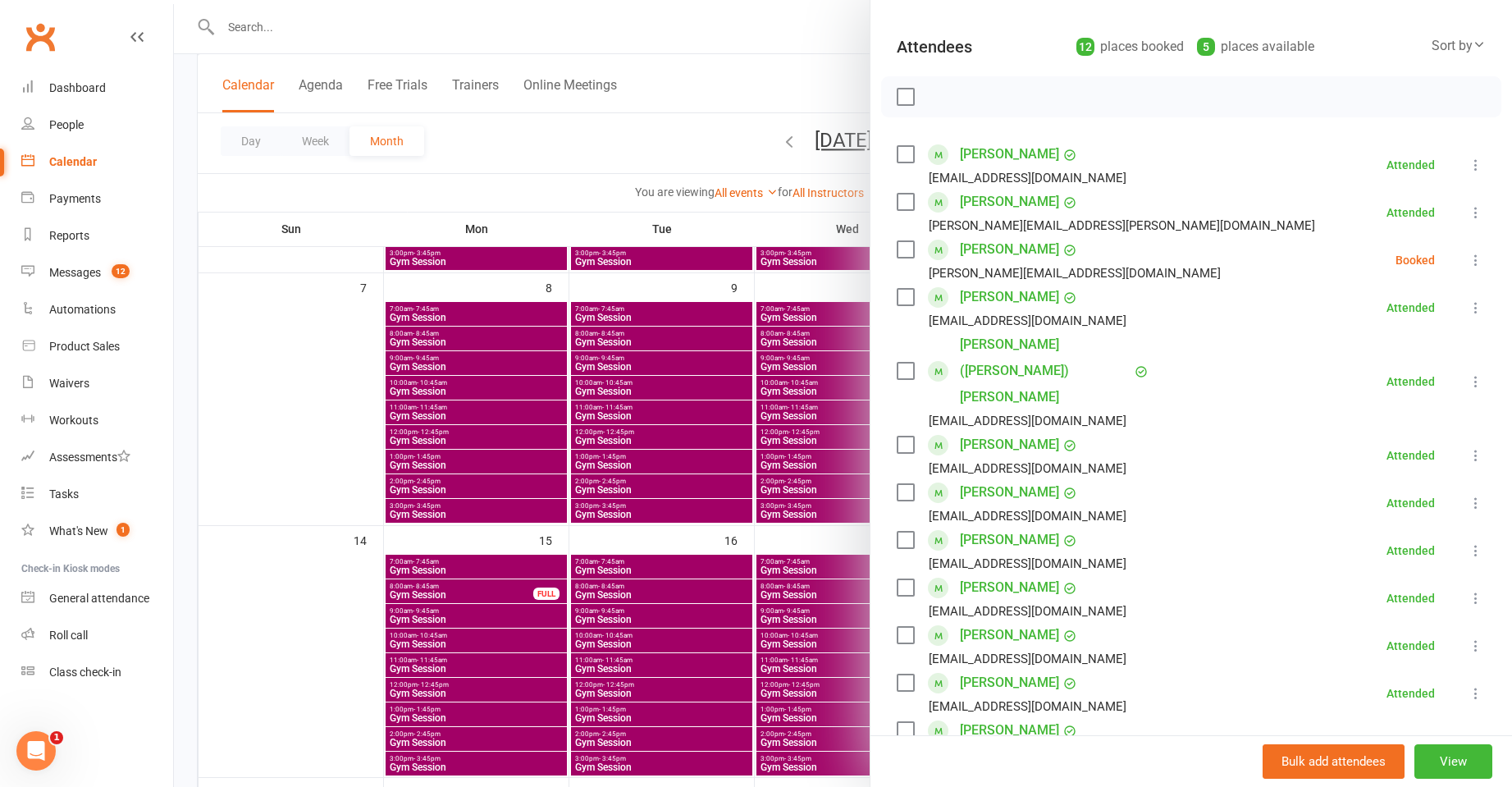
click at [745, 356] on div at bounding box center [843, 394] width 1338 height 787
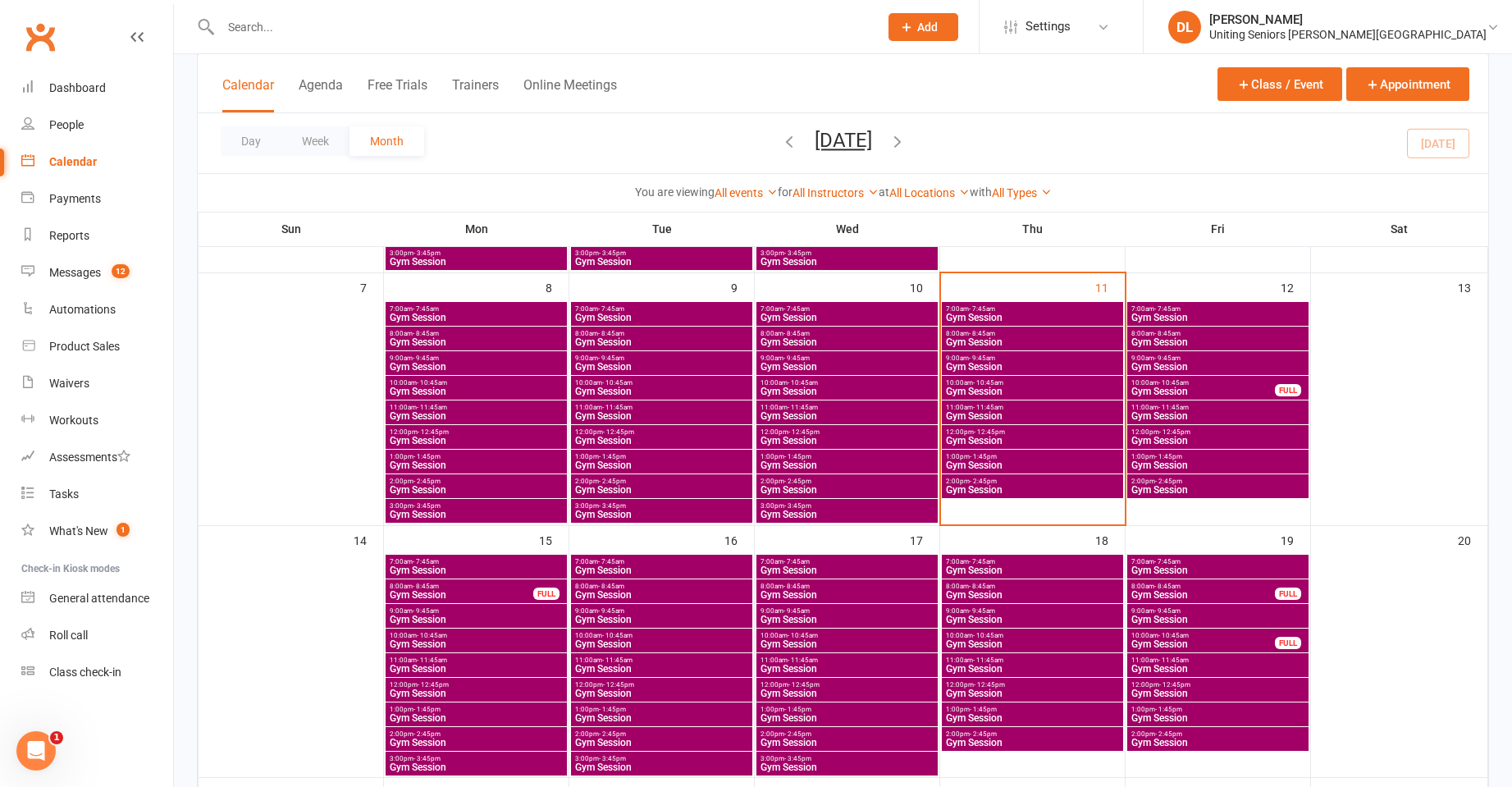
click at [1039, 351] on div "9:00am - 9:45am Gym Session" at bounding box center [1032, 362] width 181 height 24
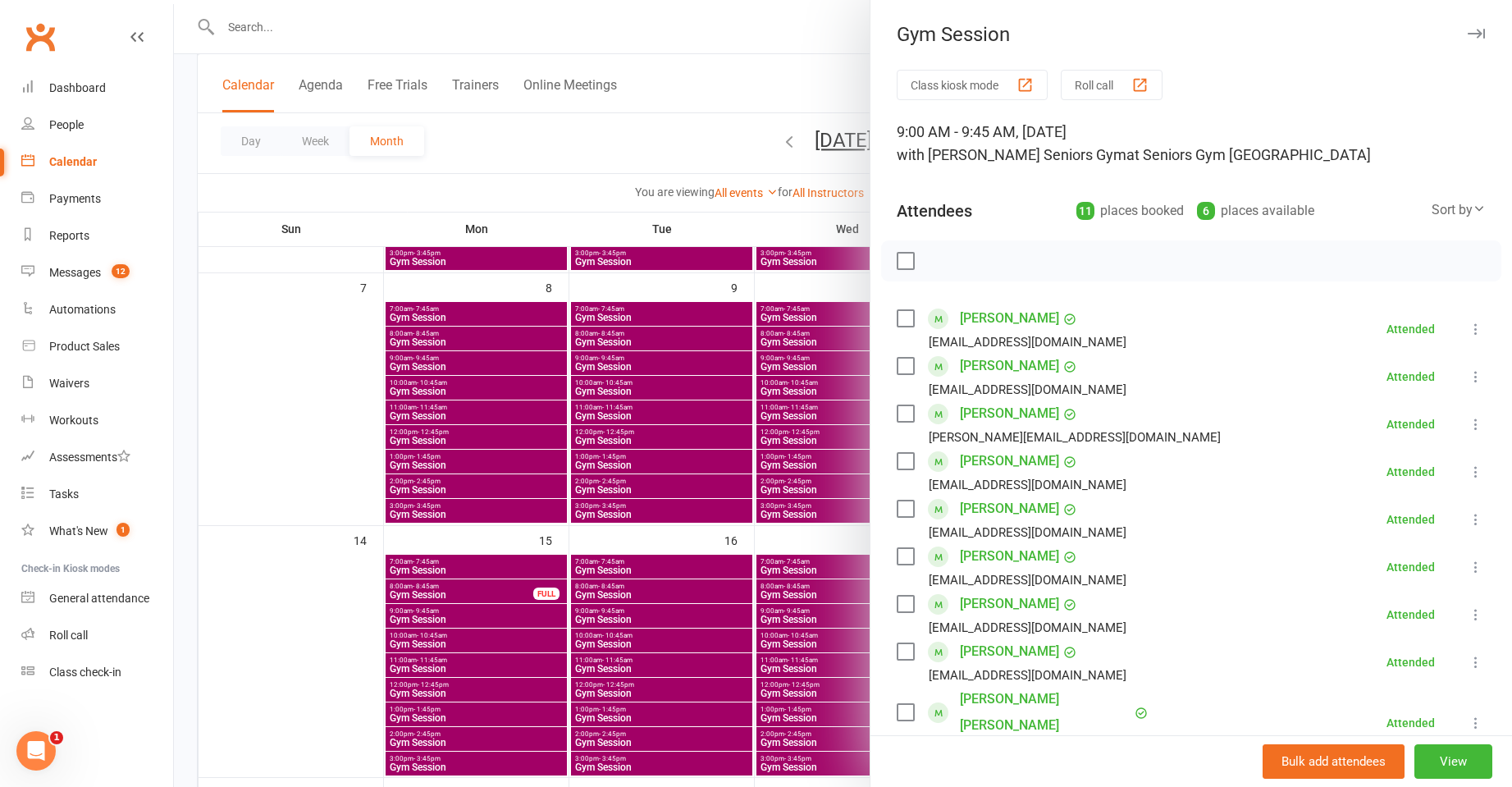
scroll to position [388, 0]
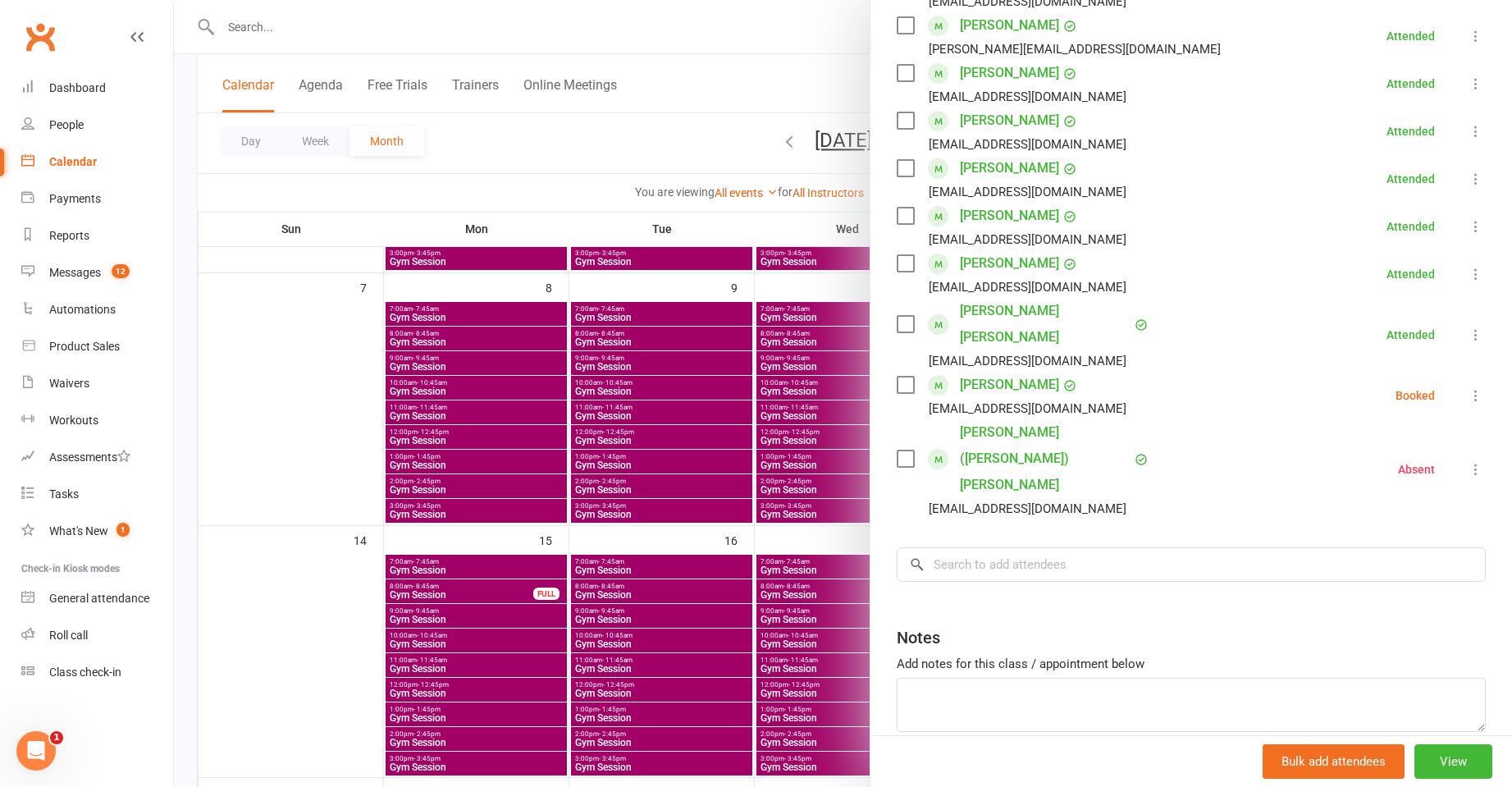
click at [802, 347] on div at bounding box center [843, 394] width 1338 height 787
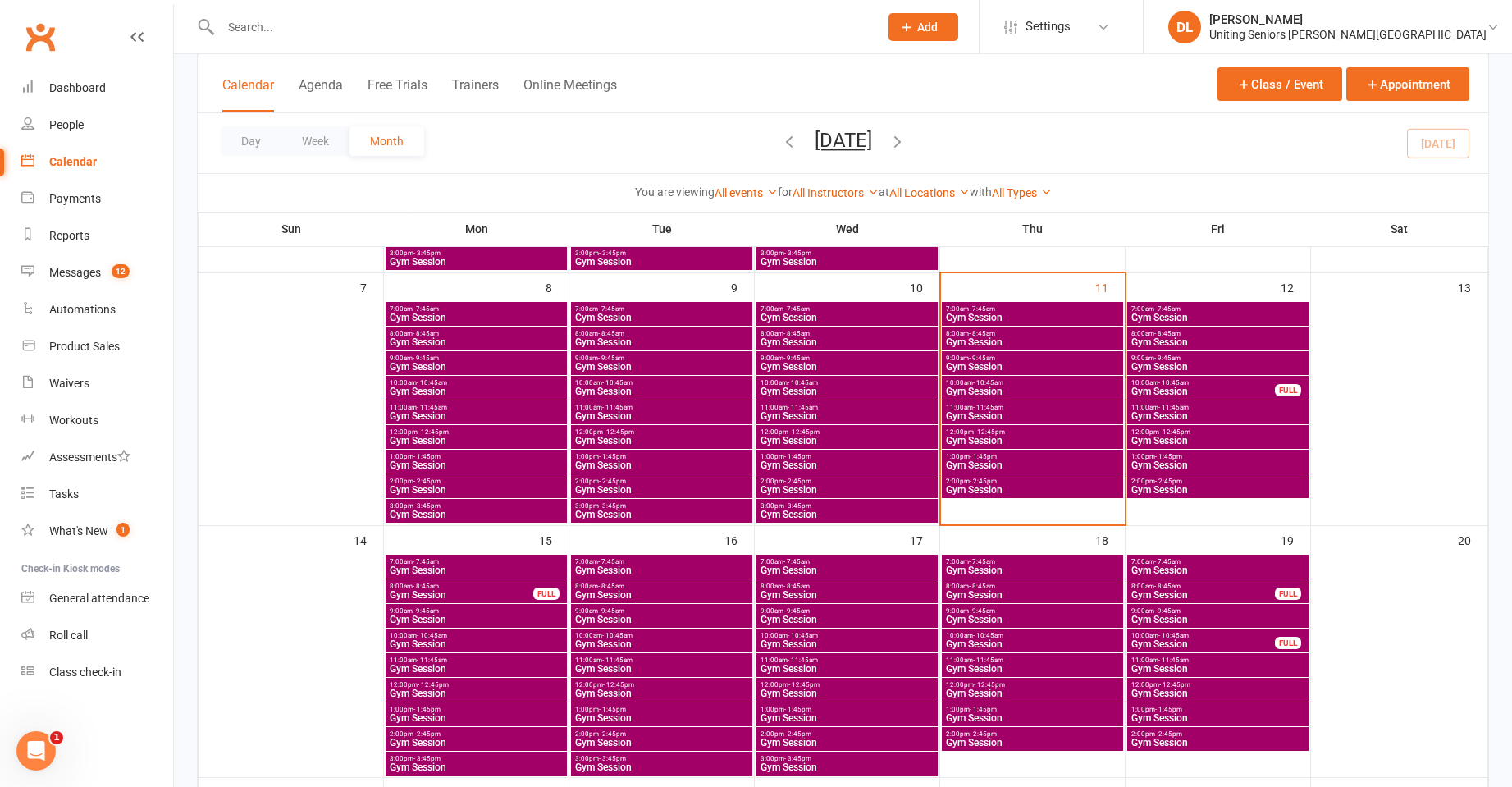
click at [976, 346] on span "Gym Session" at bounding box center [1032, 342] width 174 height 10
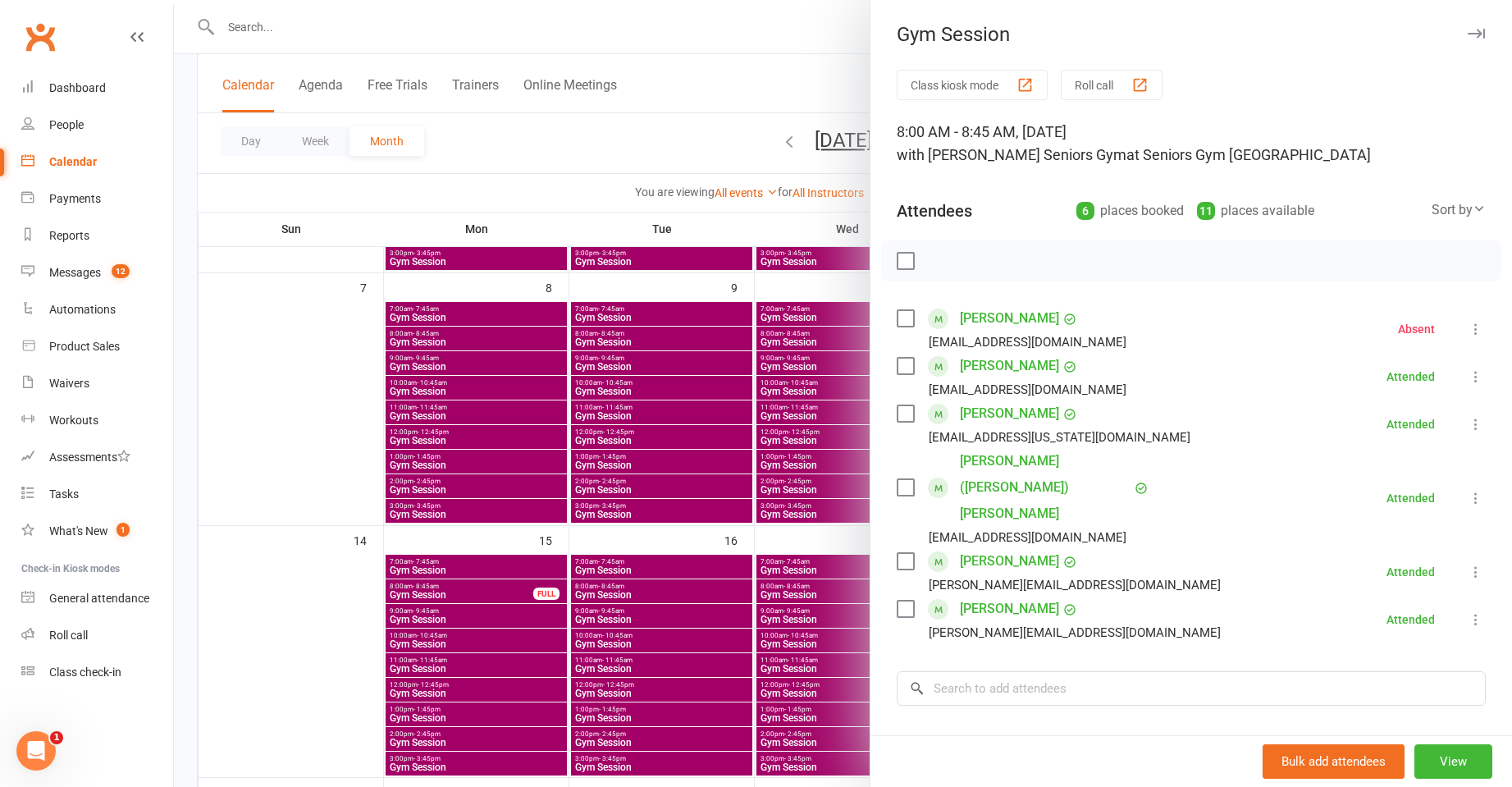
click at [701, 382] on div at bounding box center [843, 394] width 1338 height 787
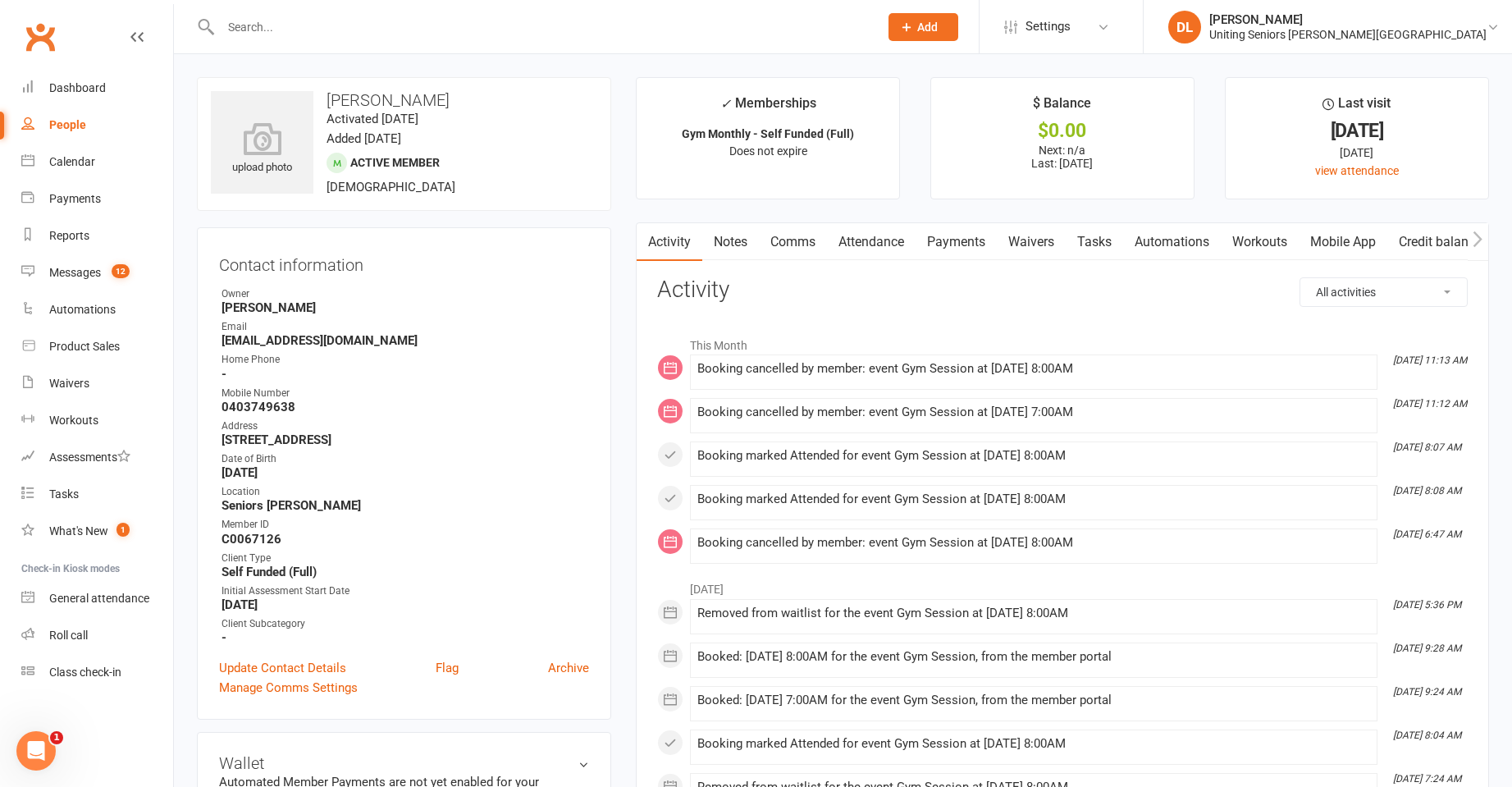
click at [888, 236] on link "Attendance" at bounding box center [871, 242] width 89 height 38
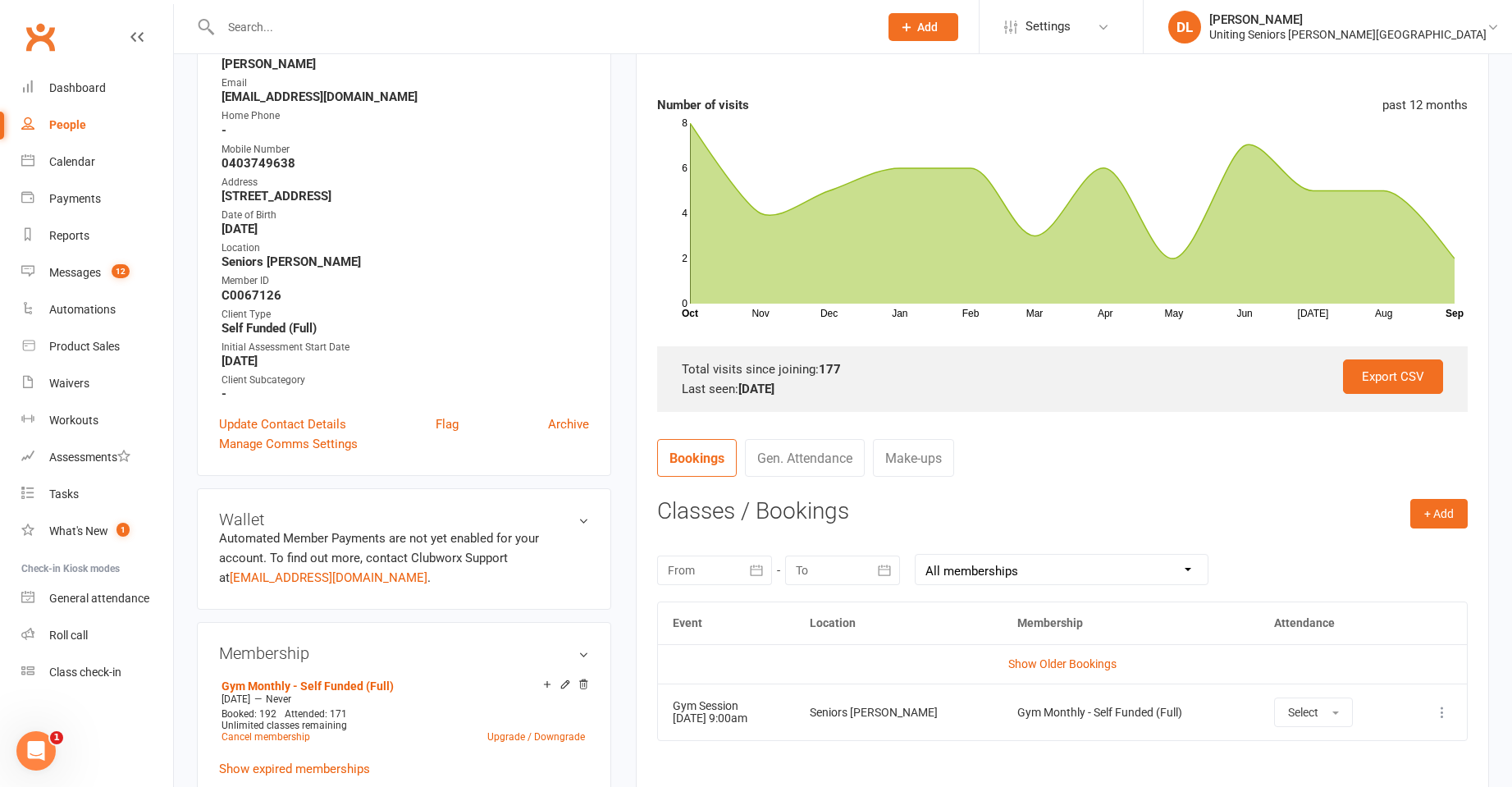
scroll to position [575, 0]
